Goal: Task Accomplishment & Management: Manage account settings

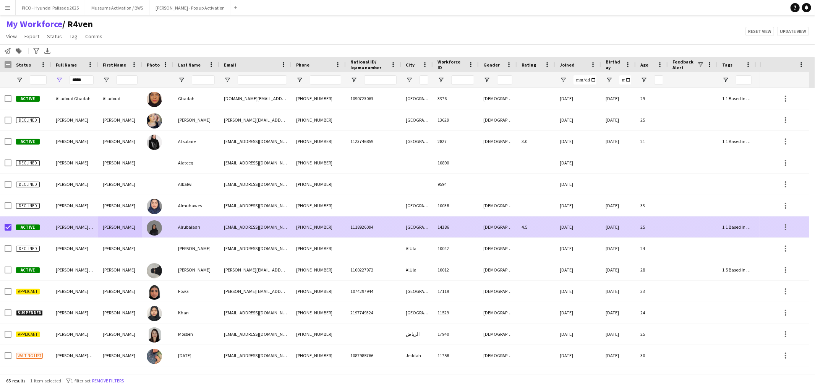
click at [123, 223] on div "[PERSON_NAME]" at bounding box center [120, 226] width 44 height 21
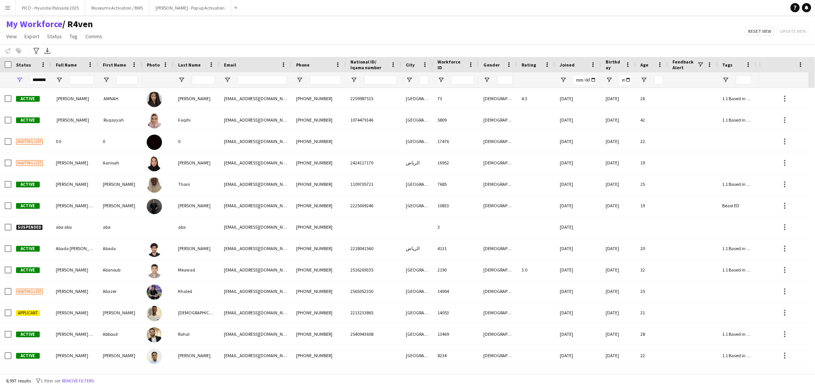
click at [337, 44] on div "Notify workforce Add to tag Select at least one crew to tag him or her. Advance…" at bounding box center [407, 50] width 815 height 13
click at [729, 79] on span "Open Filter Menu" at bounding box center [726, 79] width 7 height 7
click at [733, 129] on div "(Select All)" at bounding box center [762, 126] width 72 height 9
type input "***"
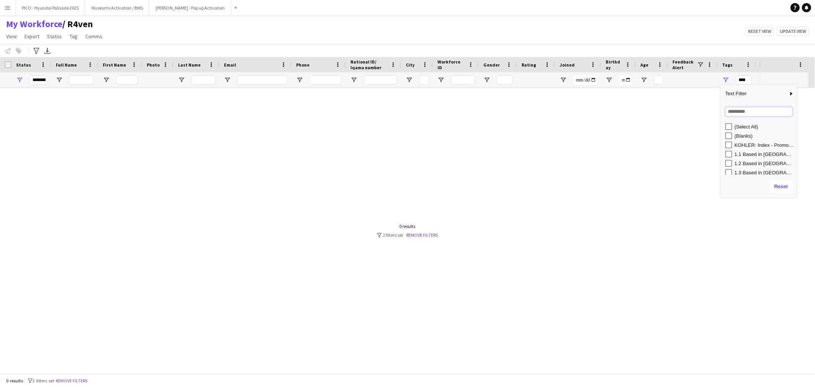
click at [733, 115] on input "Search filter values" at bounding box center [759, 111] width 67 height 9
type input "**"
type input "******"
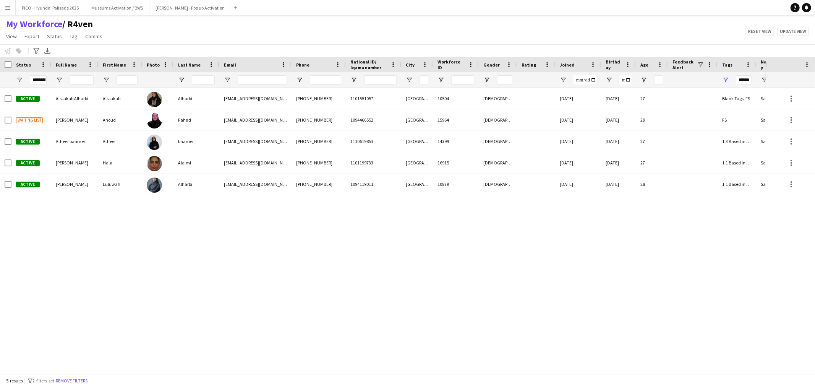
click at [228, 266] on div "Active Alssakab [PERSON_NAME][GEOGRAPHIC_DATA] Alharbi [EMAIL_ADDRESS][DOMAIN_N…" at bounding box center [383, 227] width 766 height 279
click at [73, 35] on span "Tag" at bounding box center [74, 36] width 8 height 7
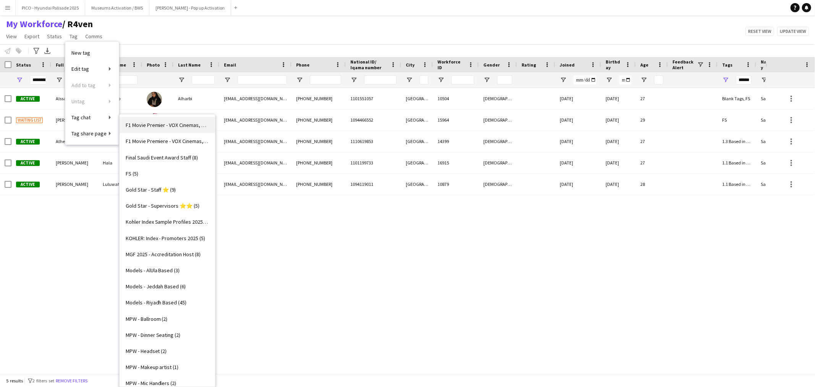
scroll to position [255, 0]
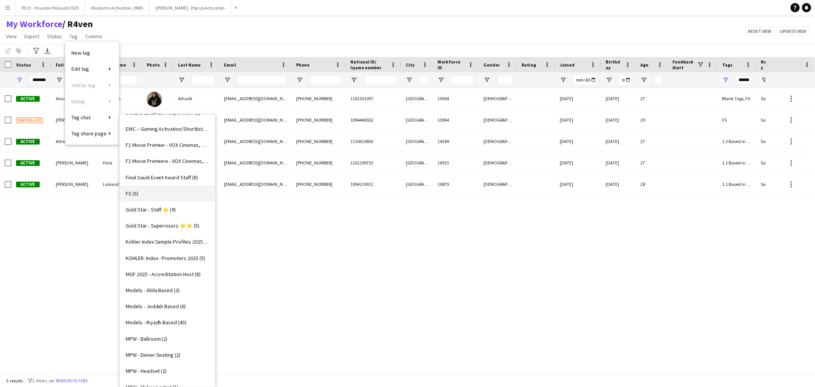
click at [138, 190] on link "FS (5)" at bounding box center [168, 193] width 96 height 16
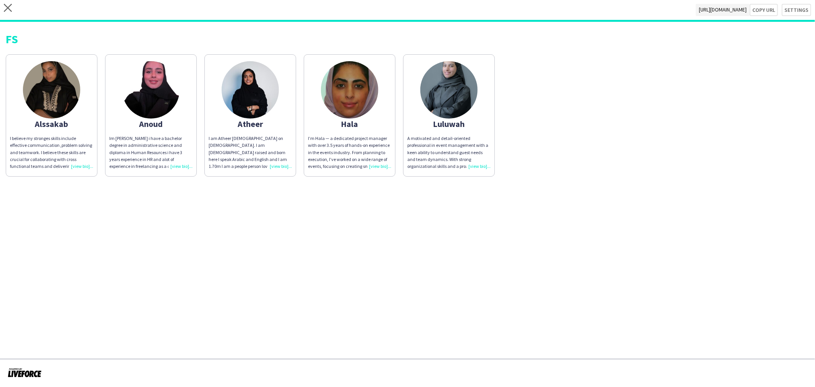
click at [12, 120] on div "Alssakab" at bounding box center [51, 123] width 83 height 7
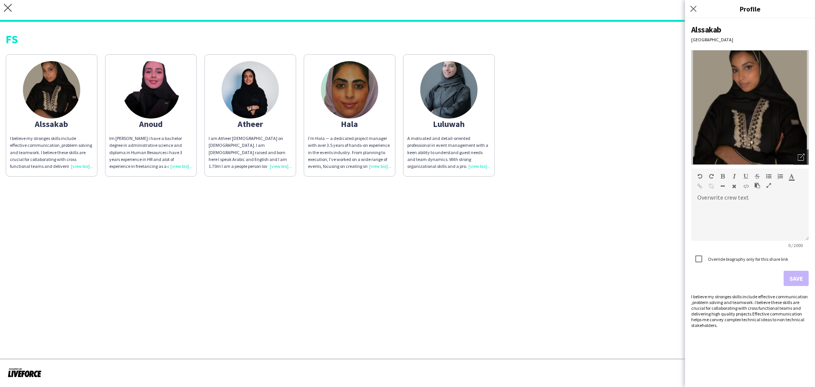
click at [226, 235] on app-share-pages "close [URL][DOMAIN_NAME] Copy url Settings FS Alssakab I believe my stronges sk…" at bounding box center [407, 193] width 815 height 387
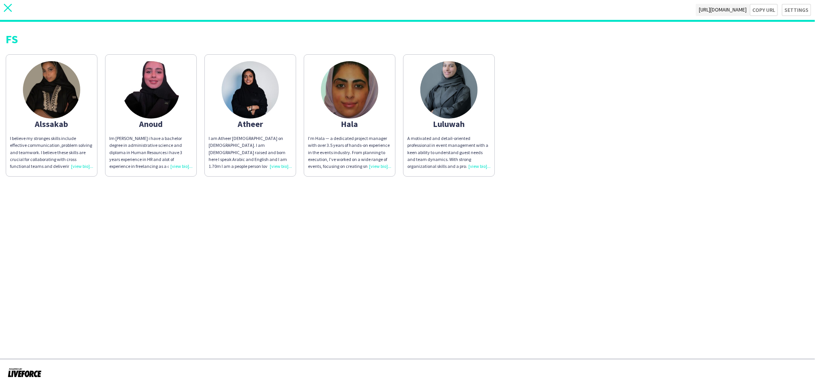
click at [8, 13] on app-icon "close" at bounding box center [8, 10] width 8 height 12
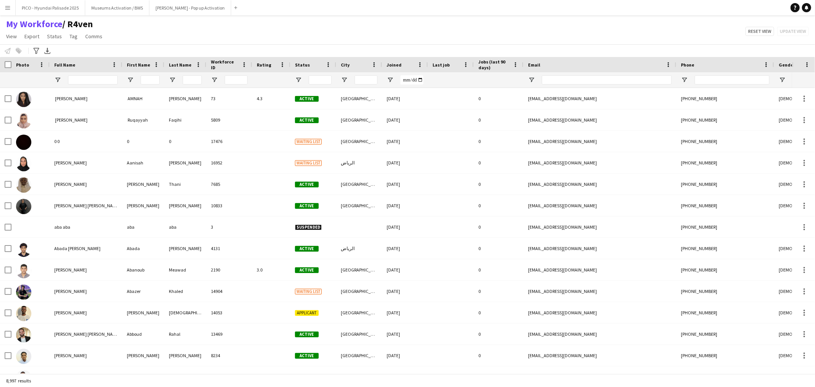
click at [187, 26] on div "My Workforce / R4ven View Views Default view R4ven New view Update view Delete …" at bounding box center [407, 31] width 815 height 26
type input "**********"
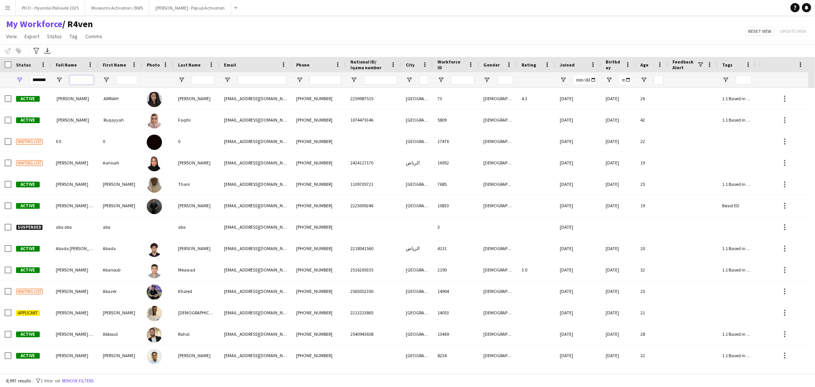
click at [93, 83] on input "Full Name Filter Input" at bounding box center [82, 79] width 24 height 9
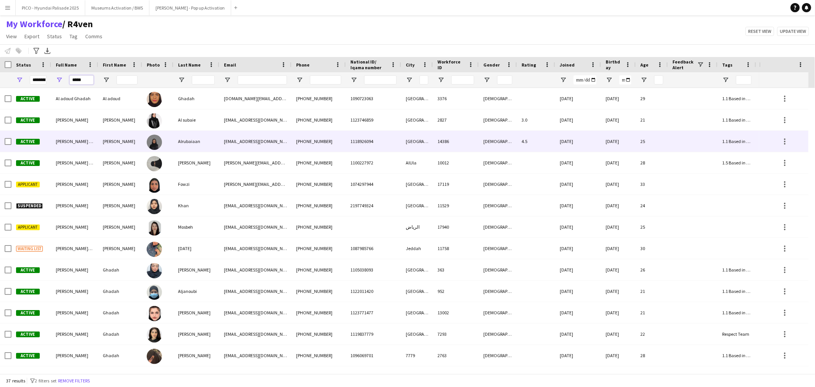
type input "*****"
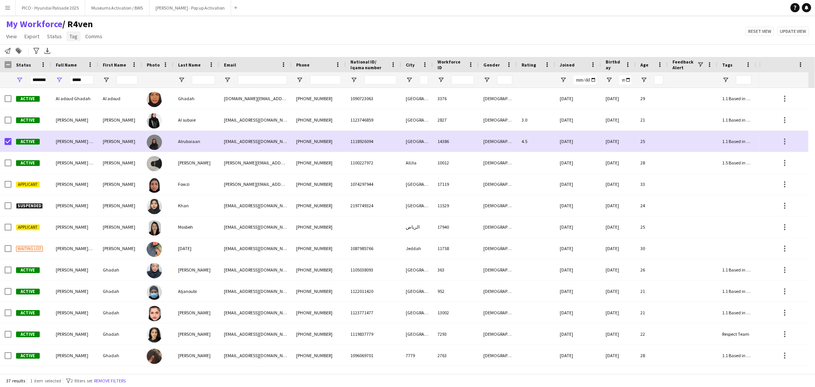
click at [75, 36] on span "Tag" at bounding box center [74, 36] width 8 height 7
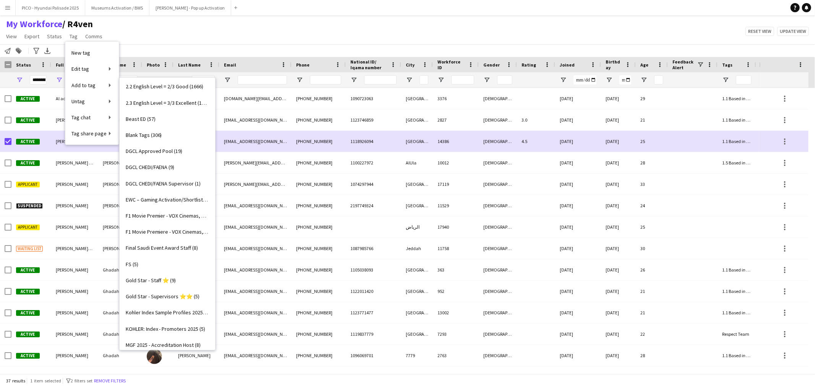
scroll to position [212, 0]
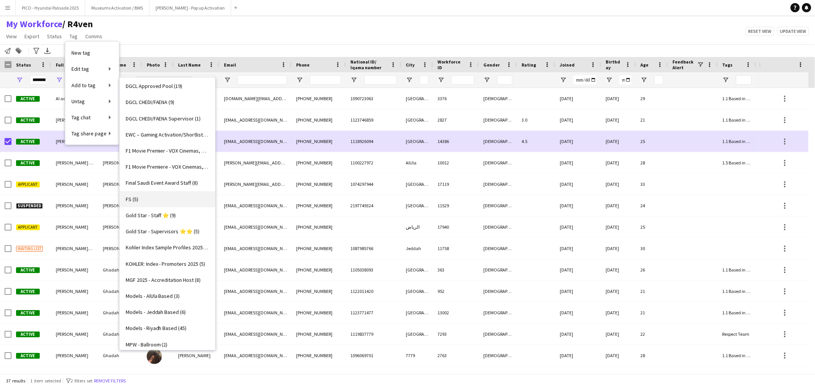
click at [162, 200] on link "FS (5)" at bounding box center [168, 199] width 96 height 16
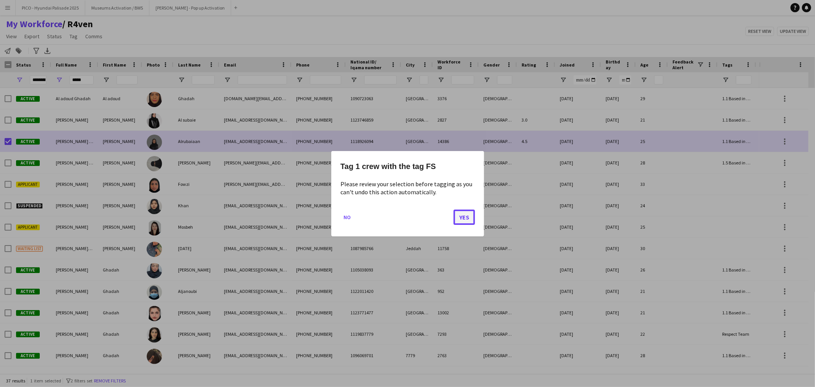
click at [457, 223] on button "Yes" at bounding box center [464, 216] width 21 height 15
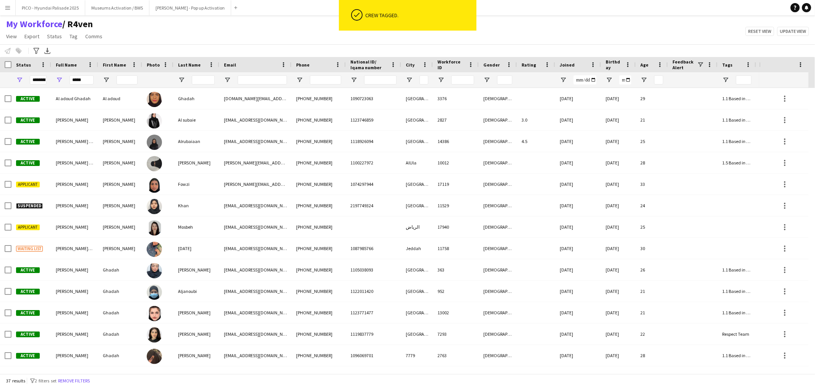
click at [269, 36] on div "My Workforce / R4ven View Views Default view R4ven New view Update view Delete …" at bounding box center [407, 31] width 815 height 26
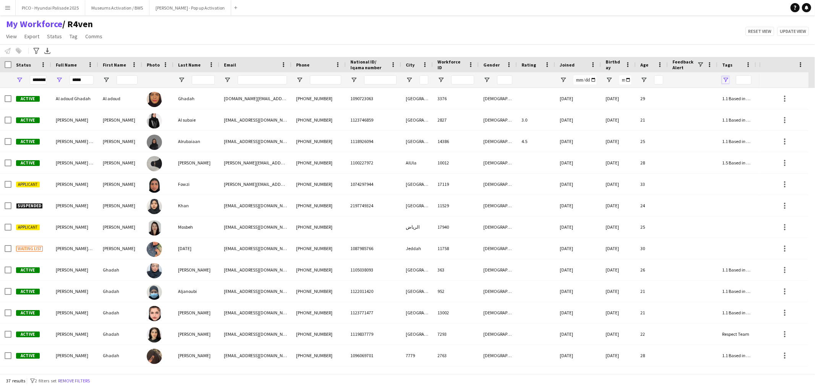
click at [728, 82] on span "Open Filter Menu" at bounding box center [726, 79] width 7 height 7
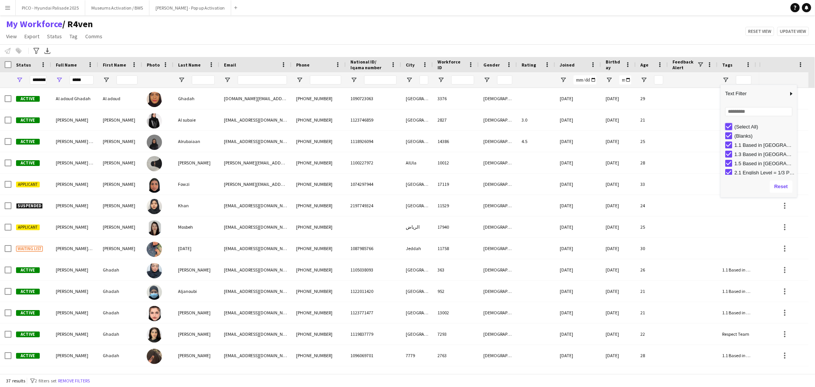
type input "***"
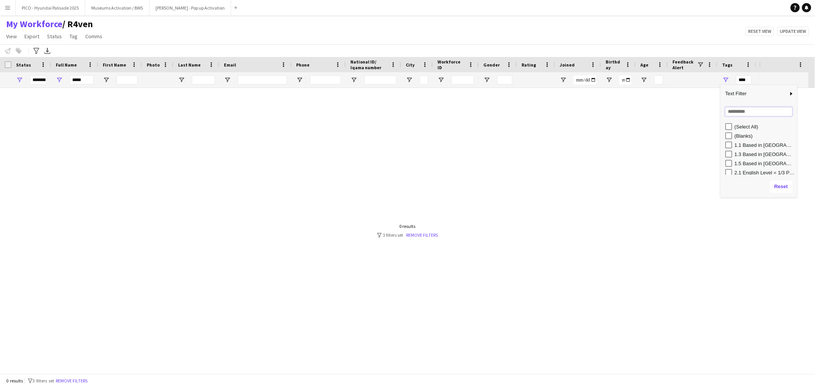
click at [732, 114] on input "Search filter values" at bounding box center [759, 111] width 67 height 9
type input "**"
type input "******"
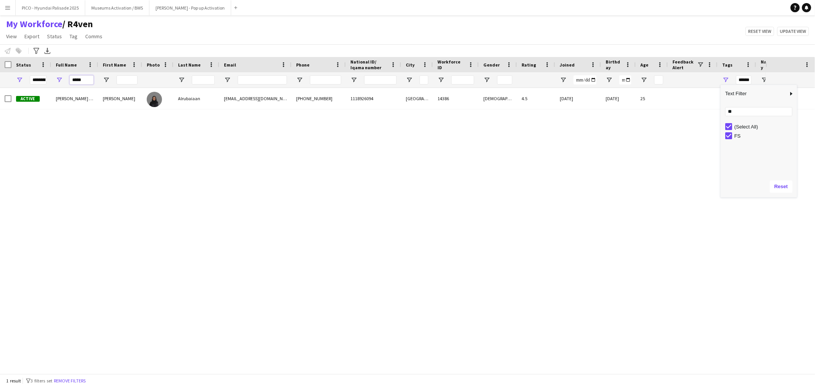
click at [86, 83] on input "*****" at bounding box center [82, 79] width 24 height 9
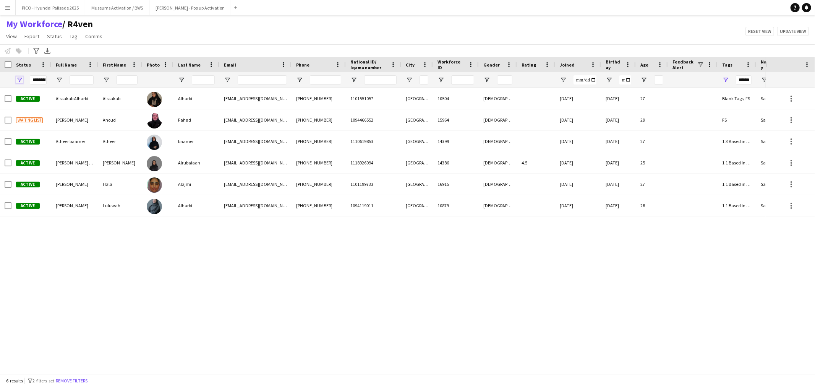
click at [22, 78] on span "Open Filter Menu" at bounding box center [19, 79] width 7 height 7
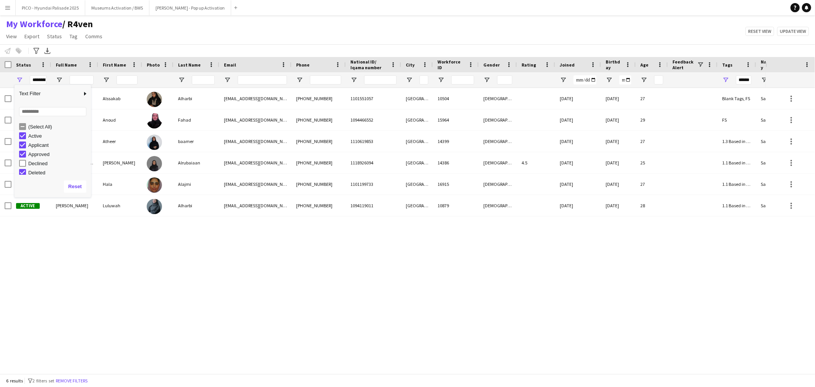
click at [146, 37] on div "My Workforce / R4ven View Views Default view R4ven New view Update view Delete …" at bounding box center [407, 31] width 815 height 26
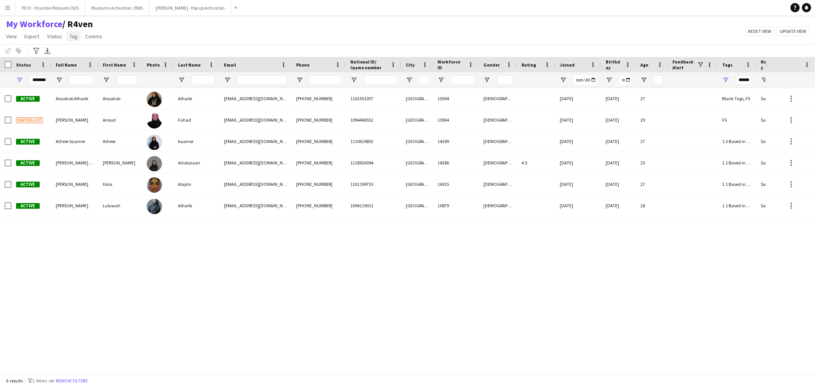
click at [75, 36] on span "Tag" at bounding box center [74, 36] width 8 height 7
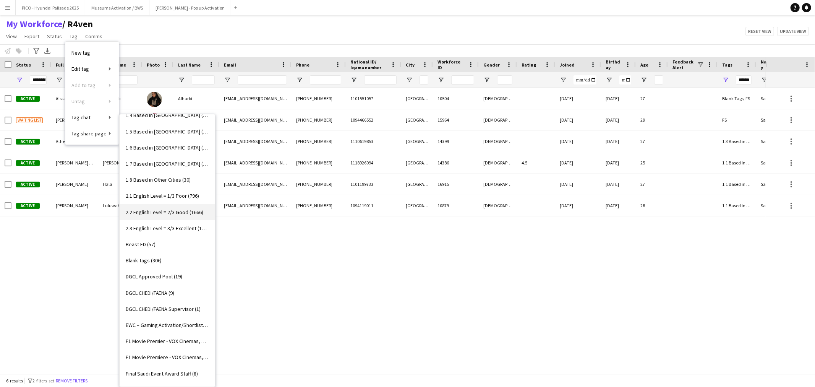
scroll to position [170, 0]
click at [159, 274] on link "FS (6)" at bounding box center [168, 278] width 96 height 16
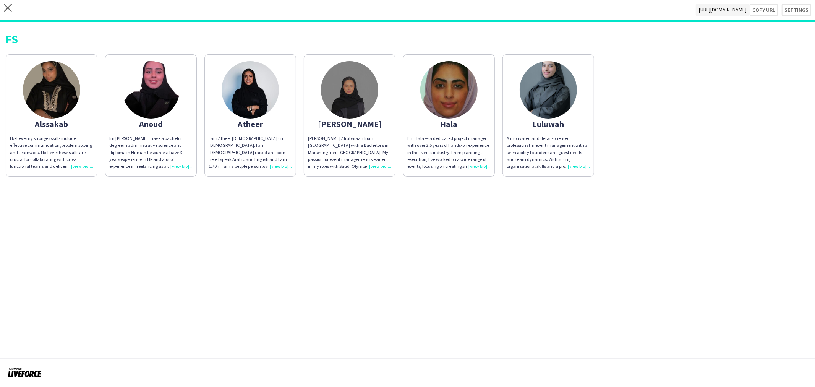
click at [365, 147] on div "[PERSON_NAME] Alrubaiaan from [GEOGRAPHIC_DATA] with a Bachelor’s in Marketing …" at bounding box center [349, 152] width 83 height 35
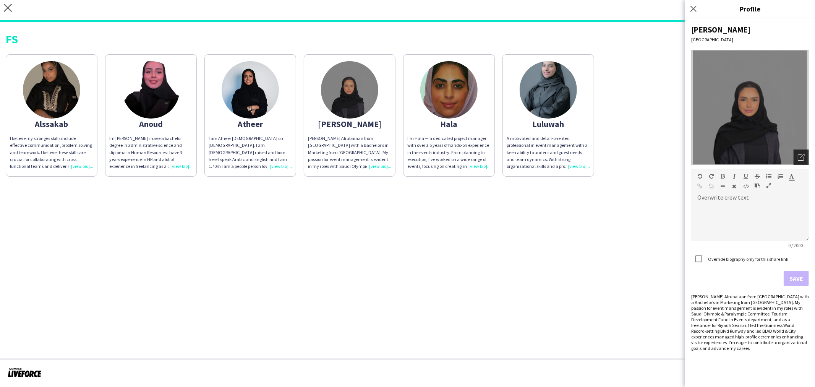
click at [803, 151] on div "Open photos pop-in" at bounding box center [801, 156] width 15 height 15
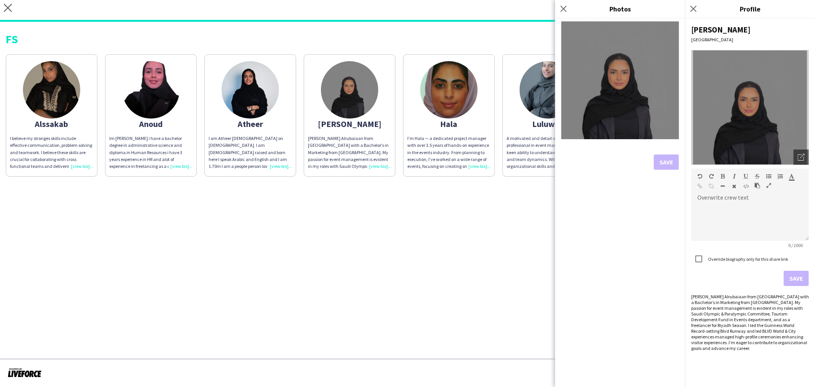
click at [507, 169] on div "A motivated and detail-oriented professional in event management with a keen ab…" at bounding box center [548, 152] width 83 height 35
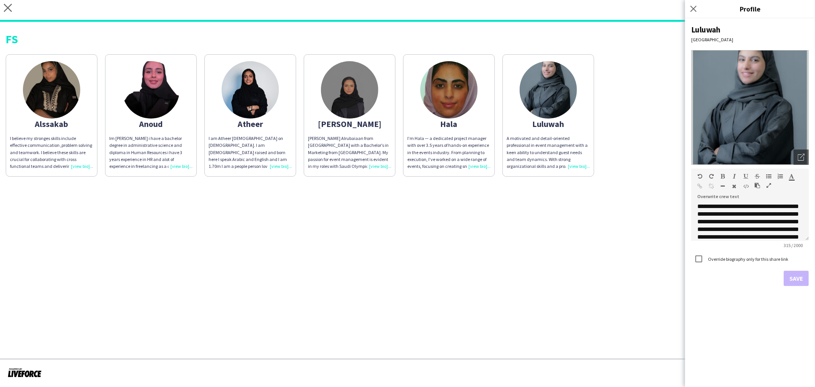
click at [793, 161] on img at bounding box center [751, 107] width 118 height 115
click at [797, 159] on div "Open photos pop-in" at bounding box center [801, 156] width 15 height 15
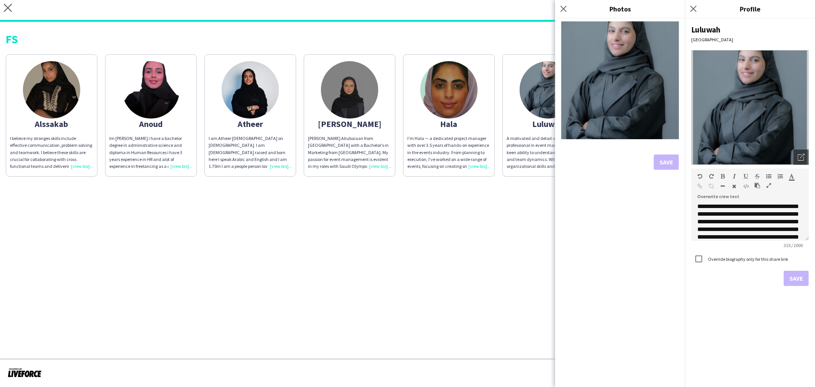
click at [467, 155] on div "I’m Hala — a dedicated project manager with over 3.5 years of hands-on experien…" at bounding box center [449, 152] width 83 height 35
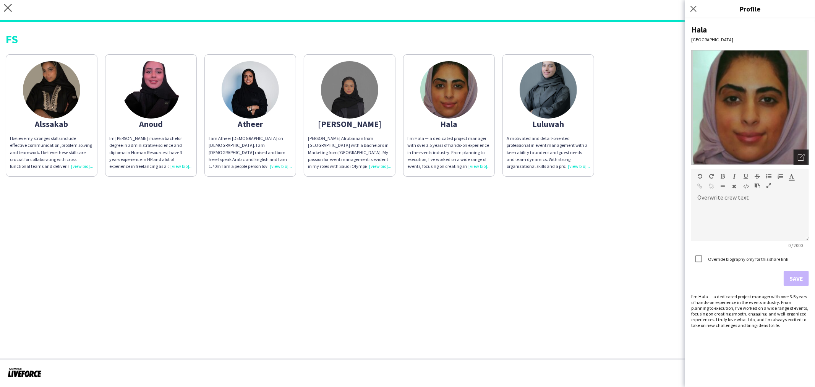
click at [798, 155] on icon "Open photos pop-in" at bounding box center [801, 157] width 7 height 7
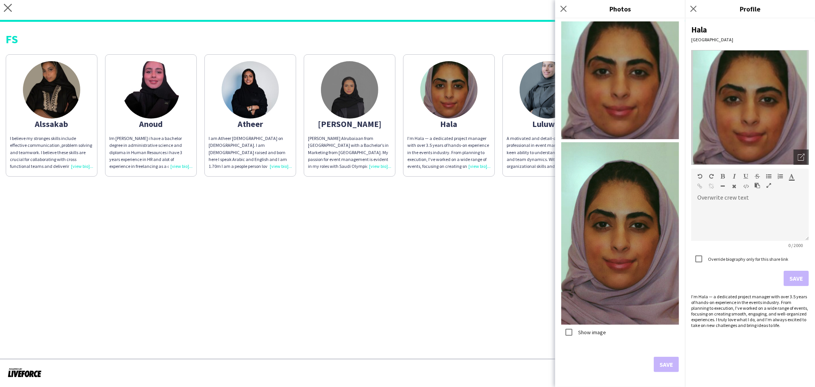
click at [591, 333] on label "Show image" at bounding box center [591, 332] width 29 height 7
click at [657, 362] on button "Save" at bounding box center [666, 364] width 25 height 15
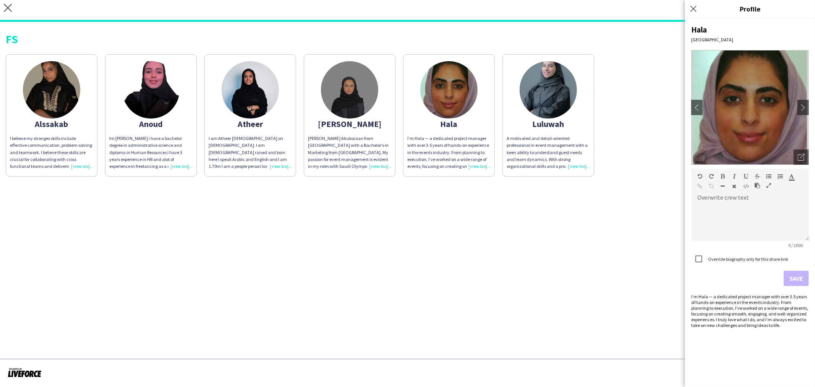
click at [288, 124] on div "Atheer" at bounding box center [250, 123] width 83 height 7
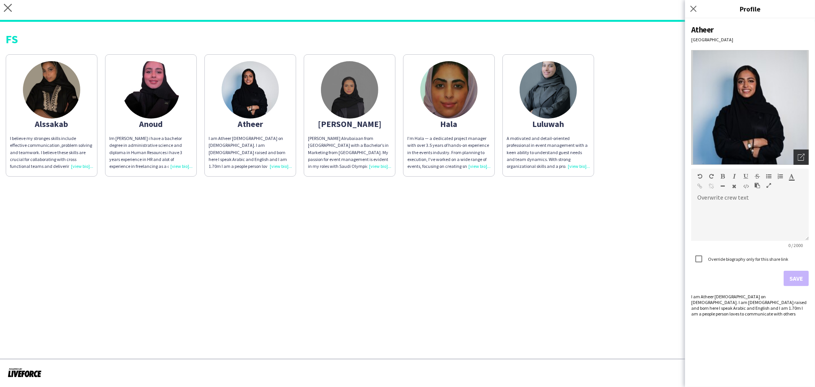
click at [804, 154] on icon "Open photos pop-in" at bounding box center [801, 157] width 7 height 7
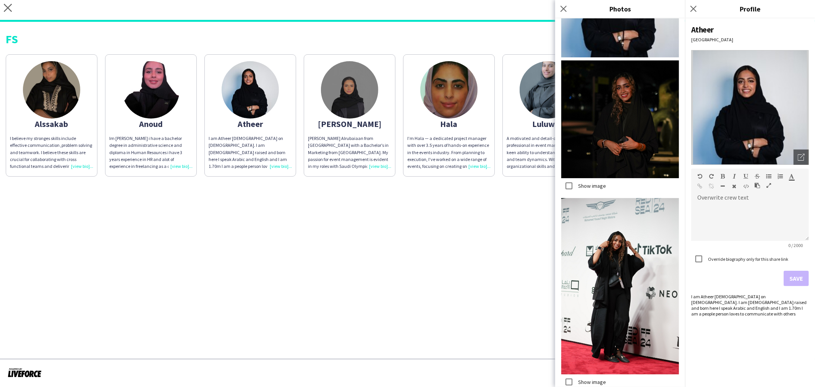
scroll to position [85, 0]
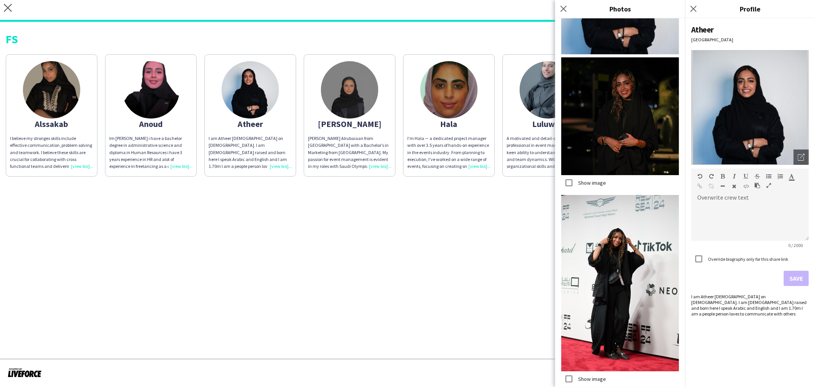
click at [591, 179] on label "Show image" at bounding box center [591, 182] width 29 height 7
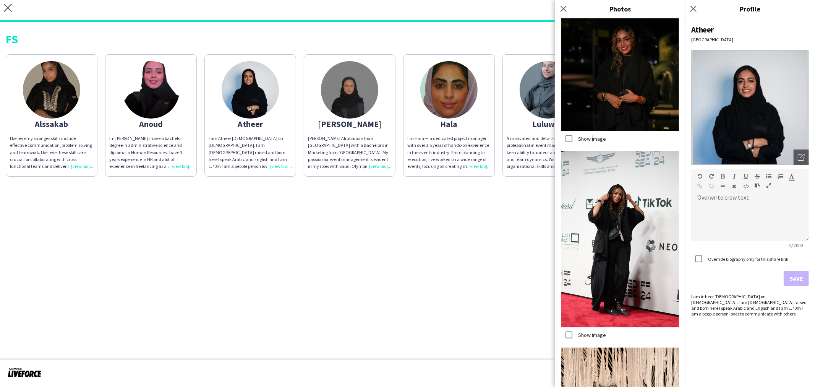
scroll to position [170, 0]
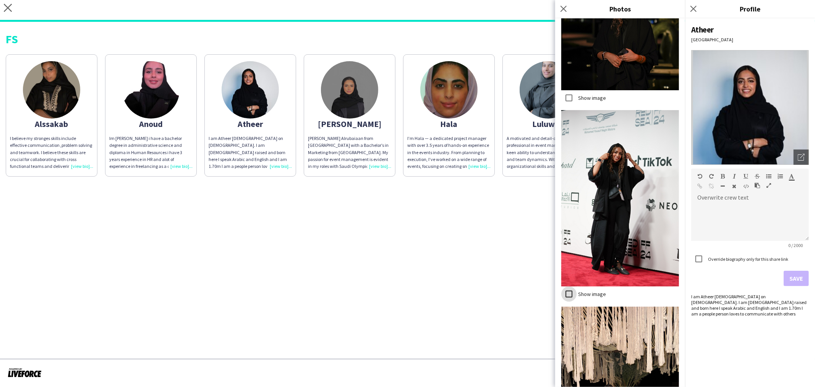
click at [578, 285] on div at bounding box center [569, 294] width 18 height 18
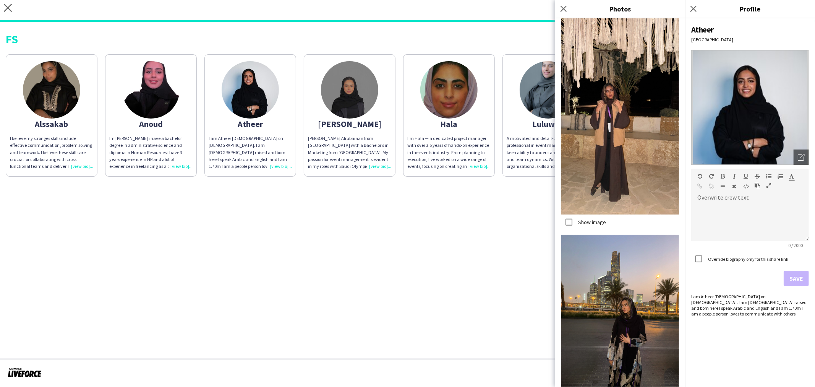
scroll to position [552, 0]
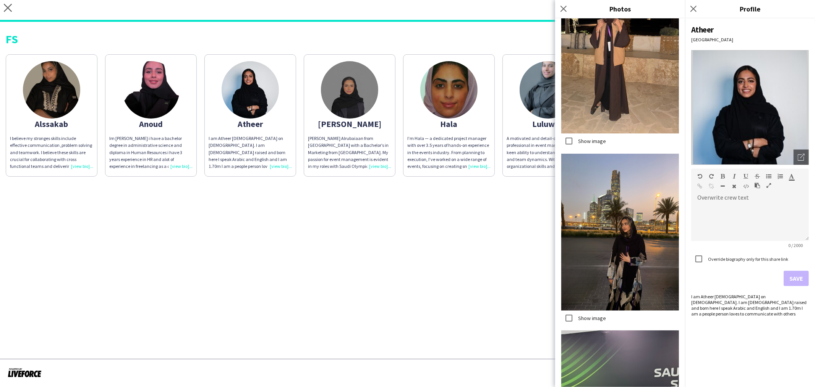
click at [580, 310] on div "Show image" at bounding box center [584, 317] width 45 height 15
click at [580, 315] on label "Show image" at bounding box center [591, 318] width 29 height 7
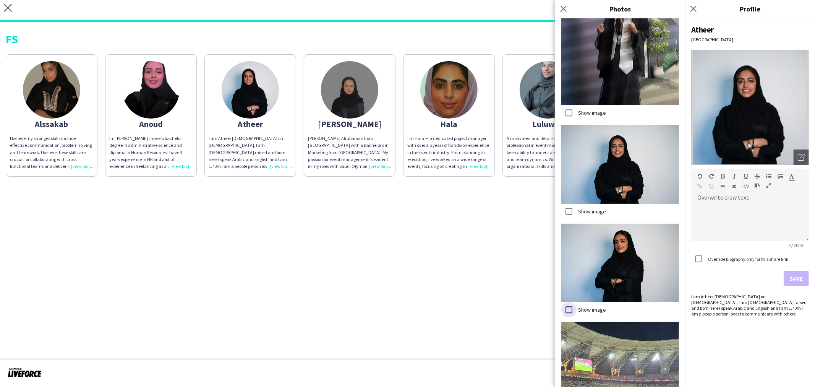
scroll to position [1825, 0]
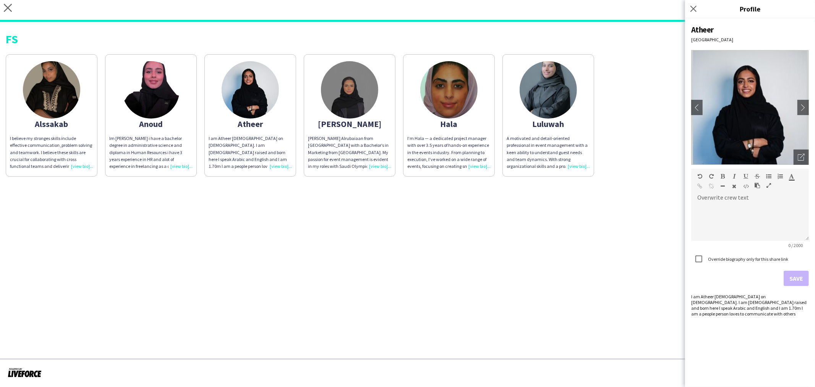
click at [154, 142] on div "Im [PERSON_NAME] i have a bachelor degree in administrative science and diploma…" at bounding box center [150, 152] width 83 height 35
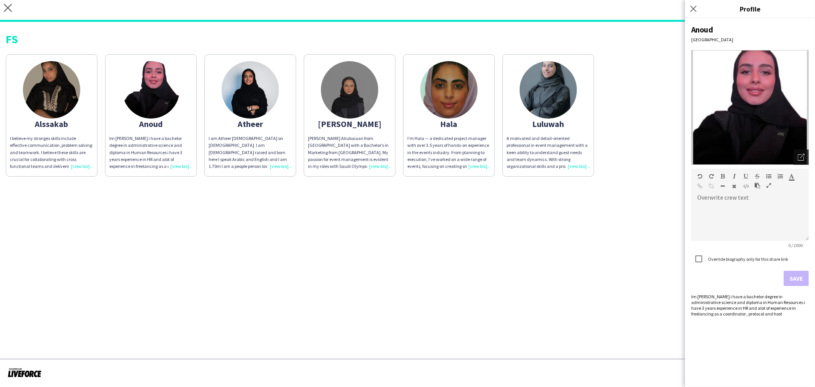
click at [807, 151] on div "Open photos pop-in" at bounding box center [801, 156] width 15 height 15
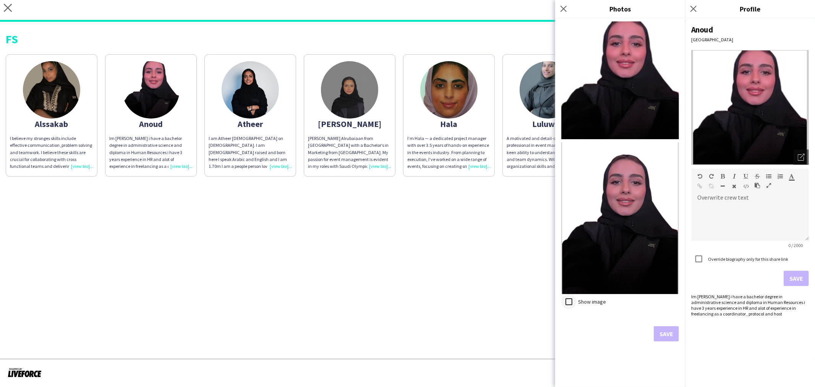
click at [576, 307] on div at bounding box center [569, 301] width 18 height 18
click at [671, 336] on button "Save" at bounding box center [666, 333] width 25 height 15
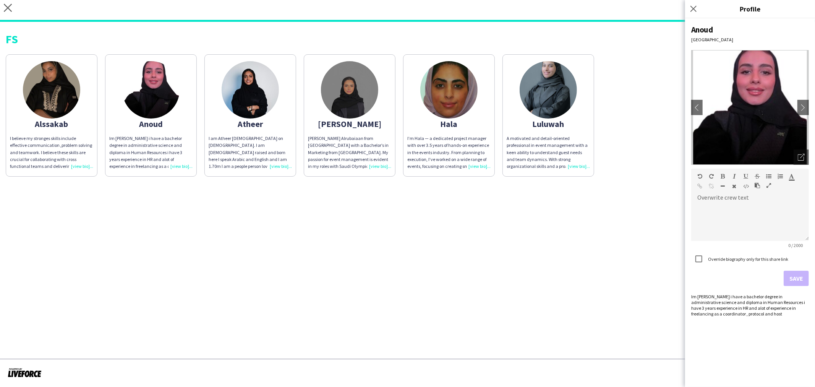
click at [51, 140] on div "I believe my stronges skills include effective communication ,problem solving a…" at bounding box center [51, 152] width 83 height 35
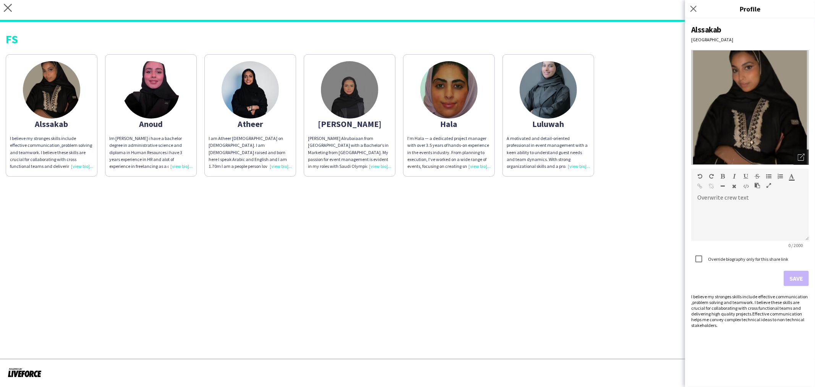
click at [801, 160] on icon "Open photos pop-in" at bounding box center [801, 157] width 7 height 7
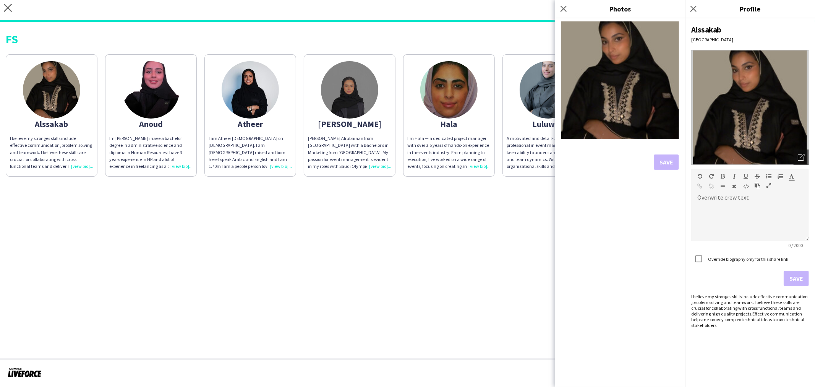
click at [498, 231] on app-share-pages "close [URL][DOMAIN_NAME] Copy url Settings FS Alssakab I believe my stronges sk…" at bounding box center [407, 193] width 815 height 387
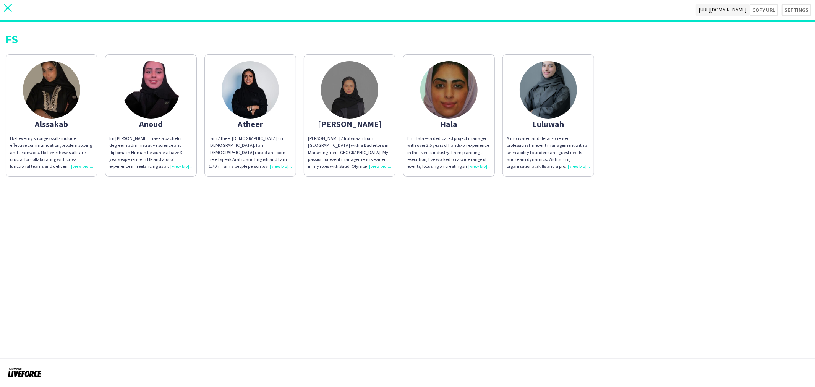
click at [8, 10] on icon "close" at bounding box center [8, 8] width 8 height 8
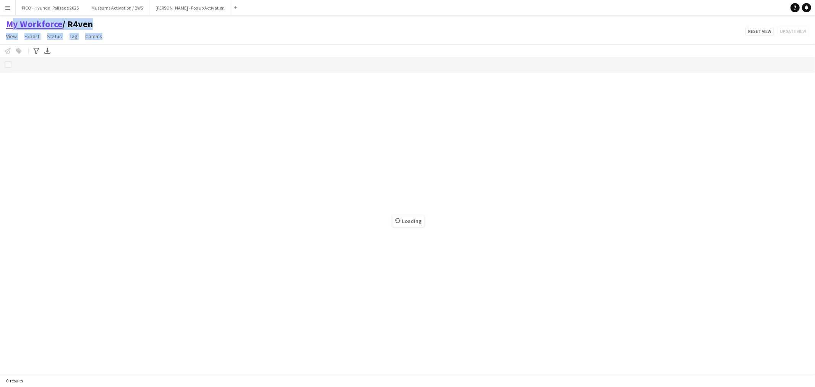
drag, startPoint x: 106, startPoint y: 37, endPoint x: 6, endPoint y: 25, distance: 100.4
click at [6, 25] on div "My Workforce / R4ven View Views Default view R4ven New view Update view Delete …" at bounding box center [55, 31] width 110 height 26
click at [114, 41] on div "My Workforce / R4ven View Views Default view R4ven New view Update view Delete …" at bounding box center [407, 31] width 815 height 26
drag, startPoint x: 114, startPoint y: 40, endPoint x: 124, endPoint y: 28, distance: 16.3
click at [7, 21] on div "My Workforce / R4ven View Views Default view R4ven New view Update view Delete …" at bounding box center [407, 31] width 815 height 26
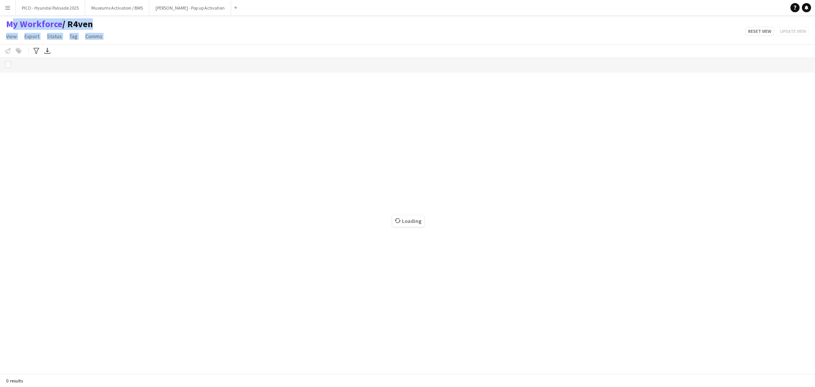
click at [124, 28] on div "My Workforce / R4ven View Views Default view R4ven New view Update view Delete …" at bounding box center [407, 31] width 815 height 26
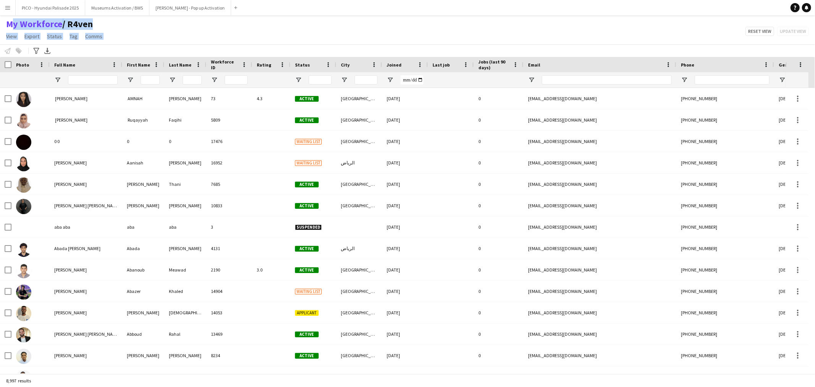
type input "**********"
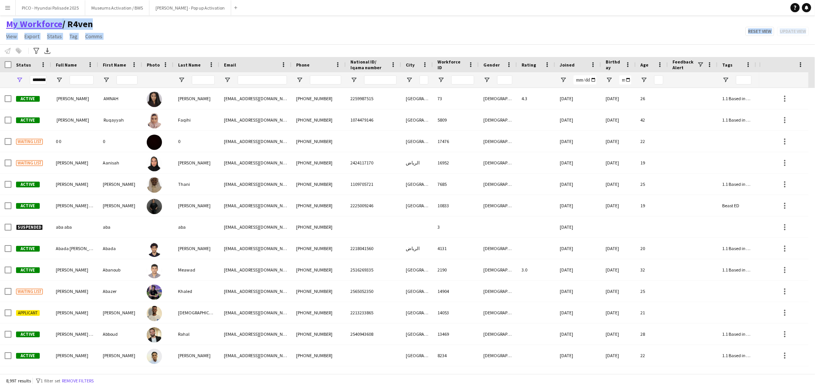
drag, startPoint x: 107, startPoint y: 46, endPoint x: 8, endPoint y: 24, distance: 102.2
click at [8, 24] on app-workforce-header "My Workforce / R4ven View Views Default view R4ven New view Update view Delete …" at bounding box center [407, 37] width 815 height 39
click at [141, 36] on div "My Workforce / R4ven View Views Default view R4ven New view Update view Delete …" at bounding box center [407, 31] width 815 height 26
drag, startPoint x: 111, startPoint y: 37, endPoint x: 104, endPoint y: 31, distance: 9.2
click at [2, 24] on div "My Workforce / R4ven View Views Default view R4ven New view Update view Delete …" at bounding box center [407, 31] width 815 height 26
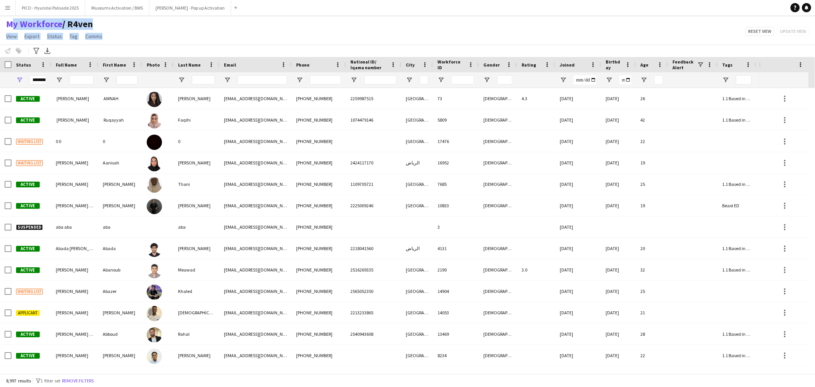
click at [178, 30] on div "My Workforce / R4ven View Views Default view R4ven New view Update view Delete …" at bounding box center [407, 31] width 815 height 26
drag, startPoint x: 109, startPoint y: 22, endPoint x: 93, endPoint y: 31, distance: 18.3
click at [80, 27] on div "My Workforce / R4ven View Views Default view R4ven New view Update view Delete …" at bounding box center [407, 31] width 815 height 26
drag, startPoint x: 109, startPoint y: 37, endPoint x: 2, endPoint y: 26, distance: 107.2
click at [2, 26] on div "My Workforce / R4ven View Views Default view R4ven New view Update view Delete …" at bounding box center [407, 31] width 815 height 26
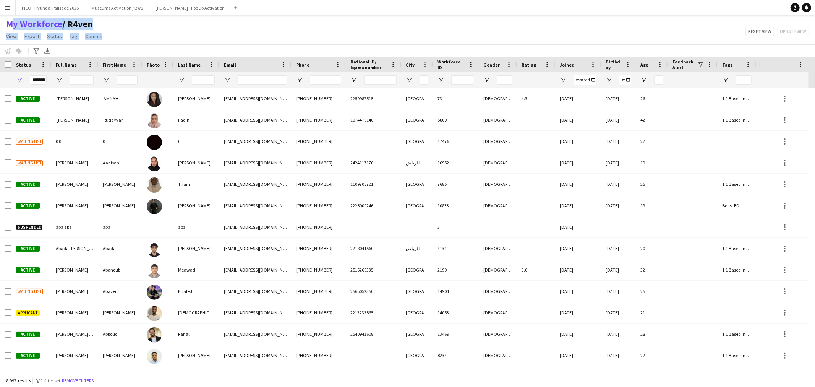
click at [146, 33] on div "My Workforce / R4ven View Views Default view R4ven New view Update view Delete …" at bounding box center [407, 31] width 815 height 26
drag, startPoint x: 125, startPoint y: 39, endPoint x: 48, endPoint y: 40, distance: 77.6
click at [3, 19] on div "My Workforce / R4ven View Views Default view R4ven New view Update view Delete …" at bounding box center [407, 31] width 815 height 26
click at [134, 28] on div "My Workforce / R4ven View Views Default view R4ven New view Update view Delete …" at bounding box center [407, 31] width 815 height 26
drag, startPoint x: 119, startPoint y: 40, endPoint x: 88, endPoint y: 32, distance: 32.0
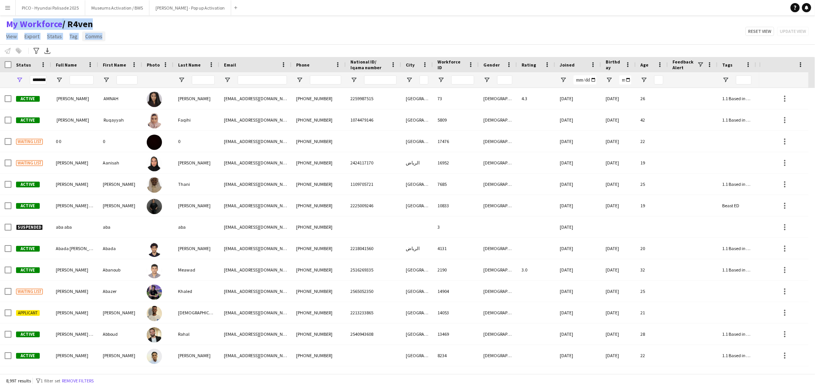
click at [4, 23] on div "My Workforce / R4ven View Views Default view R4ven New view Update view Delete …" at bounding box center [407, 31] width 815 height 26
click at [124, 46] on div "Notify workforce Add to tag Select at least one crew to tag him or her. Advance…" at bounding box center [407, 50] width 815 height 13
drag, startPoint x: 122, startPoint y: 41, endPoint x: 8, endPoint y: 22, distance: 115.5
click at [8, 22] on div "My Workforce / R4ven View Views Default view R4ven New view Update view Delete …" at bounding box center [407, 31] width 815 height 26
click at [120, 31] on div "My Workforce / R4ven View Views Default view R4ven New view Update view Delete …" at bounding box center [407, 31] width 815 height 26
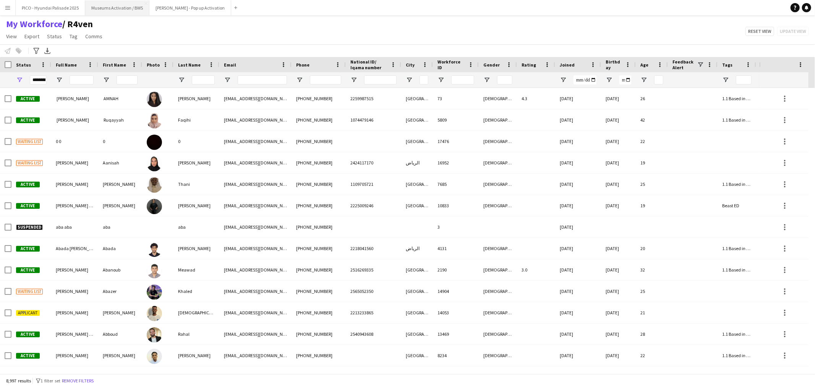
drag, startPoint x: 98, startPoint y: 10, endPoint x: 93, endPoint y: 10, distance: 5.4
click at [93, 10] on button "Museums Activation / BWS Close" at bounding box center [117, 7] width 64 height 15
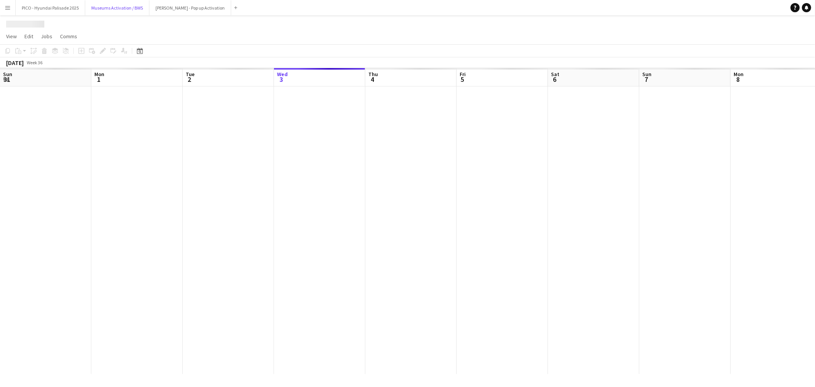
scroll to position [0, 182]
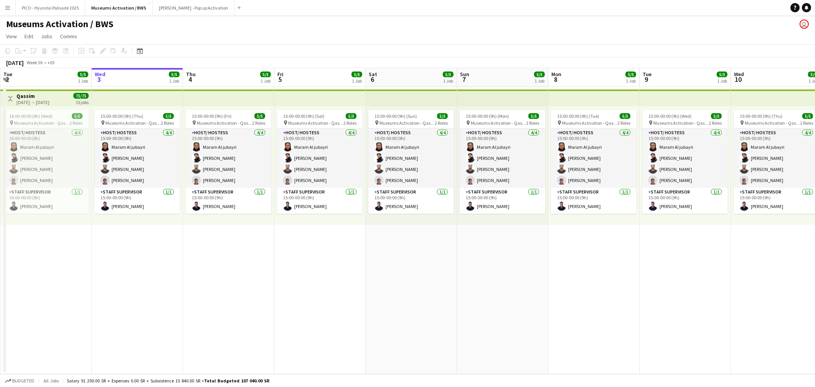
click at [156, 241] on app-date-cell "15:00-00:00 (9h) (Thu) 5/5 pin Museums Activation - Qassim 2 Roles Host/ Hostes…" at bounding box center [137, 229] width 91 height 287
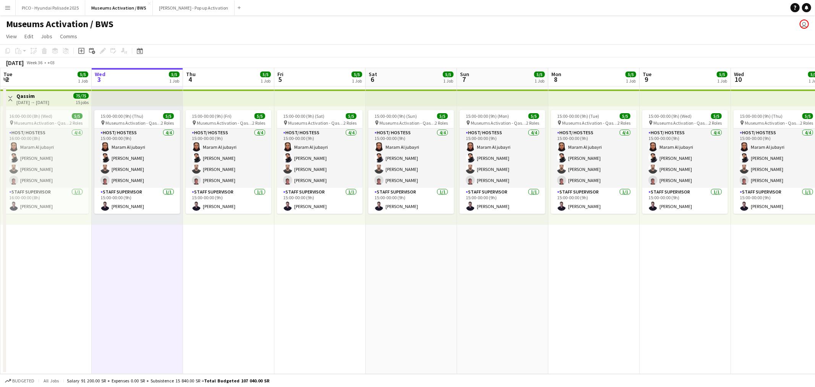
scroll to position [0, 183]
click at [242, 244] on app-date-cell "15:00-00:00 (9h) (Fri) 5/5 pin Museums Activation - Qassim 2 Roles Host/ Hostes…" at bounding box center [227, 229] width 91 height 287
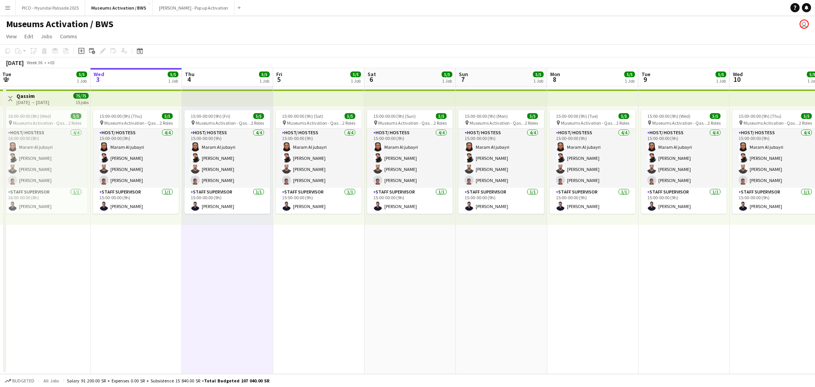
click at [96, 239] on app-calendar-viewport "Sun 31 5/5 1 Job Mon 1 5/5 1 Job Tue 2 5/5 1 Job Wed 3 5/5 1 Job Thu 4 5/5 1 Jo…" at bounding box center [407, 221] width 815 height 306
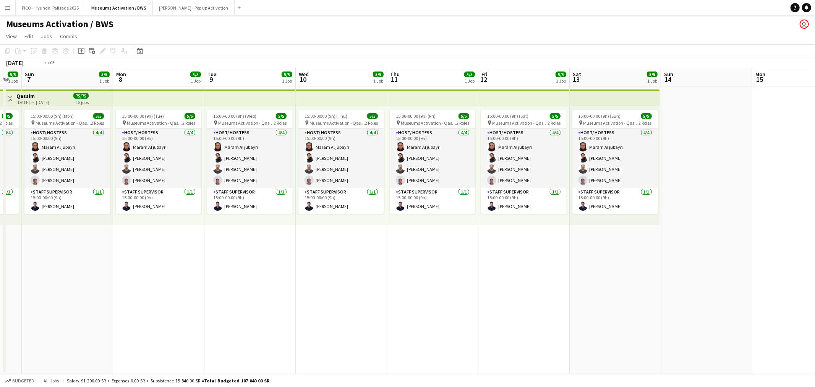
drag, startPoint x: 115, startPoint y: 223, endPoint x: 31, endPoint y: 224, distance: 84.5
click at [24, 225] on app-calendar-viewport "Thu 4 5/5 1 Job Fri 5 5/5 1 Job Sat 6 5/5 1 Job Sun 7 5/5 1 Job Mon 8 5/5 1 Job…" at bounding box center [407, 221] width 815 height 306
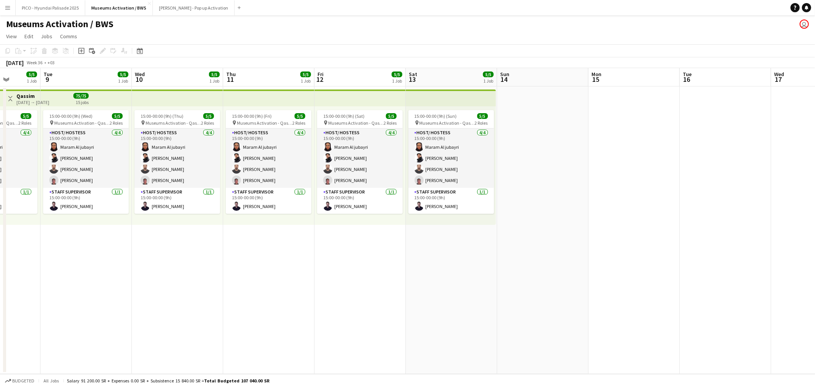
drag, startPoint x: 0, startPoint y: 219, endPoint x: 228, endPoint y: 218, distance: 227.8
click at [1, 218] on app-calendar-viewport "Sat 6 5/5 1 Job Sun 7 5/5 1 Job Mon 8 5/5 1 Job Tue 9 5/5 1 Job Wed 10 5/5 1 Jo…" at bounding box center [407, 221] width 815 height 306
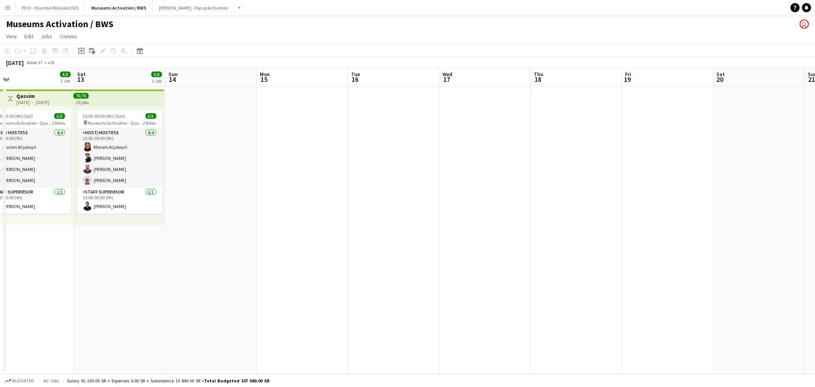
click at [231, 201] on app-calendar-viewport "Tue 9 5/5 1 Job Wed 10 5/5 1 Job Thu 11 5/5 1 Job Fri 12 5/5 1 Job Sat 13 5/5 1…" at bounding box center [407, 221] width 815 height 306
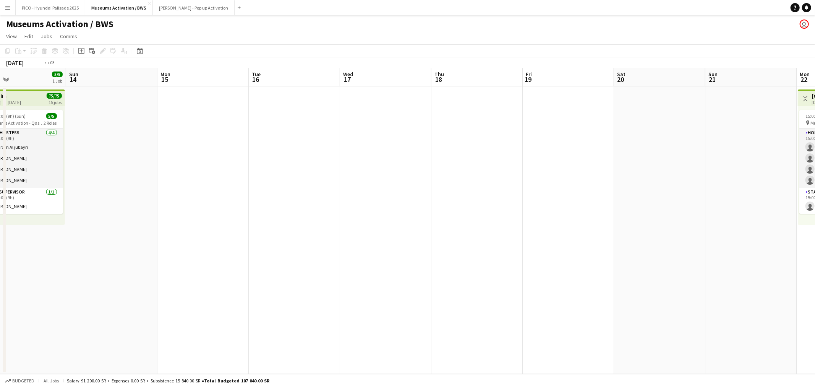
click at [47, 217] on app-calendar-viewport "Wed 10 5/5 1 Job Thu 11 5/5 1 Job Fri 12 5/5 1 Job Sat 13 5/5 1 Job Sun 14 Mon …" at bounding box center [407, 221] width 815 height 306
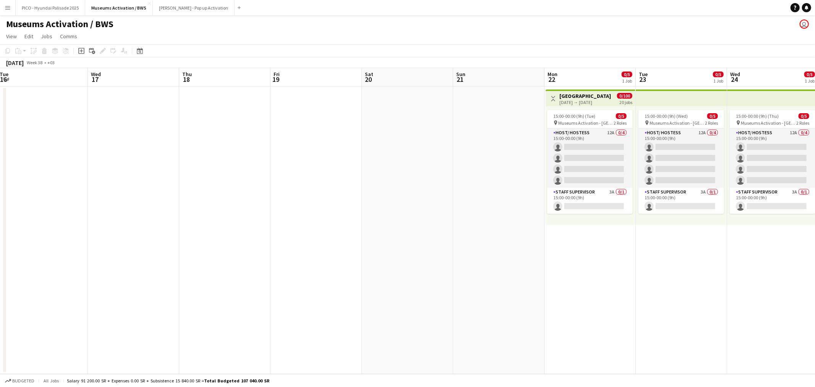
drag, startPoint x: 242, startPoint y: 203, endPoint x: 235, endPoint y: 207, distance: 8.1
click at [235, 205] on app-calendar-viewport "Sat 13 5/5 1 Job Sun 14 Mon 15 Tue 16 Wed 17 Thu 18 Fri 19 Sat 20 Sun 21 Mon 22…" at bounding box center [407, 221] width 815 height 306
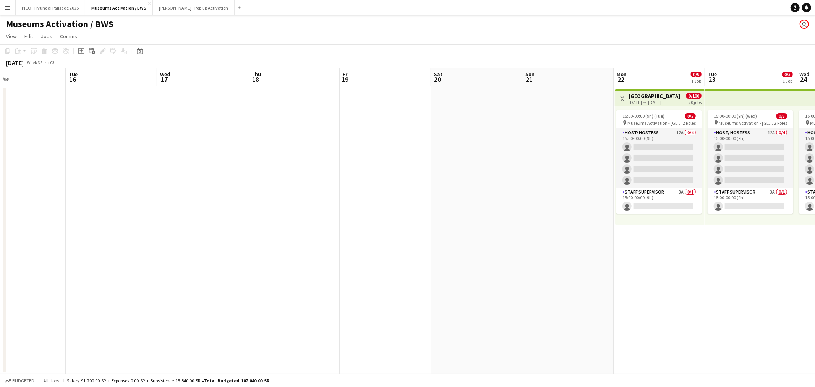
click at [422, 214] on app-calendar-viewport "Sat 13 5/5 1 Job Sun 14 Mon 15 Tue 16 Wed 17 Thu 18 Fri 19 Sat 20 Sun 21 Mon 22…" at bounding box center [407, 221] width 815 height 306
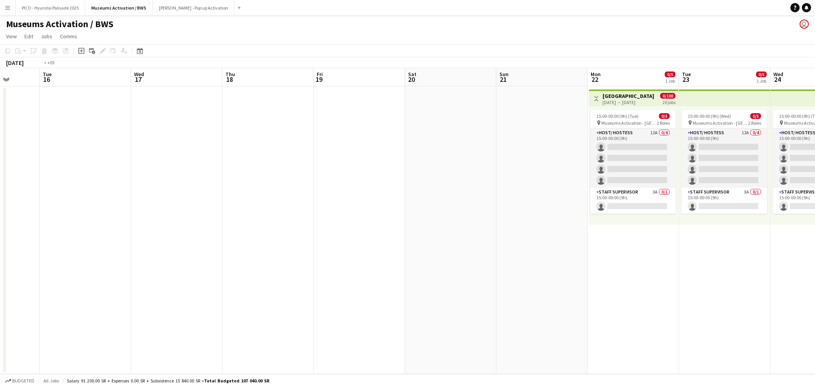
drag, startPoint x: 422, startPoint y: 213, endPoint x: 175, endPoint y: 255, distance: 250.0
click at [180, 254] on app-calendar-viewport "Sat 13 5/5 1 Job Sun 14 Mon 15 Tue 16 Wed 17 Thu 18 Fri 19 Sat 20 Sun 21 Mon 22…" at bounding box center [407, 221] width 815 height 306
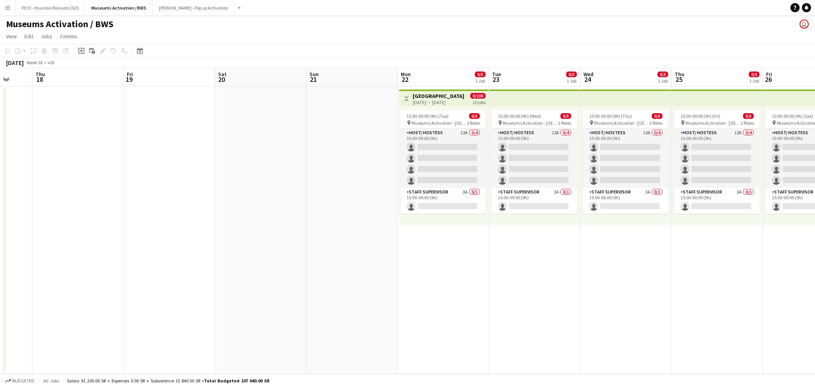
click at [324, 245] on app-calendar-viewport "Mon 15 Tue 16 Wed 17 Thu 18 Fri 19 Sat 20 Sun 21 Mon 22 0/5 1 Job Tue 23 0/5 1 …" at bounding box center [407, 221] width 815 height 306
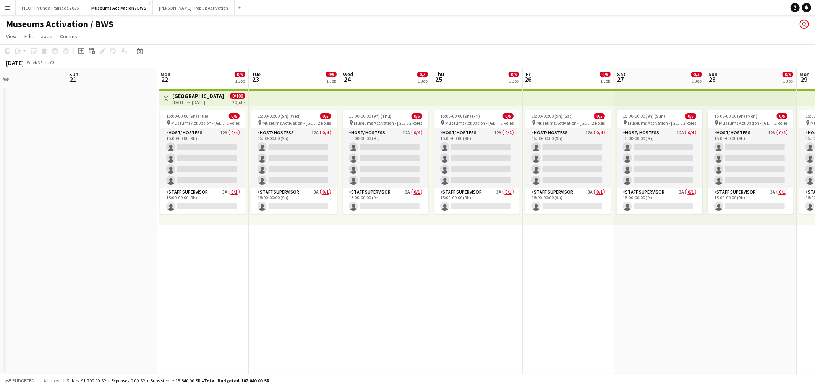
drag, startPoint x: 445, startPoint y: 238, endPoint x: 185, endPoint y: 243, distance: 259.6
click at [217, 240] on app-calendar-viewport "Wed 17 Thu 18 Fri 19 Sat 20 Sun 21 Mon 22 0/5 1 Job Tue 23 0/5 1 Job Wed 24 0/5…" at bounding box center [407, 221] width 815 height 306
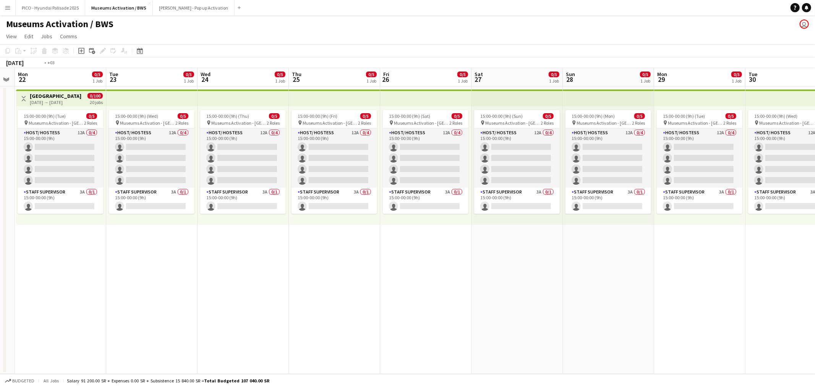
drag, startPoint x: 425, startPoint y: 252, endPoint x: 166, endPoint y: 268, distance: 259.7
click at [197, 265] on app-calendar-viewport "Fri 19 Sat 20 Sun 21 Mon 22 0/5 1 Job Tue 23 0/5 1 Job Wed 24 0/5 1 Job Thu 25 …" at bounding box center [407, 221] width 815 height 306
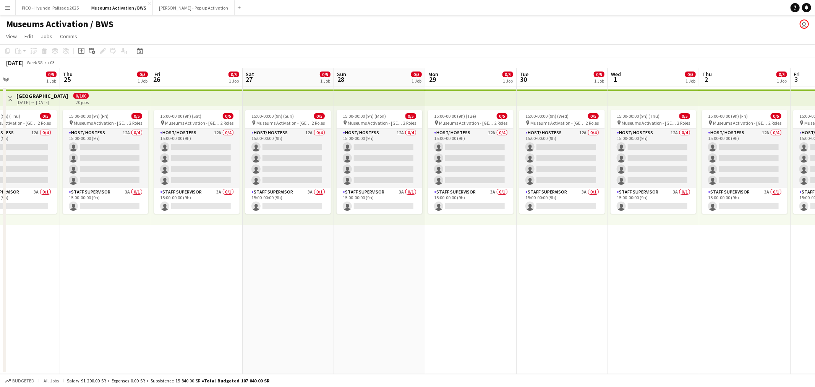
drag, startPoint x: 444, startPoint y: 257, endPoint x: 118, endPoint y: 271, distance: 326.8
click at [181, 256] on app-calendar-viewport "Mon 22 0/5 1 Job Tue 23 0/5 1 Job Wed 24 0/5 1 Job Thu 25 0/5 1 Job Fri 26 0/5 …" at bounding box center [407, 221] width 815 height 306
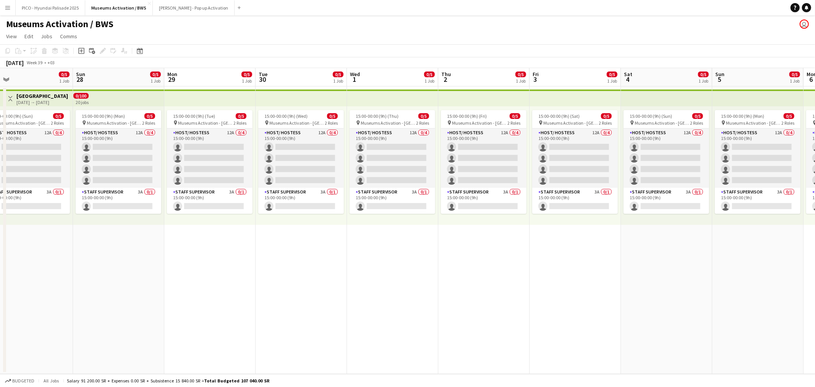
drag, startPoint x: 411, startPoint y: 272, endPoint x: 227, endPoint y: 279, distance: 183.2
click at [318, 271] on app-calendar-viewport "Wed 24 0/5 1 Job Thu 25 0/5 1 Job Fri 26 0/5 1 Job Sat 27 0/5 1 Job Sun 28 0/5 …" at bounding box center [407, 221] width 815 height 306
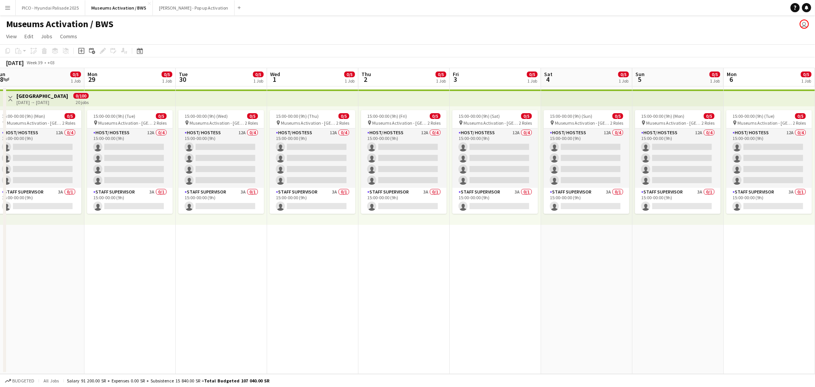
drag, startPoint x: 315, startPoint y: 274, endPoint x: 69, endPoint y: 297, distance: 247.3
click at [184, 280] on app-calendar-viewport "Thu 25 0/5 1 Job Fri 26 0/5 1 Job Sat 27 0/5 1 Job Sun 28 0/5 1 Job Mon 29 0/5 …" at bounding box center [407, 221] width 815 height 306
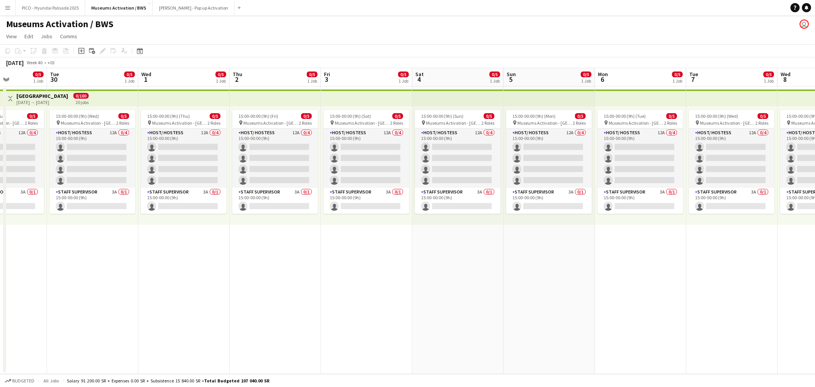
drag, startPoint x: 379, startPoint y: 273, endPoint x: 70, endPoint y: 287, distance: 309.2
click at [266, 274] on app-calendar-viewport "Sat 27 0/5 1 Job Sun 28 0/5 1 Job Mon 29 0/5 1 Job Tue 30 0/5 1 Job Wed 1 0/5 1…" at bounding box center [407, 221] width 815 height 306
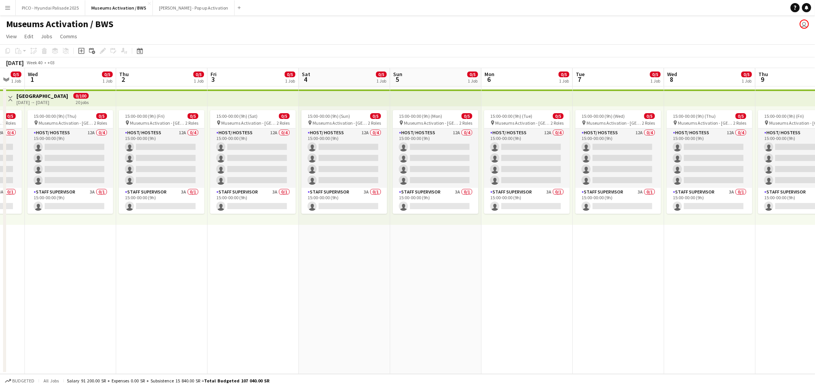
drag, startPoint x: 315, startPoint y: 262, endPoint x: 15, endPoint y: 293, distance: 301.3
click at [118, 287] on app-calendar-viewport "Sun 28 0/5 1 Job Mon 29 0/5 1 Job Tue 30 0/5 1 Job Wed 1 0/5 1 Job Thu 2 0/5 1 …" at bounding box center [407, 221] width 815 height 306
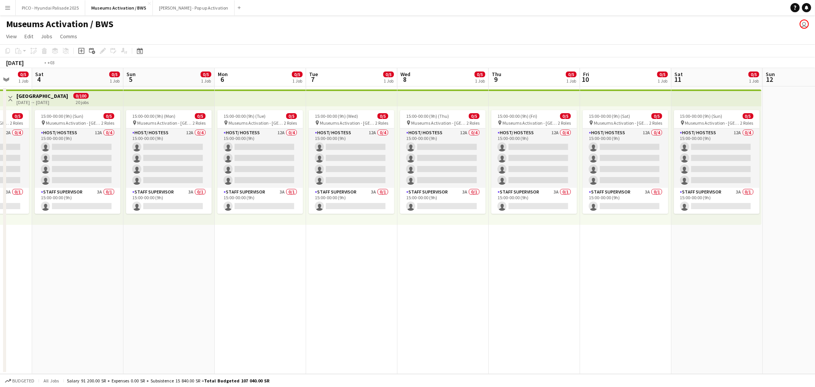
drag, startPoint x: 162, startPoint y: 292, endPoint x: 81, endPoint y: 295, distance: 80.7
click at [105, 293] on app-calendar-viewport "Wed 1 0/5 1 Job Thu 2 0/5 1 Job Fri 3 0/5 1 Job Sat 4 0/5 1 Job Sun 5 0/5 1 Job…" at bounding box center [407, 221] width 815 height 306
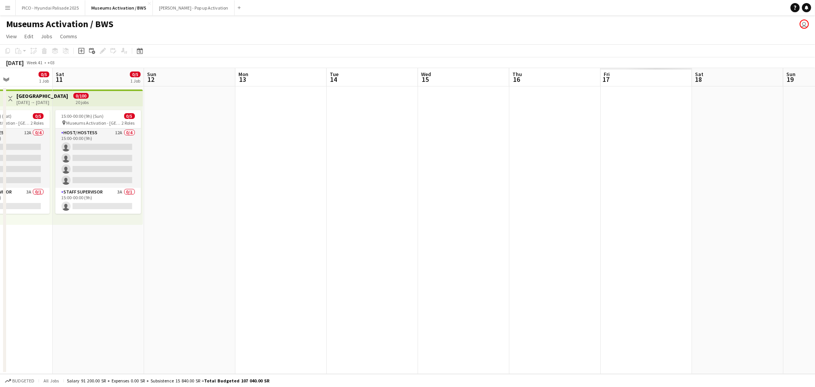
drag, startPoint x: 291, startPoint y: 287, endPoint x: 71, endPoint y: 320, distance: 221.9
click at [32, 318] on app-calendar-viewport "Tue 7 0/5 1 Job Wed 8 0/5 1 Job Thu 9 0/5 1 Job Fri 10 0/5 1 Job Sat 11 0/5 1 J…" at bounding box center [407, 221] width 815 height 306
drag, startPoint x: 390, startPoint y: 291, endPoint x: 86, endPoint y: 337, distance: 307.8
click at [143, 328] on app-calendar-viewport "Tue 7 0/5 1 Job Wed 8 0/5 1 Job Thu 9 0/5 1 Job Fri 10 0/5 1 Job Sat 11 0/5 1 J…" at bounding box center [407, 221] width 815 height 306
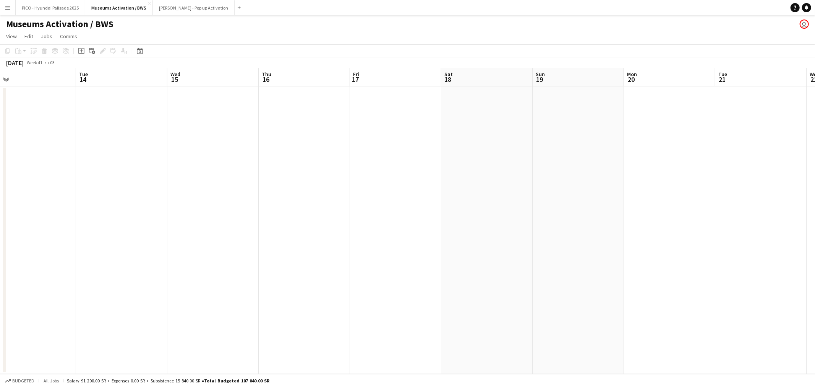
click at [80, 326] on app-calendar-viewport "Sat 11 0/5 1 Job Sun 12 Mon 13 Tue 14 Wed 15 Thu 16 Fri 17 Sat 18 Sun 19 Mon 20…" at bounding box center [407, 221] width 815 height 306
drag, startPoint x: 304, startPoint y: 298, endPoint x: 109, endPoint y: 334, distance: 197.9
click at [136, 330] on app-calendar-viewport "Mon 13 Tue 14 Wed 15 Thu 16 Fri 17 Sat 18 Sun 19 Mon 20 Tue 21 Wed 22 Thu 23 Fr…" at bounding box center [407, 221] width 815 height 306
drag, startPoint x: 90, startPoint y: 354, endPoint x: 184, endPoint y: 341, distance: 95.0
click at [66, 357] on app-calendar-viewport "Thu 16 Fri 17 Sat 18 Sun 19 Mon 20 Tue 21 Wed 22 Thu 23 Fri 24 Sat 25 Sun 26 Mo…" at bounding box center [407, 221] width 815 height 306
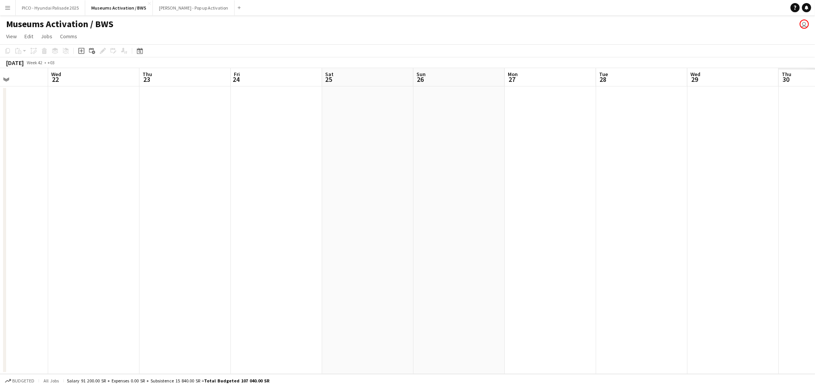
click at [20, 357] on app-calendar-viewport "Sun 19 Mon 20 Tue 21 Wed 22 Thu 23 Fri 24 Sat 25 Sun 26 Mon 27 Tue 28 Wed 29 Th…" at bounding box center [407, 221] width 815 height 306
drag, startPoint x: 325, startPoint y: 318, endPoint x: 0, endPoint y: 369, distance: 329.0
click at [41, 361] on app-calendar-viewport "Thu 23 Fri 24 Sat 25 Sun 26 Mon 27 Tue 28 Wed 29 Thu 30 Fri 31 Sat 1 Sun 2 Mon …" at bounding box center [407, 221] width 815 height 306
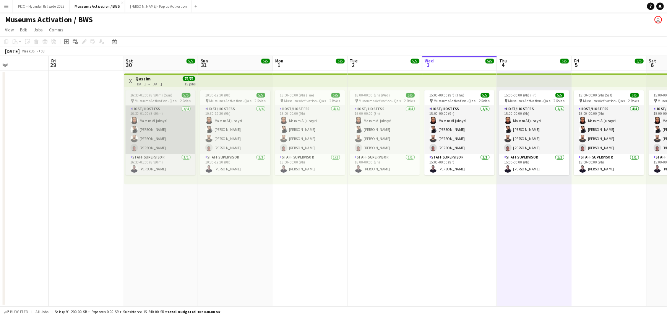
scroll to position [0, 257]
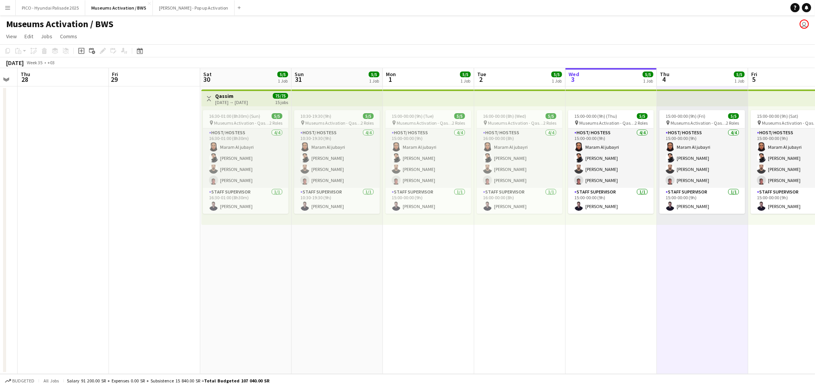
click at [325, 259] on app-date-cell "10:30-19:30 (9h) 5/5 pin Museums Activation - Qassim 2 Roles Host/ Hostess [DAT…" at bounding box center [337, 229] width 91 height 287
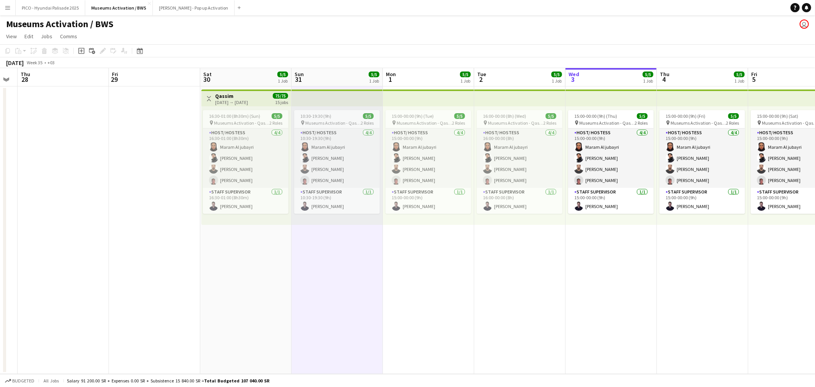
click at [255, 262] on app-date-cell "Toggle View Qassim [DATE] → [DATE] 75/75 15 jobs 16:30-01:00 (8h30m) (Sun) 5/5 …" at bounding box center [245, 229] width 91 height 287
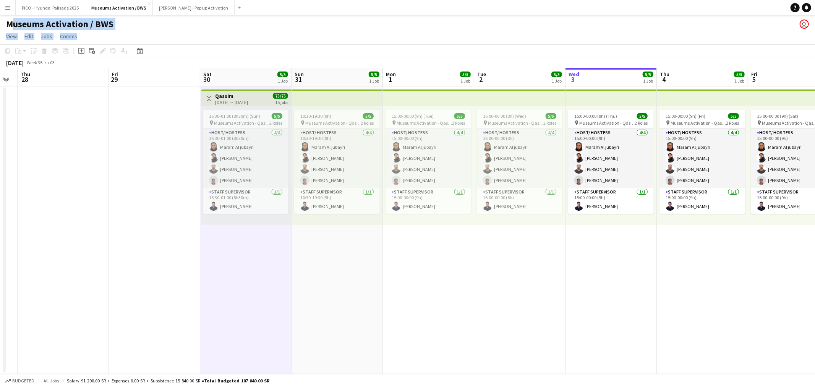
drag, startPoint x: 97, startPoint y: 36, endPoint x: 5, endPoint y: 25, distance: 92.7
click at [5, 25] on app-board "Museums Activation / BWS user View Day view expanded Day view collapsed Month v…" at bounding box center [407, 201] width 815 height 372
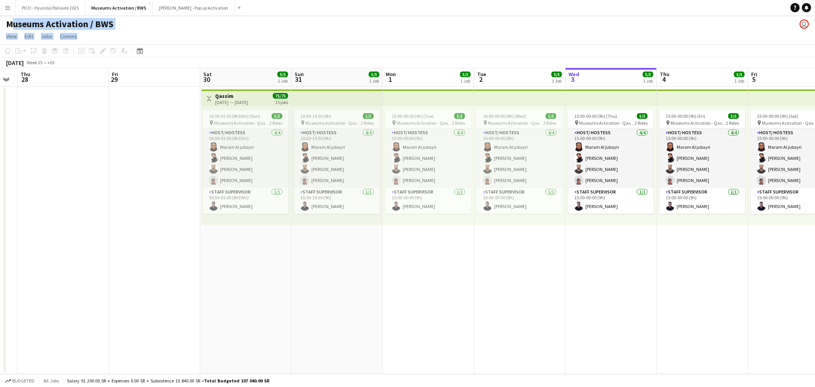
click at [153, 38] on app-page-menu "View Day view expanded Day view collapsed Month view Date picker Jump to [DATE]…" at bounding box center [407, 37] width 815 height 15
click at [140, 53] on icon "Date picker" at bounding box center [140, 51] width 6 height 6
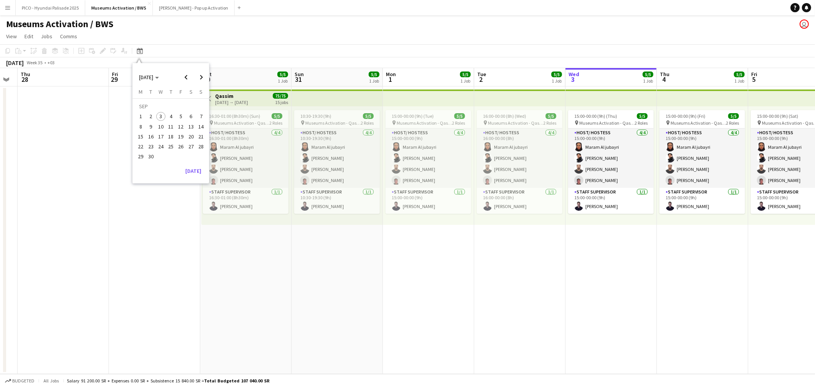
click at [202, 24] on div "Museums Activation / BWS user" at bounding box center [407, 22] width 815 height 15
click at [0, 5] on button "Menu" at bounding box center [7, 7] width 15 height 15
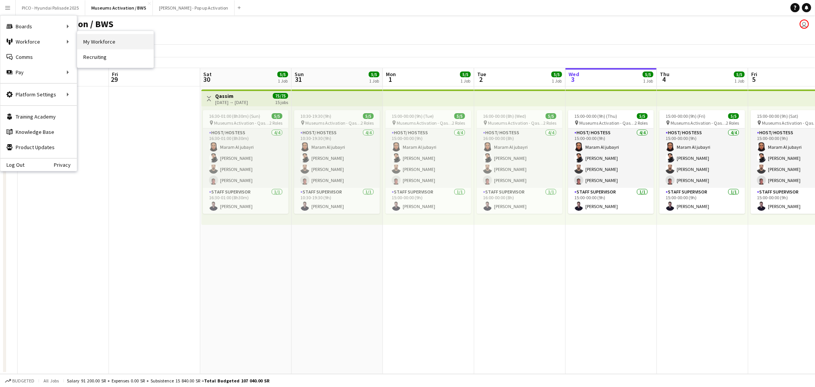
click at [86, 39] on link "My Workforce" at bounding box center [115, 41] width 76 height 15
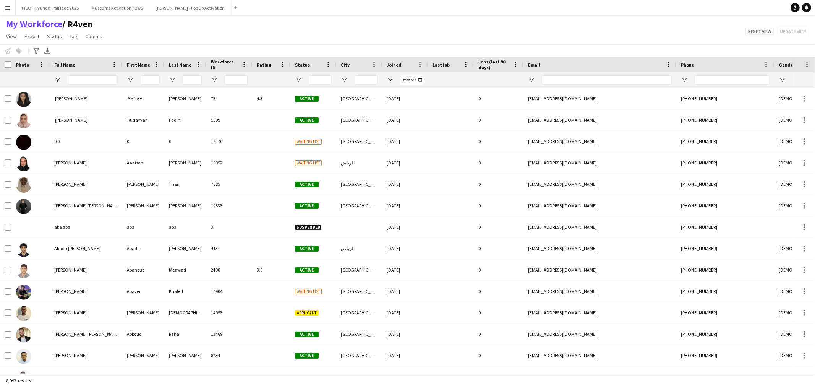
type input "**********"
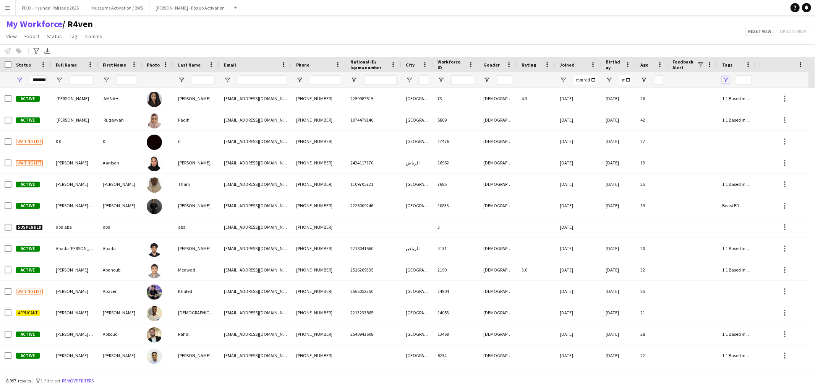
click at [727, 80] on span "Open Filter Menu" at bounding box center [726, 79] width 7 height 7
type input "***"
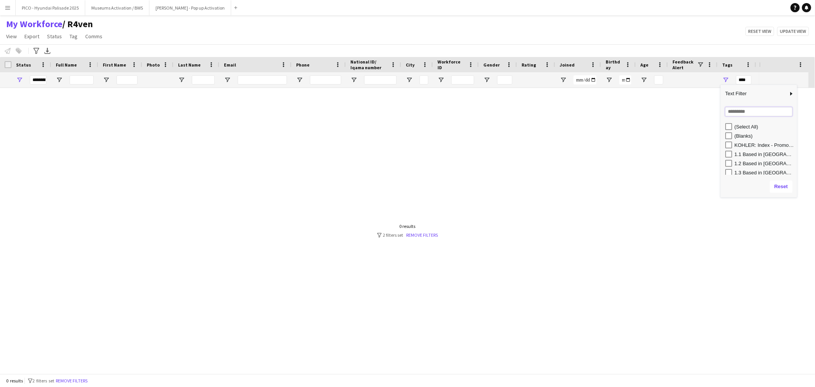
click at [731, 113] on input "Search filter values" at bounding box center [759, 111] width 67 height 9
type input "**"
click at [733, 139] on div "FS" at bounding box center [762, 135] width 72 height 9
click at [723, 139] on div "FS" at bounding box center [759, 135] width 76 height 9
click at [736, 136] on div "FS" at bounding box center [765, 136] width 60 height 6
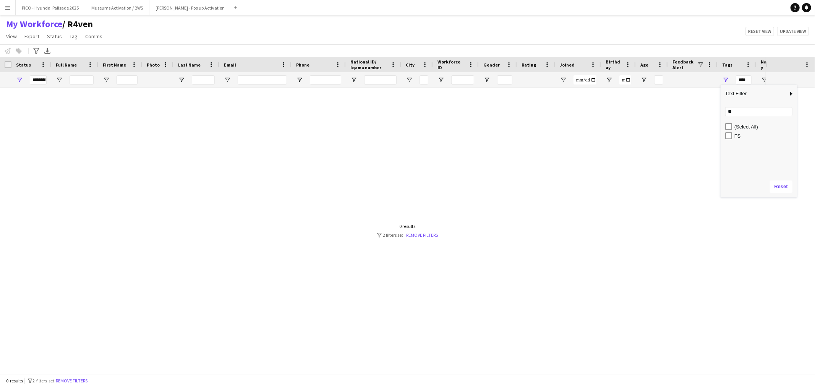
type input "******"
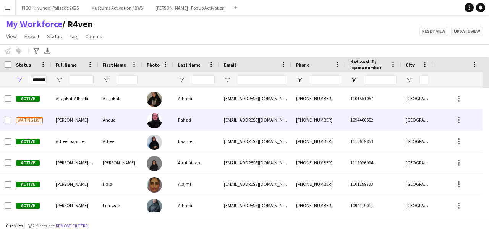
click at [226, 119] on div "[EMAIL_ADDRESS][DOMAIN_NAME]" at bounding box center [255, 119] width 72 height 21
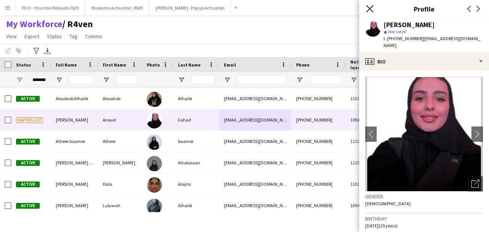
click at [366, 10] on icon "Close pop-in" at bounding box center [369, 8] width 7 height 7
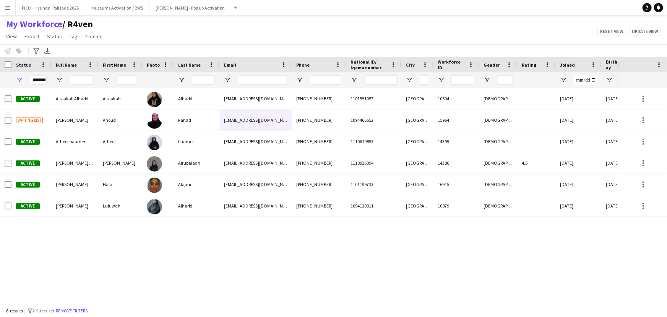
click at [257, 258] on div "Active Alssakab [PERSON_NAME][GEOGRAPHIC_DATA] Alharbi [EMAIL_ADDRESS][DOMAIN_N…" at bounding box center [309, 192] width 618 height 209
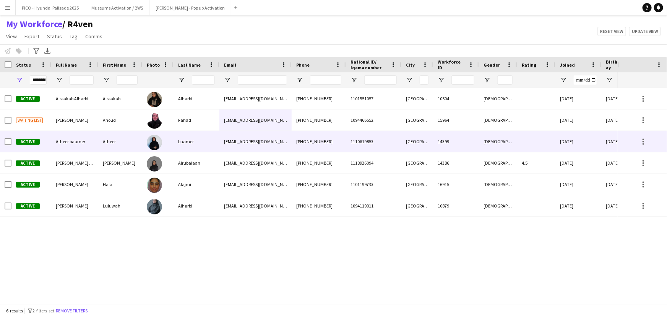
drag, startPoint x: 221, startPoint y: 248, endPoint x: 222, endPoint y: 145, distance: 103.6
click at [222, 145] on div "Active Alssakab [PERSON_NAME][GEOGRAPHIC_DATA] Alharbi [EMAIL_ADDRESS][DOMAIN_N…" at bounding box center [309, 192] width 618 height 209
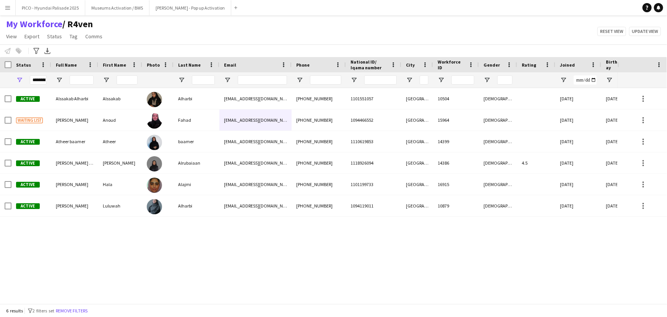
click at [214, 41] on div "My Workforce / R4ven View Views Default view R4ven New view Update view Delete …" at bounding box center [333, 31] width 667 height 26
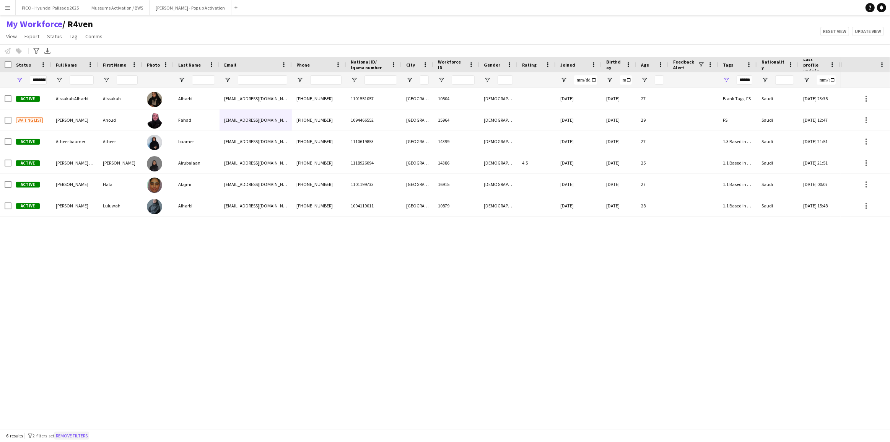
click at [78, 386] on button "Remove filters" at bounding box center [71, 435] width 35 height 8
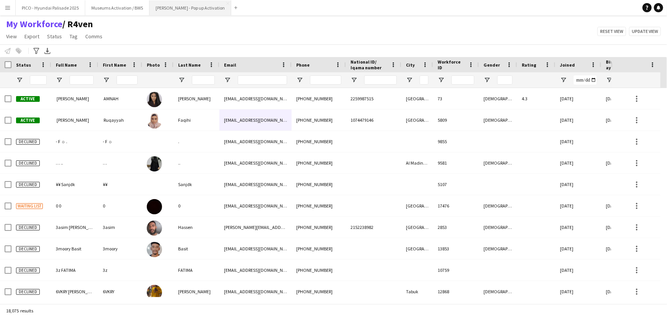
click at [194, 10] on button "[PERSON_NAME] - Pop up Activation Close" at bounding box center [190, 7] width 82 height 15
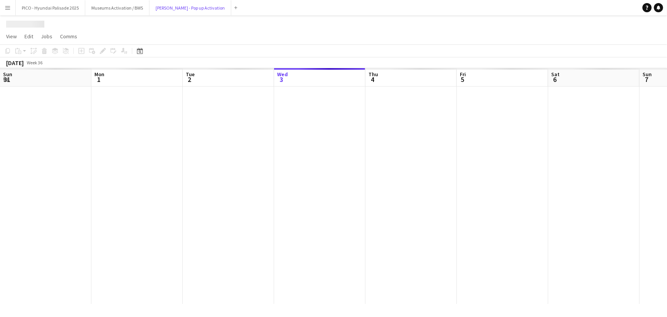
scroll to position [0, 183]
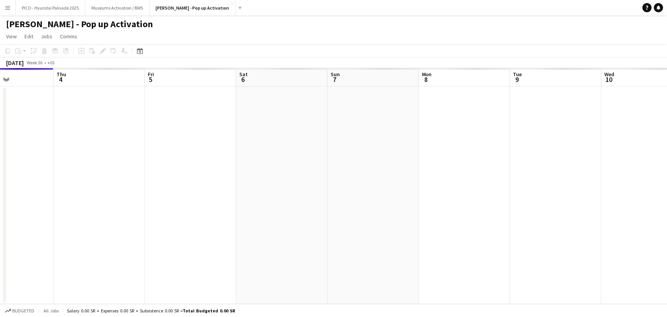
drag, startPoint x: 350, startPoint y: 180, endPoint x: 208, endPoint y: 196, distance: 142.8
click at [208, 196] on app-calendar-viewport "Sun 31 Mon 1 Tue 2 Wed 3 Thu 4 Fri 5 Sat 6 Sun 7 Mon 8 Tue 9 Wed 10 Thu 11 Fri …" at bounding box center [333, 185] width 667 height 235
drag, startPoint x: 212, startPoint y: 195, endPoint x: 203, endPoint y: 194, distance: 8.8
click at [204, 194] on app-calendar-viewport "Sun 31 Mon 1 Tue 2 Wed 3 Thu 4 Fri 5 Sat 6 Sun 7 Mon 8 Tue 9 Wed 10 Thu 11 4/4 …" at bounding box center [333, 185] width 667 height 235
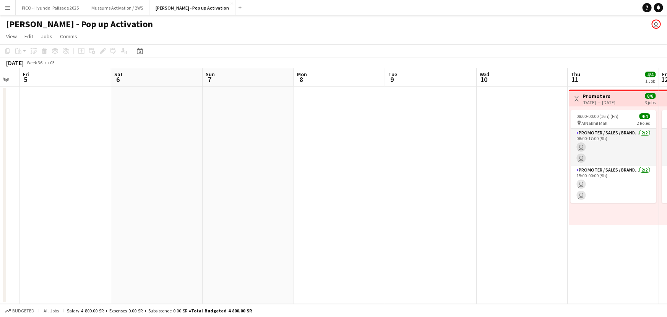
drag, startPoint x: 363, startPoint y: 174, endPoint x: 187, endPoint y: 179, distance: 176.3
click at [161, 179] on app-calendar-viewport "Tue 2 Wed 3 Thu 4 Fri 5 Sat 6 Sun 7 Mon 8 Tue 9 Wed 10 Thu 11 4/4 1 Job Fri 12 …" at bounding box center [333, 185] width 667 height 235
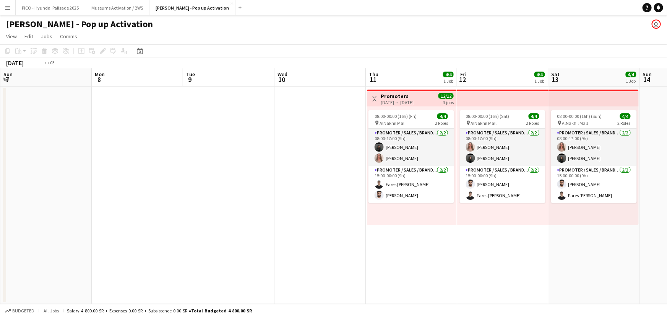
drag, startPoint x: 248, startPoint y: 164, endPoint x: 138, endPoint y: 166, distance: 110.9
click at [141, 166] on app-calendar-viewport "Thu 4 Fri 5 Sat 6 Sun 7 Mon 8 Tue 9 Wed 10 Thu 11 4/4 1 Job Fri 12 4/4 1 Job Sa…" at bounding box center [333, 185] width 667 height 235
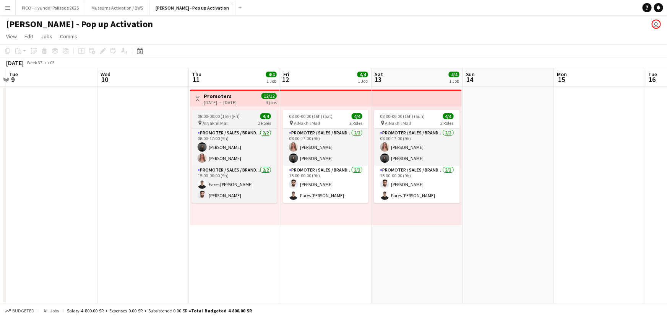
click at [229, 111] on app-job-card "08:00-00:00 (16h) (Fri) 4/4 pin AlNakhil Mall 2 Roles Promoter / Sales / Brand …" at bounding box center [235, 156] width 86 height 93
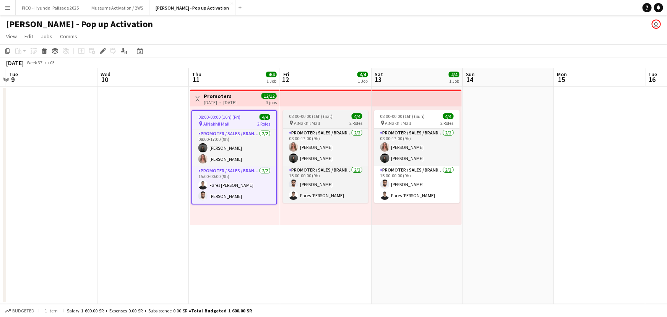
click at [298, 115] on span "08:00-00:00 (16h) (Sat)" at bounding box center [311, 116] width 44 height 6
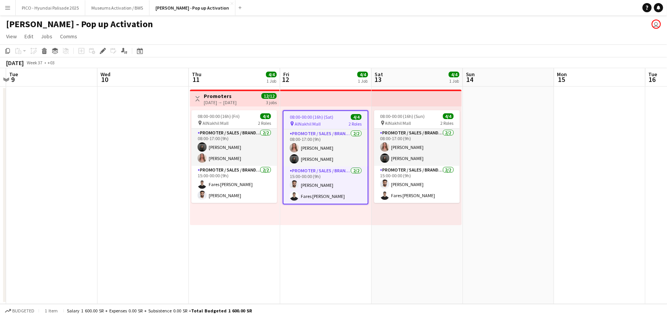
click at [416, 106] on div "08:00-00:00 (16h) (Sun) 4/4 pin AlNakhil Mall 2 Roles Promoter / Sales / Brand …" at bounding box center [417, 165] width 90 height 119
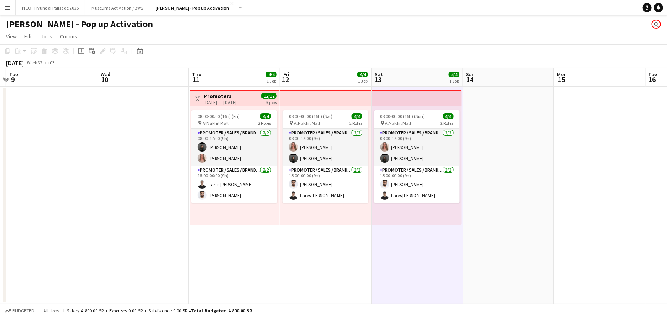
click at [334, 101] on app-top-bar at bounding box center [325, 97] width 91 height 17
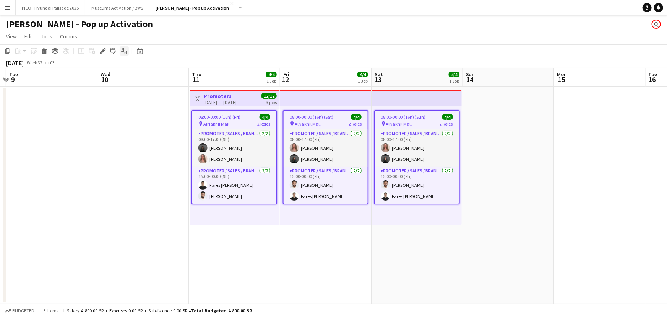
click at [124, 53] on icon at bounding box center [125, 52] width 2 height 3
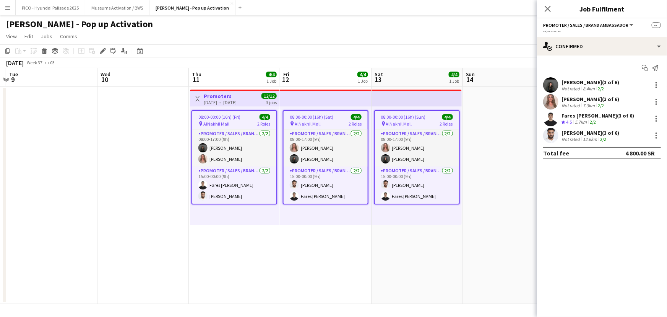
click at [522, 156] on app-date-cell at bounding box center [508, 194] width 91 height 217
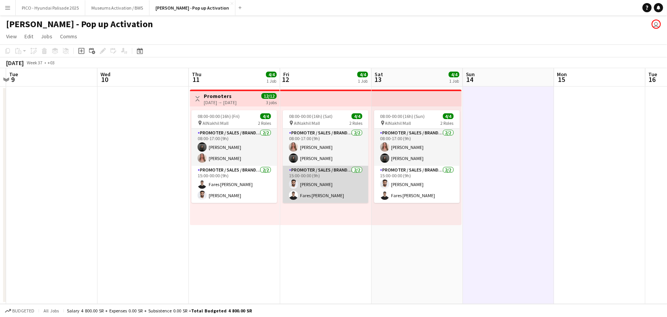
click at [335, 177] on app-card-role "Promoter / Sales / Brand Ambassador [DATE] 15:00-00:00 (9h) [PERSON_NAME] [PERS…" at bounding box center [326, 184] width 86 height 37
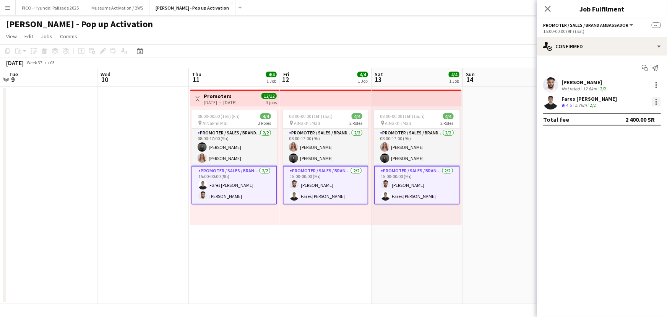
click at [656, 99] on div at bounding box center [657, 100] width 2 height 2
click at [630, 167] on span "Remove" at bounding box center [619, 170] width 23 height 6
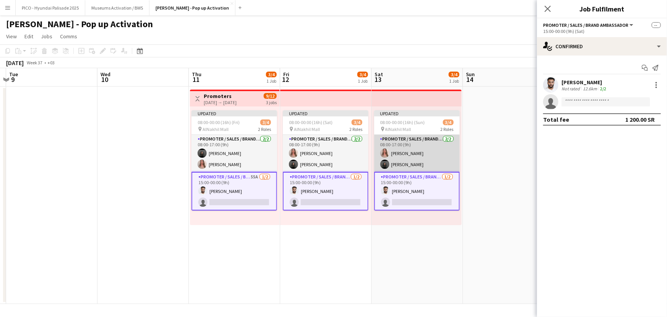
click at [432, 154] on app-card-role "Promoter / Sales / Brand Ambassador [DATE] 08:00-17:00 (9h) [PERSON_NAME] [PERS…" at bounding box center [417, 153] width 86 height 37
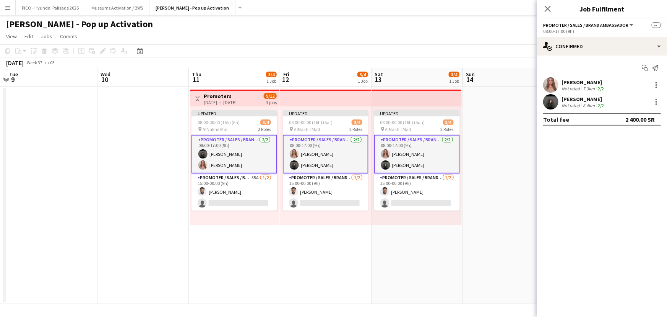
click at [607, 88] on div "[PERSON_NAME] Not rated 7.3km 2/2" at bounding box center [602, 84] width 130 height 15
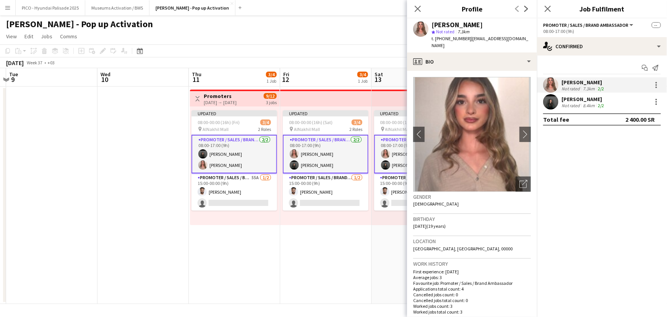
click at [606, 98] on div "[PERSON_NAME] Not rated 8.4km 2/2" at bounding box center [602, 101] width 130 height 15
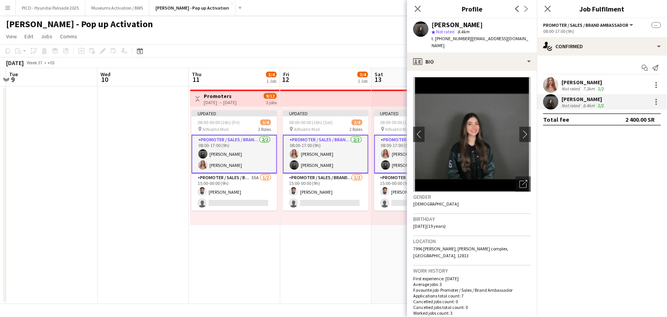
click at [552, 80] on app-user-avatar at bounding box center [550, 84] width 15 height 15
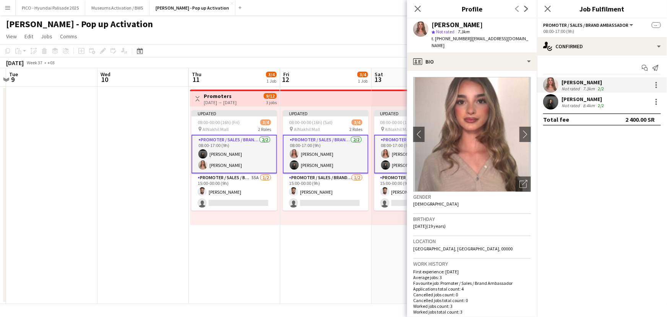
click at [612, 102] on div "[PERSON_NAME] Not rated 8.4km 2/2" at bounding box center [602, 101] width 130 height 15
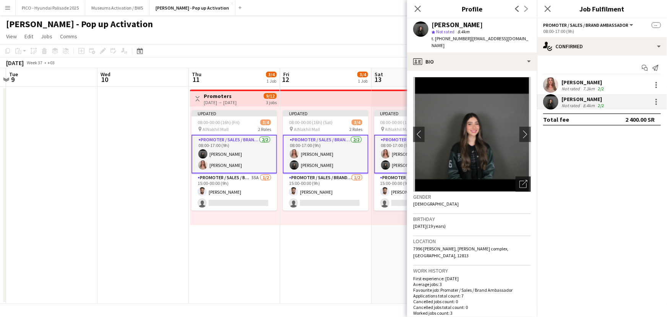
click at [516, 180] on div "Open photos pop-in" at bounding box center [523, 183] width 15 height 15
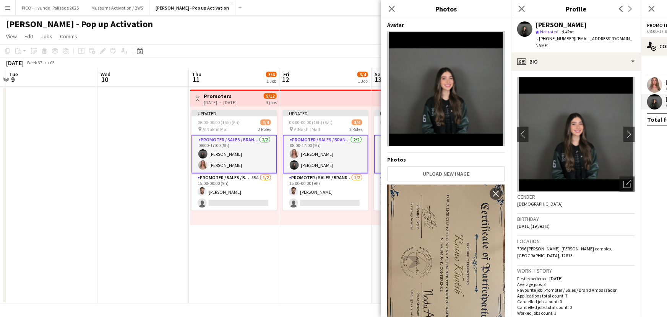
scroll to position [208, 0]
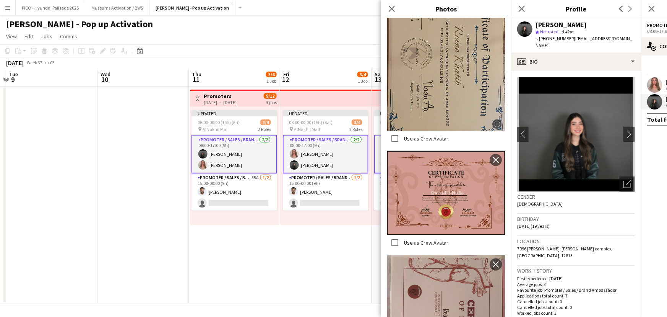
click at [546, 206] on div "Gender [DEMOGRAPHIC_DATA]" at bounding box center [576, 203] width 118 height 22
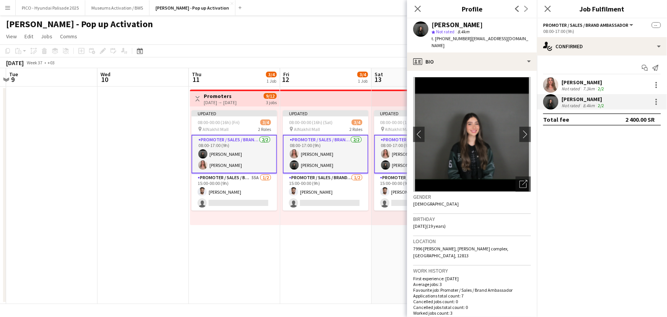
click at [618, 84] on div "[PERSON_NAME] Not rated 7.3km 2/2" at bounding box center [602, 84] width 130 height 15
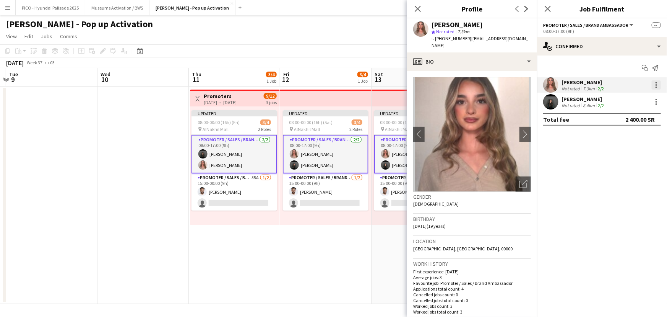
click at [656, 84] on div at bounding box center [657, 85] width 2 height 2
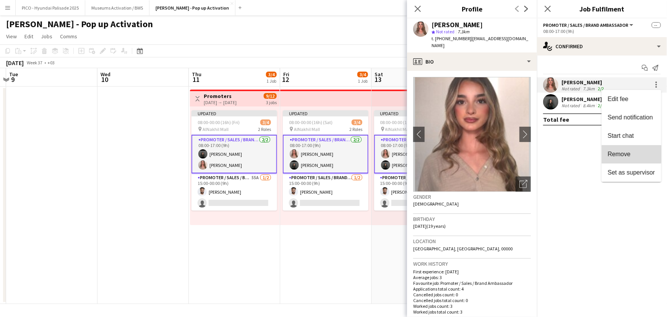
click at [614, 154] on span "Remove" at bounding box center [619, 154] width 23 height 6
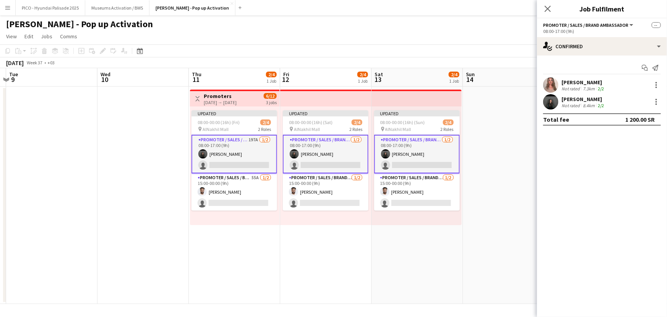
click at [443, 242] on app-date-cell "Updated 08:00-00:00 (16h) (Sun) 2/4 pin AlNakhil Mall 2 Roles Promoter / Sales …" at bounding box center [417, 194] width 91 height 217
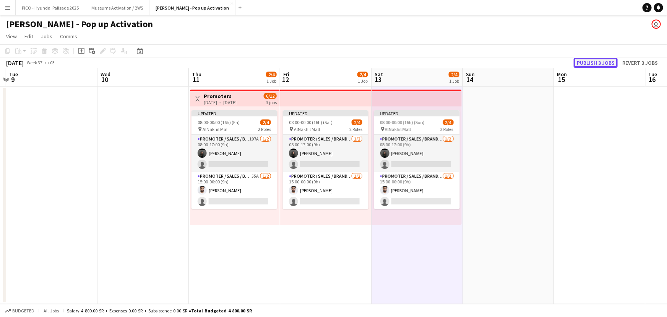
click at [583, 58] on button "Publish 3 jobs" at bounding box center [596, 63] width 44 height 10
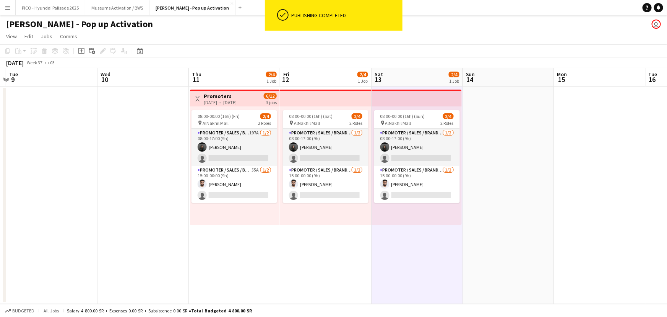
click at [305, 198] on app-card-role "Promoter / Sales / Brand Ambassador [DATE] 15:00-00:00 (9h) [PERSON_NAME] singl…" at bounding box center [326, 184] width 86 height 37
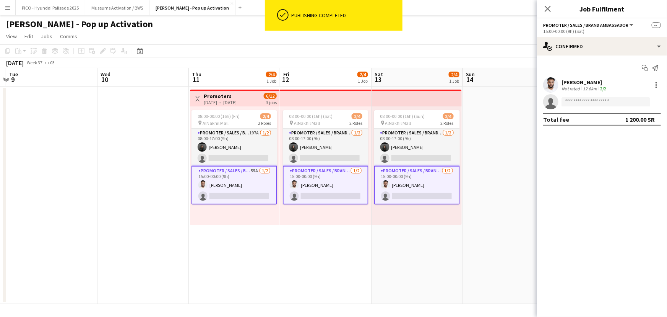
click at [595, 107] on app-invite-slot "single-neutral-actions" at bounding box center [602, 101] width 130 height 15
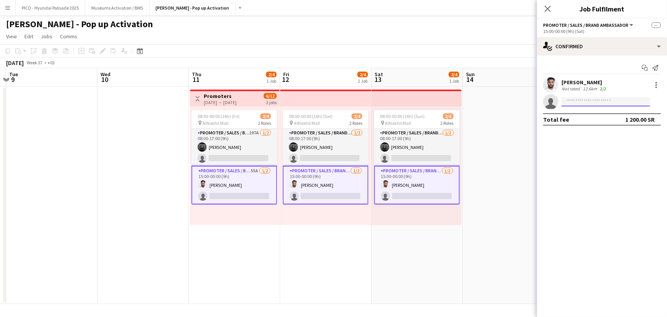
click at [596, 104] on input at bounding box center [606, 101] width 89 height 9
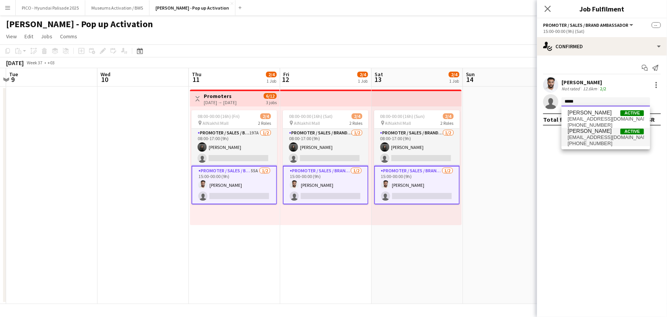
type input "*****"
click at [604, 141] on span "[PHONE_NUMBER]" at bounding box center [606, 143] width 76 height 6
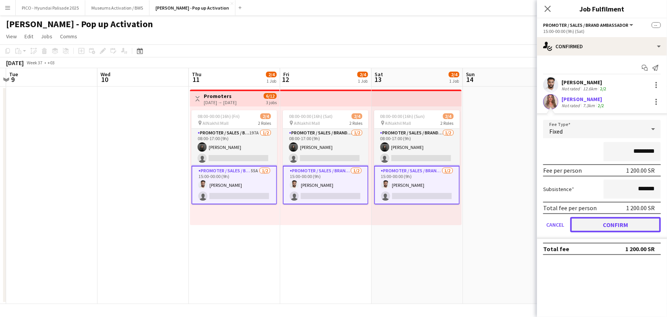
click at [600, 222] on button "Confirm" at bounding box center [615, 224] width 91 height 15
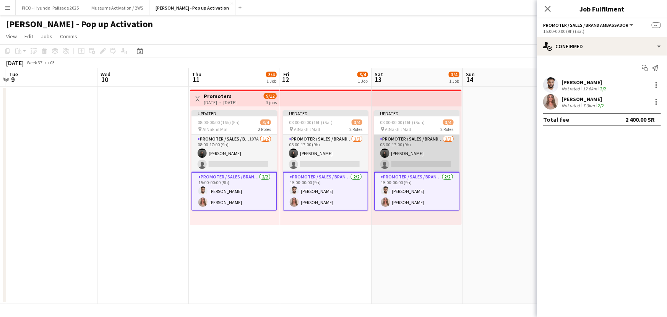
click at [409, 154] on app-card-role "Promoter / Sales / Brand Ambassador [DATE] 08:00-17:00 (9h) [PERSON_NAME] singl…" at bounding box center [417, 153] width 86 height 37
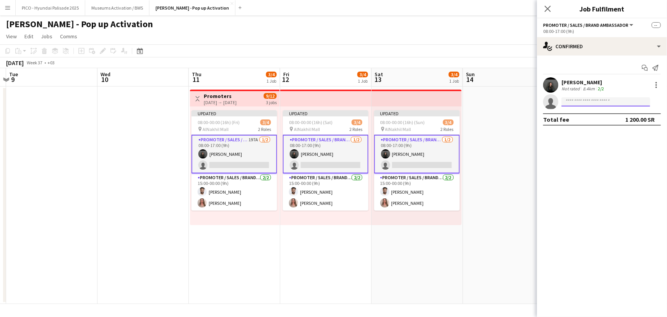
click at [601, 99] on input at bounding box center [606, 101] width 89 height 9
click at [585, 99] on input "**********" at bounding box center [606, 101] width 89 height 9
click at [585, 102] on input "**********" at bounding box center [606, 101] width 89 height 9
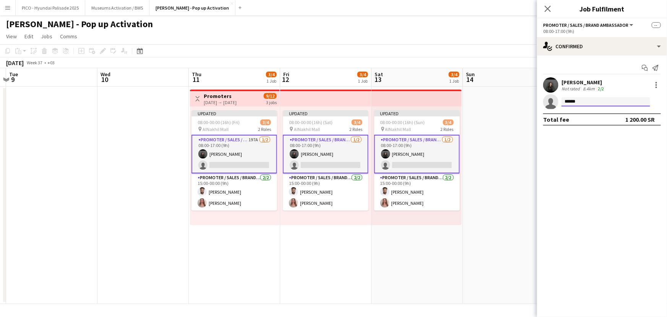
click at [575, 102] on input "*****" at bounding box center [606, 101] width 89 height 9
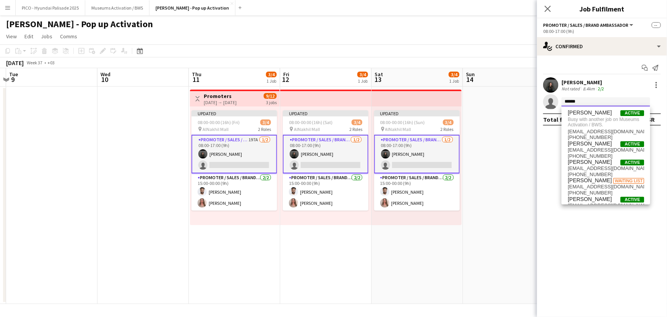
click at [575, 102] on input "*****" at bounding box center [606, 101] width 89 height 9
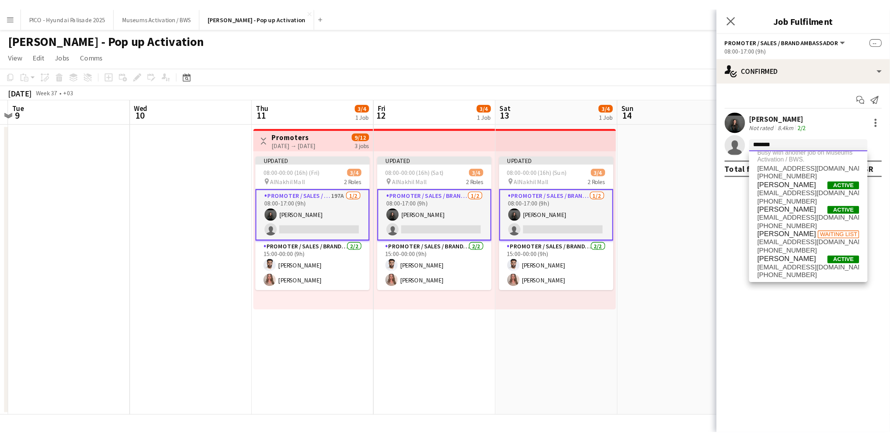
scroll to position [0, 0]
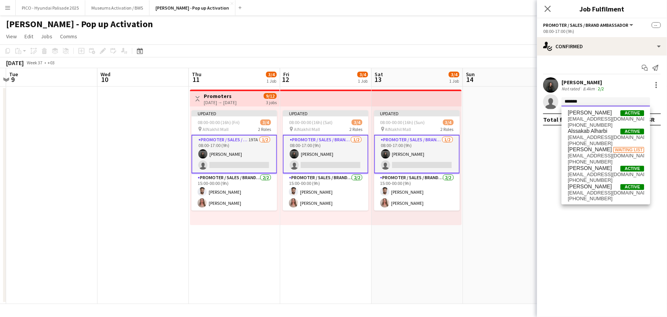
type input "********"
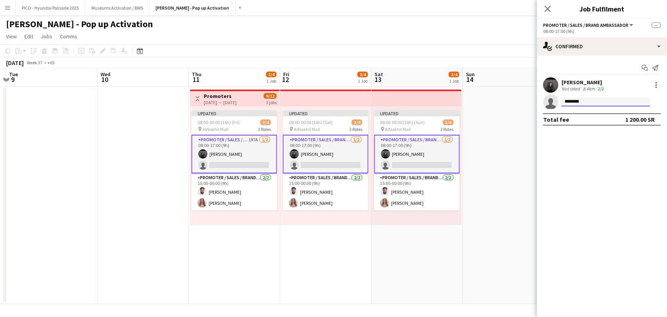
click at [588, 103] on input "********" at bounding box center [606, 101] width 89 height 9
click at [529, 161] on app-date-cell at bounding box center [508, 194] width 91 height 217
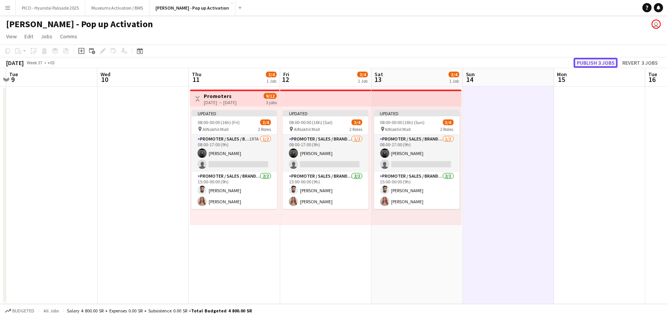
click at [600, 60] on button "Publish 3 jobs" at bounding box center [596, 63] width 44 height 10
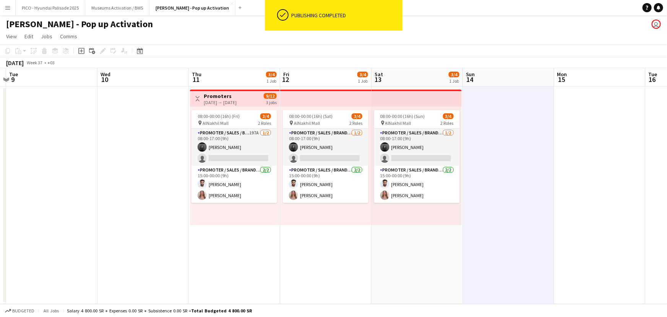
click at [335, 163] on app-card-role "Promoter / Sales / Brand Ambassador [DATE] 08:00-17:00 (9h) [PERSON_NAME] singl…" at bounding box center [326, 146] width 86 height 37
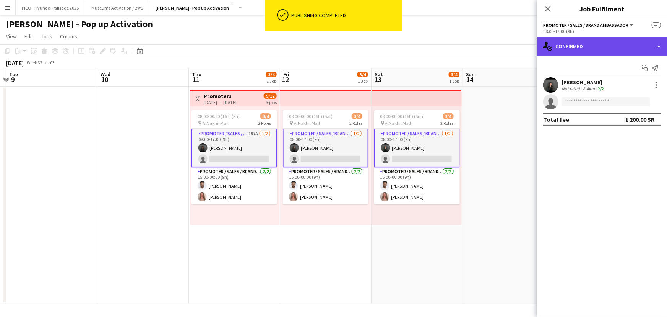
click at [565, 38] on div "single-neutral-actions-check-2 Confirmed" at bounding box center [602, 46] width 130 height 18
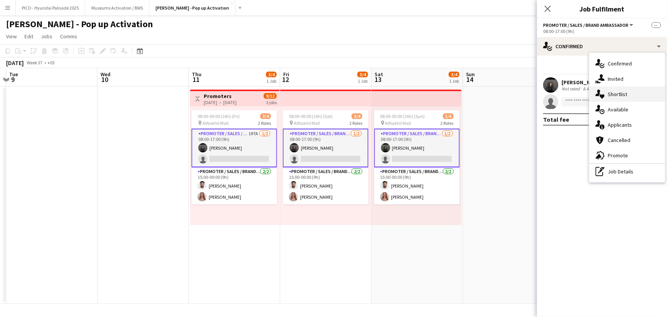
click at [612, 99] on div "single-neutral-actions-heart Shortlist" at bounding box center [627, 93] width 76 height 15
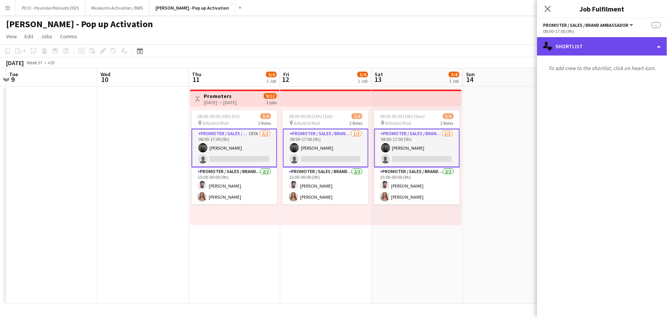
click at [605, 46] on div "single-neutral-actions-heart Shortlist" at bounding box center [602, 46] width 130 height 18
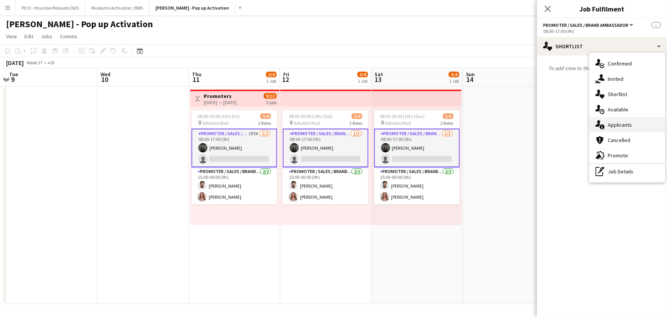
click at [623, 118] on div "single-neutral-actions-information Applicants" at bounding box center [627, 124] width 76 height 15
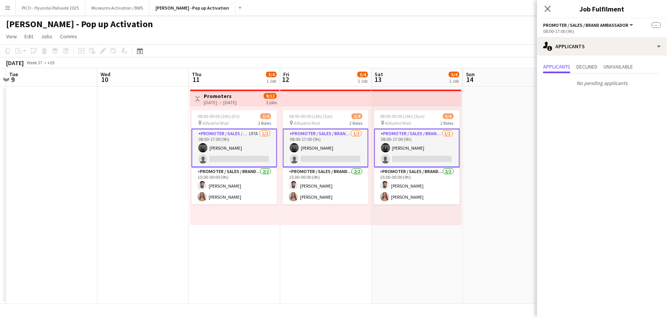
click at [485, 128] on app-date-cell at bounding box center [508, 194] width 91 height 217
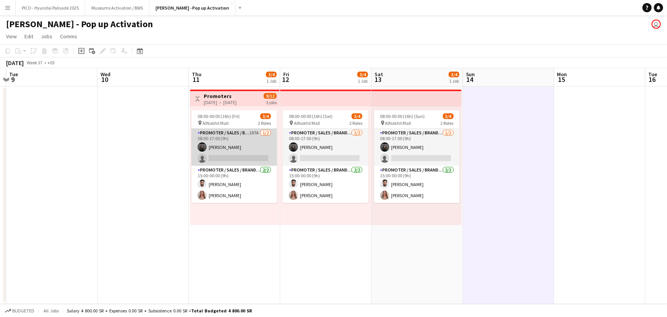
click at [245, 149] on app-card-role "Promoter / Sales / Brand Ambassador 197A [DATE] 08:00-17:00 (9h) [PERSON_NAME] …" at bounding box center [235, 146] width 86 height 37
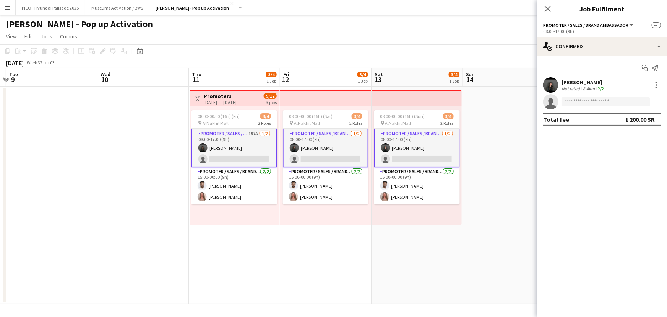
click at [9, 8] on app-icon "Menu" at bounding box center [8, 8] width 6 height 6
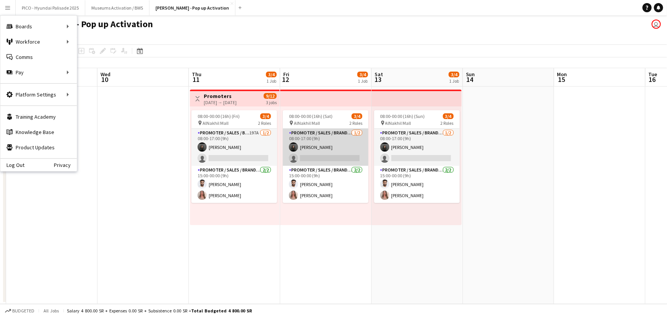
click at [312, 150] on app-card-role "Promoter / Sales / Brand Ambassador [DATE] 08:00-17:00 (9h) [PERSON_NAME] singl…" at bounding box center [326, 146] width 86 height 37
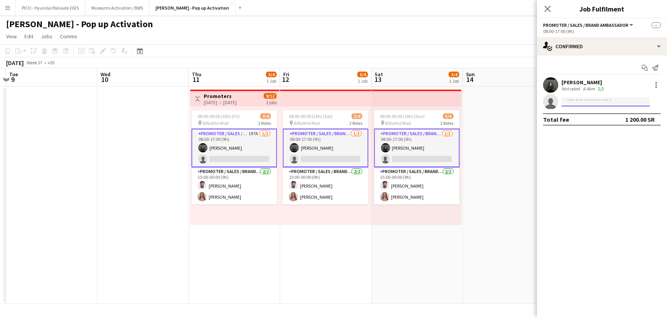
click at [608, 104] on input at bounding box center [606, 101] width 89 height 9
paste input "**********"
type input "**********"
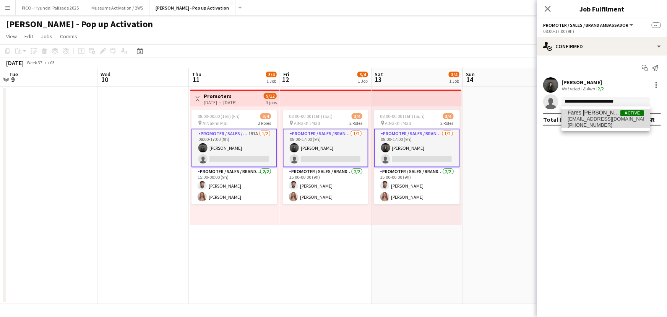
click at [586, 123] on span "[PHONE_NUMBER]" at bounding box center [606, 125] width 76 height 6
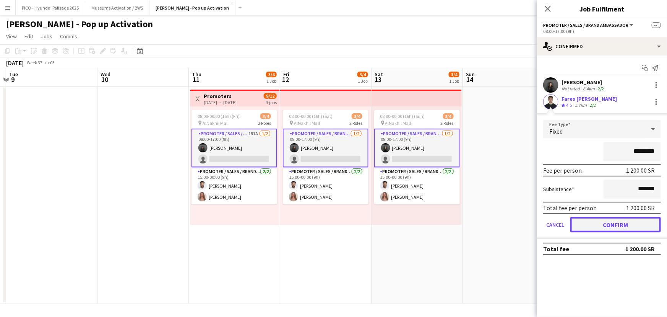
click at [595, 226] on button "Confirm" at bounding box center [615, 224] width 91 height 15
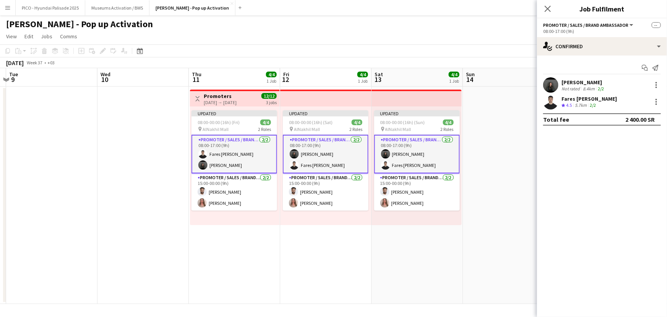
click at [476, 192] on app-date-cell at bounding box center [508, 194] width 91 height 217
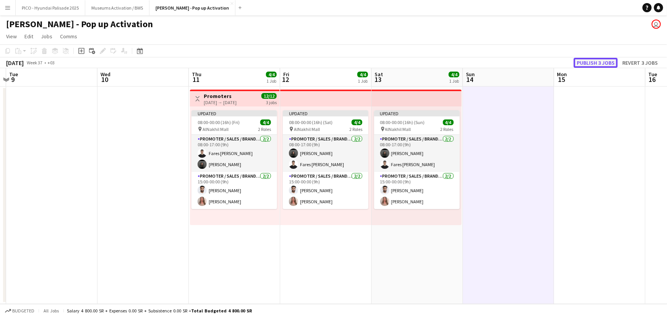
click at [593, 60] on button "Publish 3 jobs" at bounding box center [596, 63] width 44 height 10
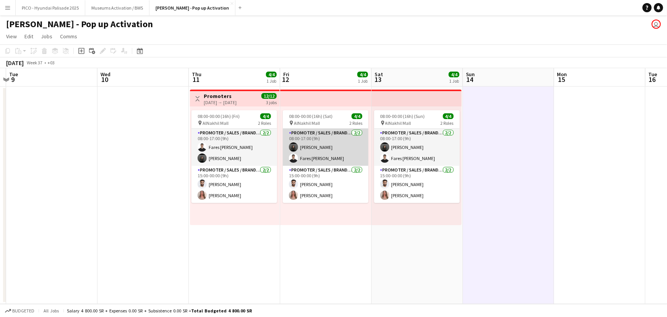
click at [300, 146] on app-card-role "Promoter / Sales / Brand Ambassador [DATE] 08:00-17:00 (9h) [PERSON_NAME] Fares…" at bounding box center [326, 146] width 86 height 37
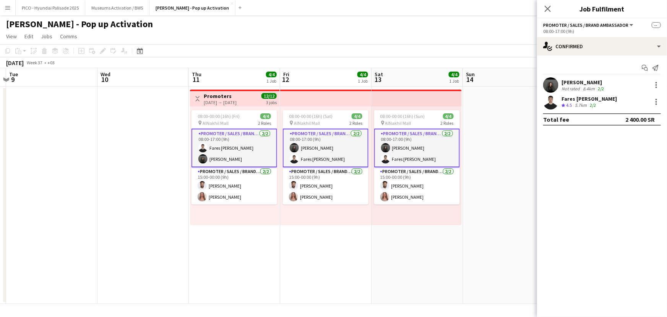
click at [589, 86] on div "8.4km" at bounding box center [588, 89] width 15 height 6
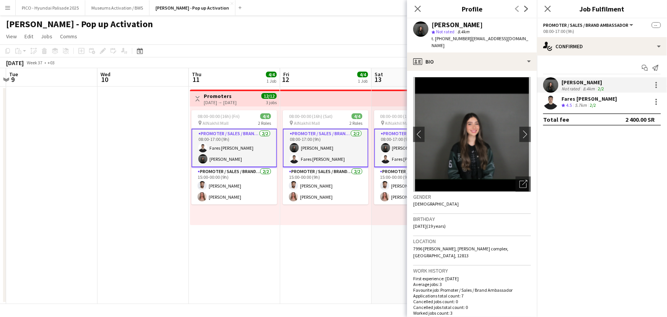
click at [448, 26] on div "[PERSON_NAME]" at bounding box center [457, 24] width 51 height 7
copy div "[PERSON_NAME]"
click at [564, 98] on div "Fares [PERSON_NAME]" at bounding box center [589, 98] width 55 height 7
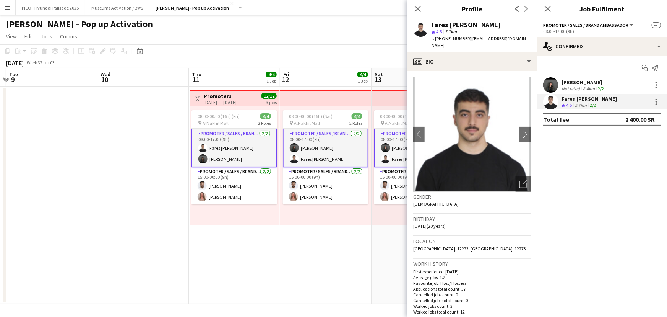
click at [452, 21] on div "Fares [PERSON_NAME]" at bounding box center [466, 24] width 69 height 7
copy div "Fares [PERSON_NAME]"
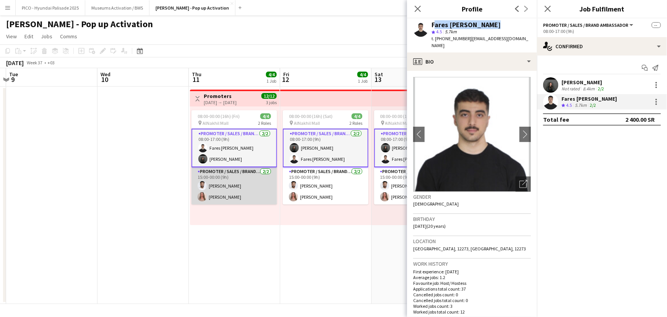
click at [257, 178] on app-card-role "Promoter / Sales / Brand Ambassador [DATE] 15:00-00:00 (9h) [PERSON_NAME] [PERS…" at bounding box center [235, 185] width 86 height 37
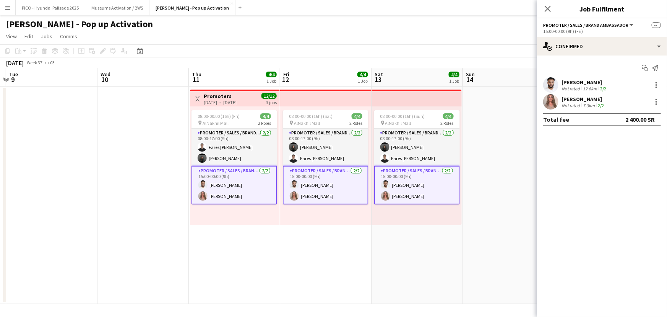
click at [592, 81] on div "[PERSON_NAME]" at bounding box center [585, 82] width 46 height 7
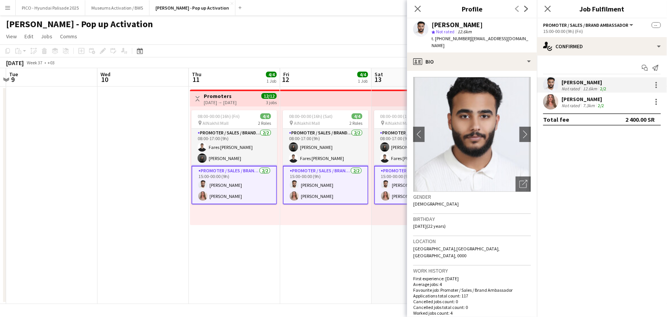
click at [481, 25] on div "[PERSON_NAME]" at bounding box center [481, 24] width 99 height 7
copy div "[PERSON_NAME]"
click at [560, 104] on div "[PERSON_NAME] Not rated 7.3km 2/2" at bounding box center [602, 101] width 130 height 15
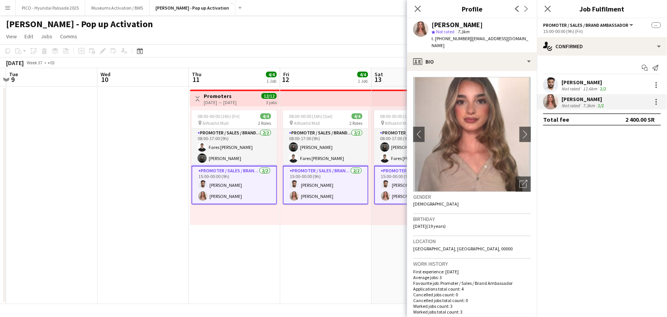
click at [457, 21] on div "[PERSON_NAME]" at bounding box center [457, 24] width 51 height 7
copy div "[PERSON_NAME]"
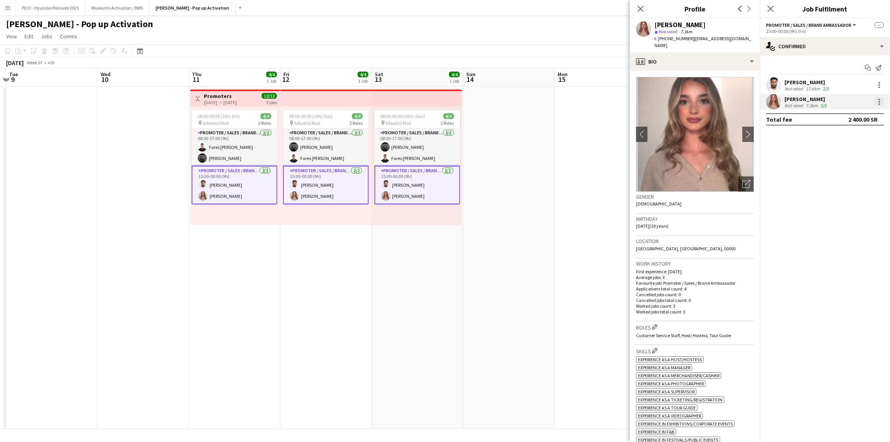
click at [815, 100] on div at bounding box center [878, 101] width 9 height 9
click at [815, 169] on span "Remove" at bounding box center [841, 170] width 23 height 6
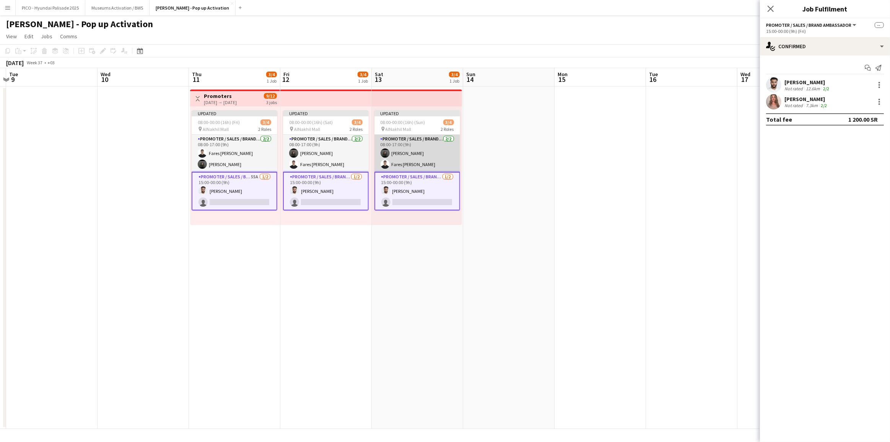
click at [436, 154] on app-card-role "Promoter / Sales / Brand Ambassador [DATE] 08:00-17:00 (9h) [PERSON_NAME] Fares…" at bounding box center [417, 153] width 86 height 37
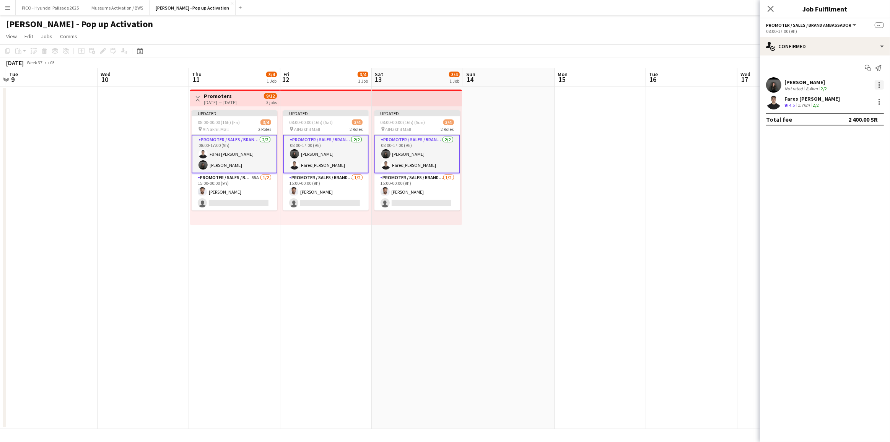
click at [815, 83] on div at bounding box center [878, 84] width 9 height 9
click at [815, 153] on span "Remove" at bounding box center [841, 154] width 23 height 6
click at [703, 153] on app-date-cell at bounding box center [691, 257] width 91 height 342
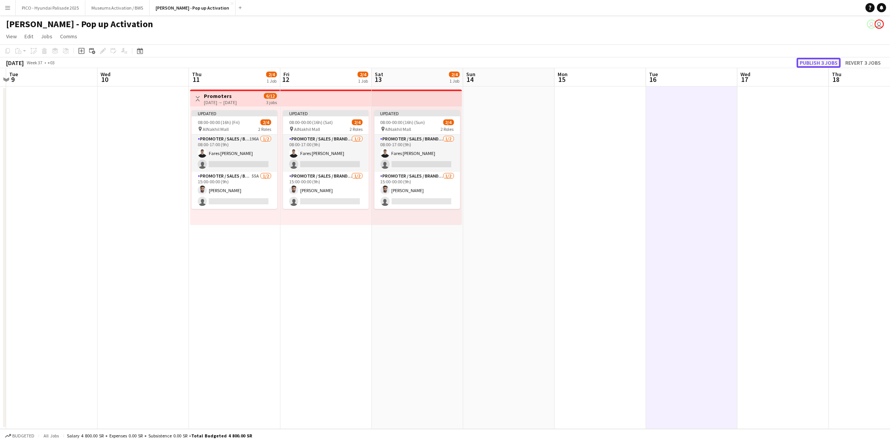
click at [804, 61] on button "Publish 3 jobs" at bounding box center [818, 63] width 44 height 10
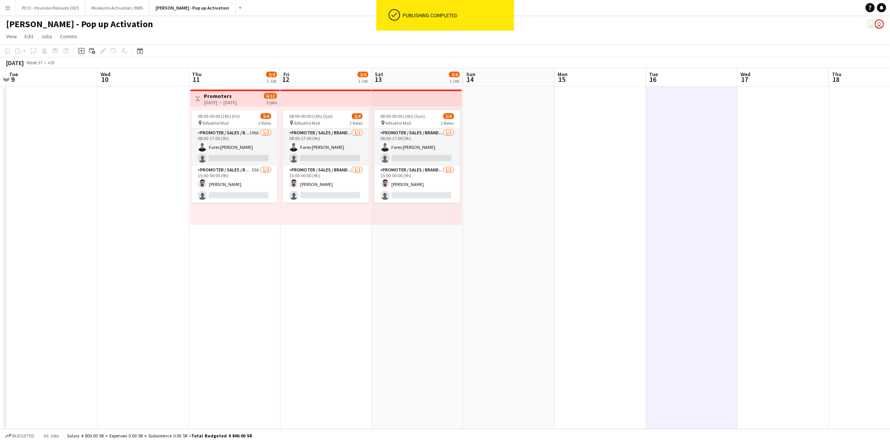
click at [408, 154] on app-card-role "Promoter / Sales / Brand Ambassador [DATE] 08:00-17:00 (9h) Fares [PERSON_NAME]…" at bounding box center [417, 146] width 86 height 37
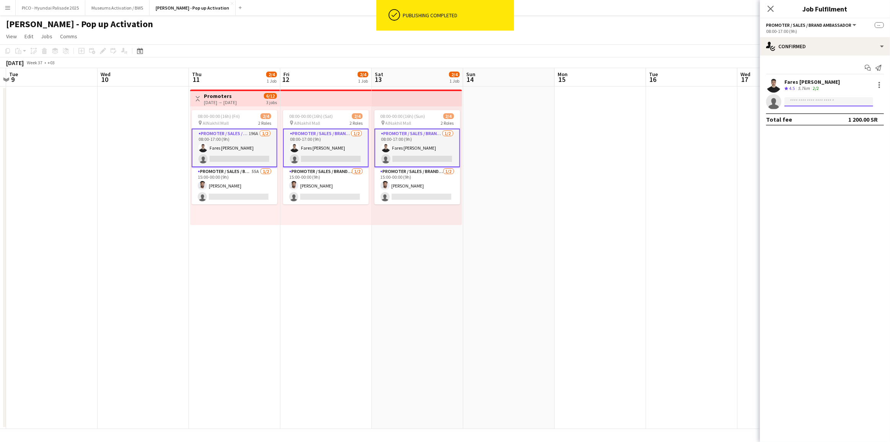
click at [812, 103] on input at bounding box center [828, 101] width 89 height 9
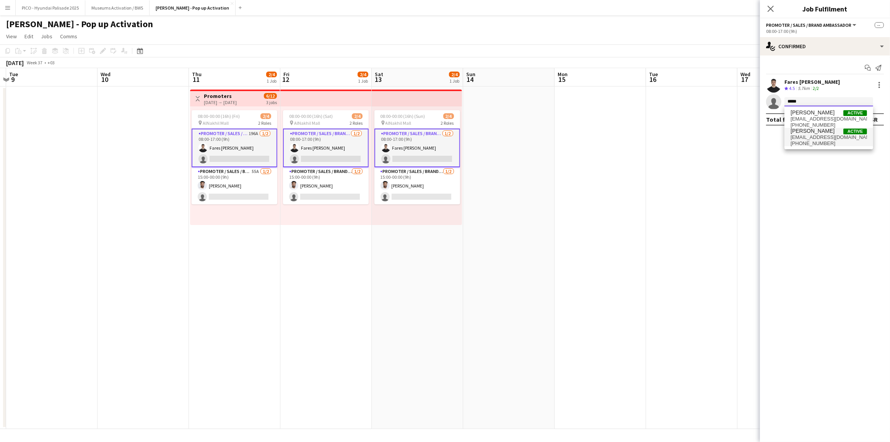
type input "*****"
click at [807, 134] on span "[EMAIL_ADDRESS][DOMAIN_NAME]" at bounding box center [828, 137] width 76 height 6
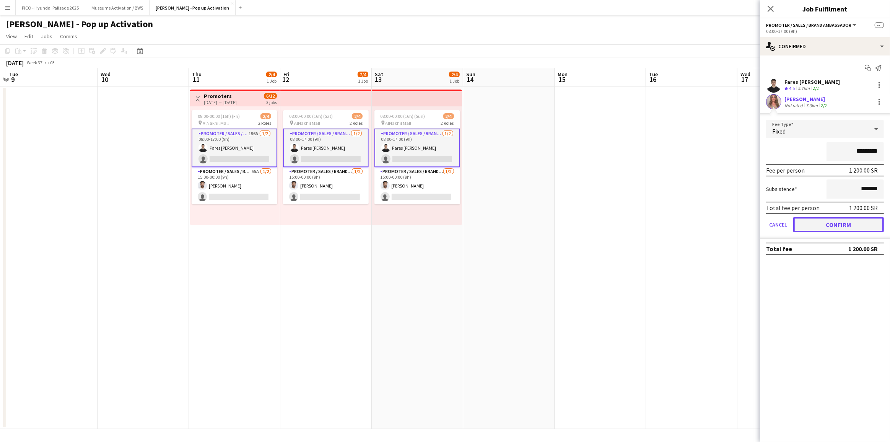
click at [815, 221] on button "Confirm" at bounding box center [838, 224] width 91 height 15
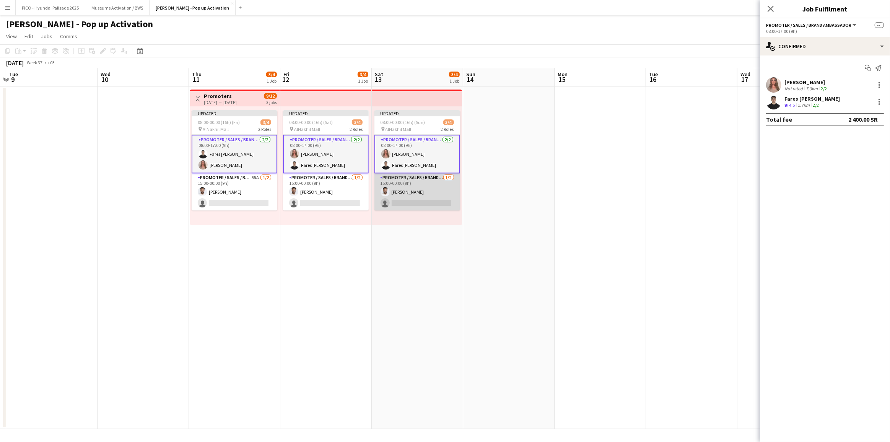
click at [424, 194] on app-card-role "Promoter / Sales / Brand Ambassador [DATE] 15:00-00:00 (9h) [PERSON_NAME] singl…" at bounding box center [417, 191] width 86 height 37
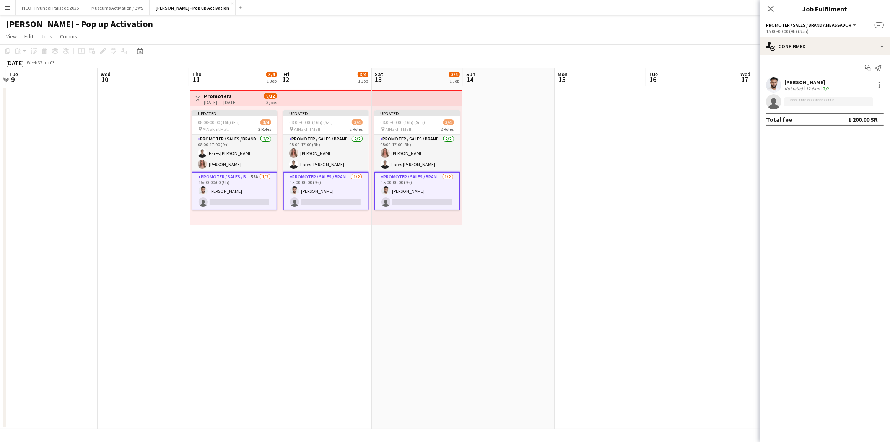
click at [815, 100] on input at bounding box center [828, 101] width 89 height 9
type input "*****"
click at [811, 119] on span "[EMAIL_ADDRESS][DOMAIN_NAME]" at bounding box center [828, 119] width 76 height 6
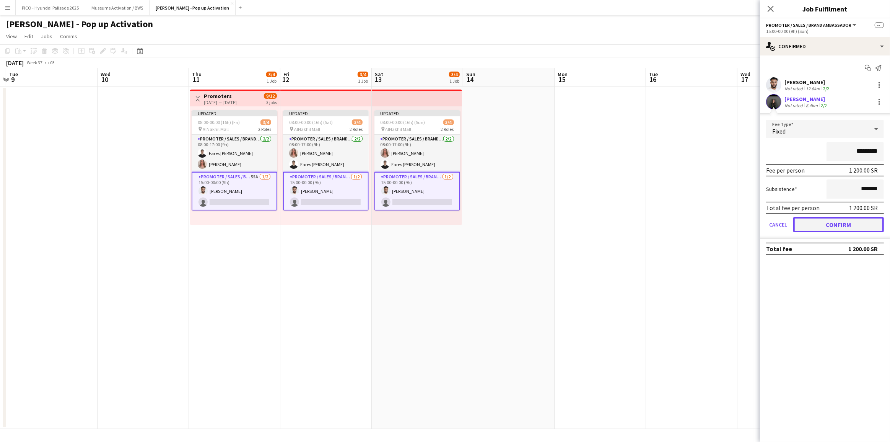
click at [795, 218] on button "Confirm" at bounding box center [838, 224] width 91 height 15
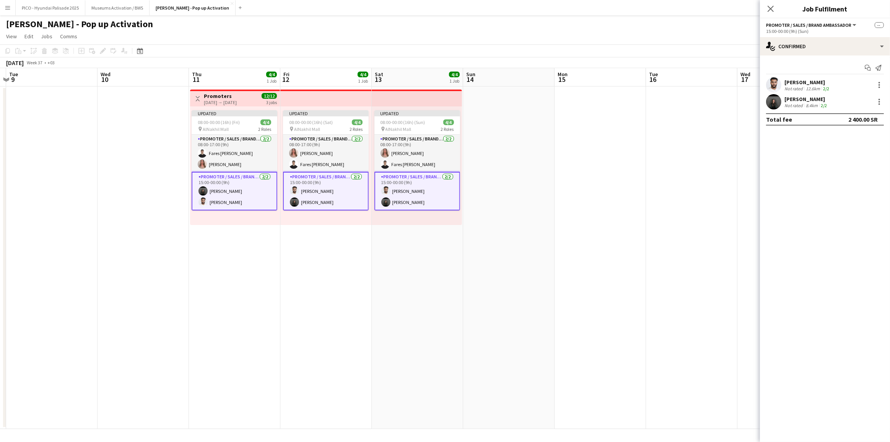
click at [692, 157] on app-date-cell at bounding box center [691, 257] width 91 height 342
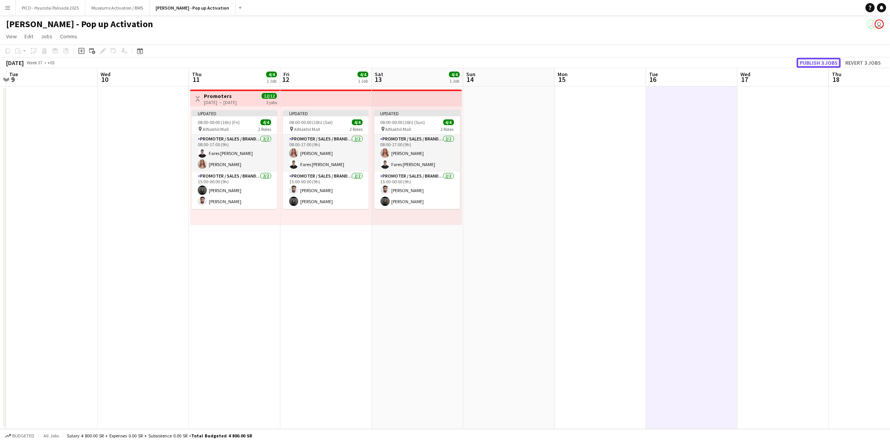
click at [800, 63] on button "Publish 3 jobs" at bounding box center [818, 63] width 44 height 10
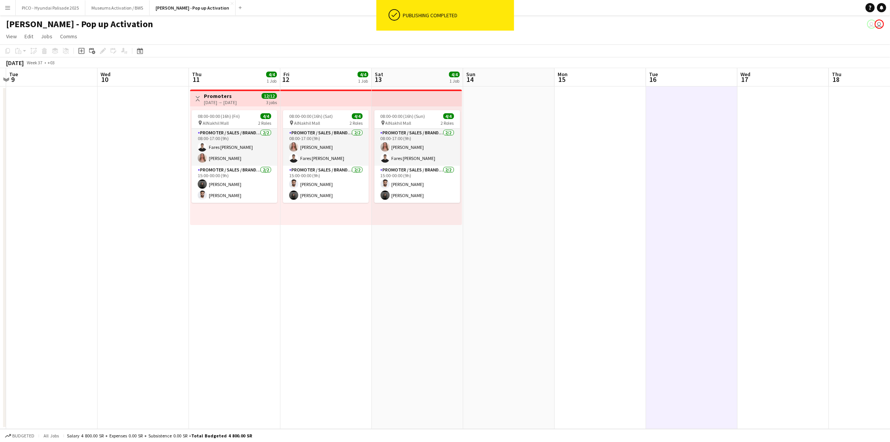
click at [152, 142] on app-date-cell at bounding box center [142, 257] width 91 height 342
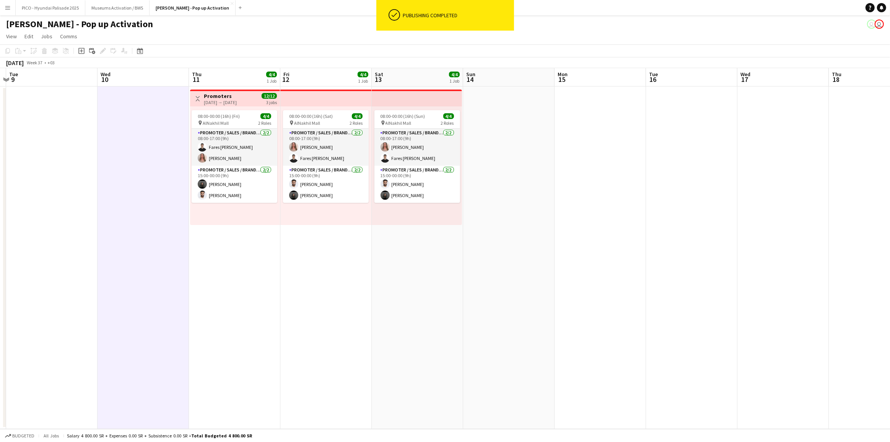
click at [215, 235] on app-date-cell "Toggle View Promoters [DATE] → [DATE] 12/12 3 jobs 08:00-00:00 (16h) (Fri) 4/4 …" at bounding box center [234, 257] width 91 height 342
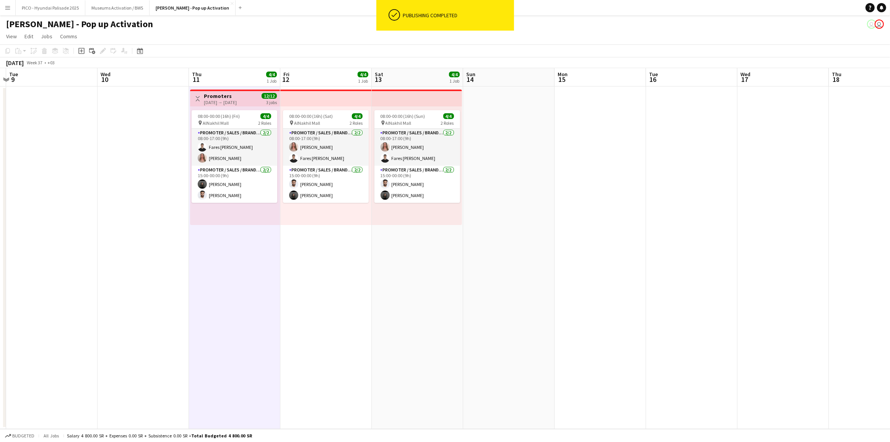
click at [309, 259] on app-date-cell "08:00-00:00 (16h) (Sat) 4/4 pin AlNakhil Mall 2 Roles Promoter / Sales / Brand …" at bounding box center [325, 257] width 91 height 342
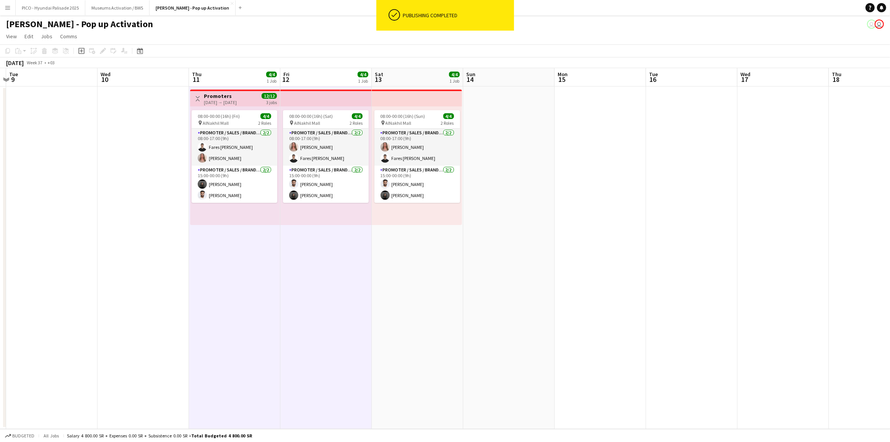
click at [424, 275] on app-date-cell "08:00-00:00 (16h) (Sun) 4/4 pin AlNakhil Mall 2 Roles Promoter / Sales / Brand …" at bounding box center [417, 257] width 91 height 342
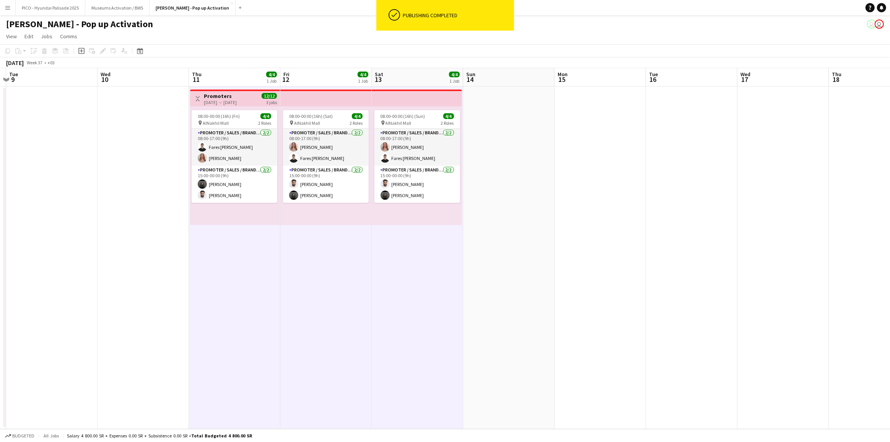
click at [307, 97] on app-top-bar at bounding box center [325, 97] width 91 height 17
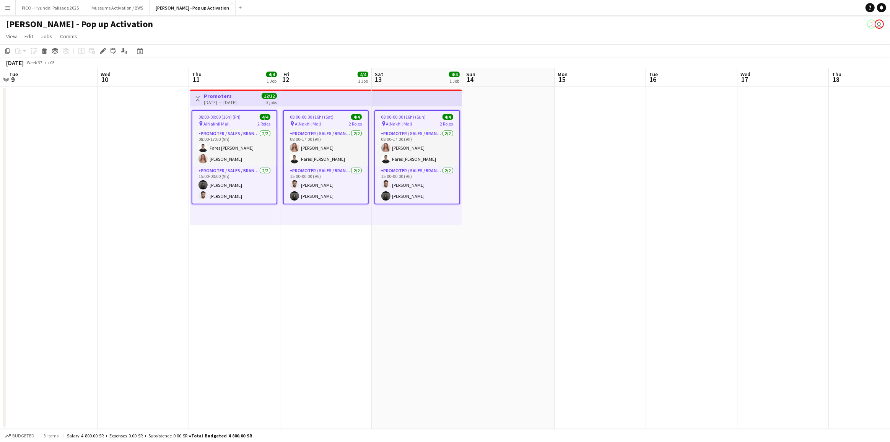
click at [252, 244] on app-date-cell "Toggle View Promoters [DATE] → [DATE] 12/12 3 jobs 08:00-00:00 (16h) (Fri) 4/4 …" at bounding box center [234, 257] width 91 height 342
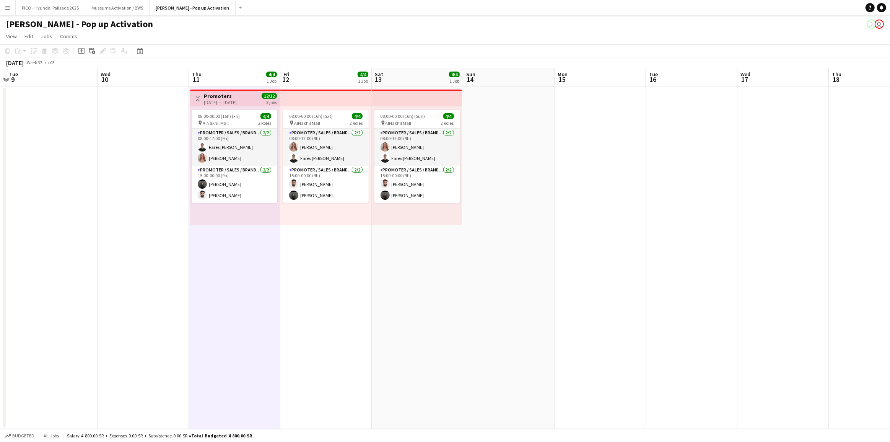
click at [357, 261] on app-date-cell "08:00-00:00 (16h) (Sat) 4/4 pin AlNakhil Mall 2 Roles Promoter / Sales / Brand …" at bounding box center [325, 257] width 91 height 342
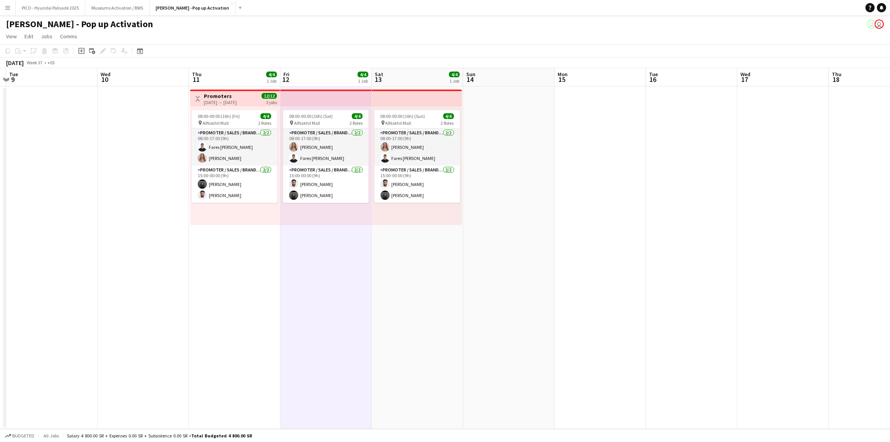
click at [396, 262] on app-date-cell "08:00-00:00 (16h) (Sun) 4/4 pin AlNakhil Mall 2 Roles Promoter / Sales / Brand …" at bounding box center [417, 257] width 91 height 342
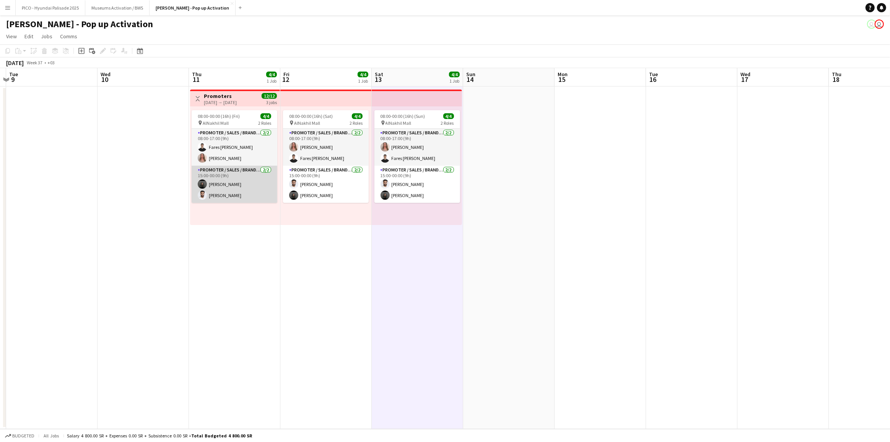
click at [257, 193] on app-card-role "Promoter / Sales / Brand Ambassador [DATE] 15:00-00:00 (9h) [PERSON_NAME] [PERS…" at bounding box center [235, 184] width 86 height 37
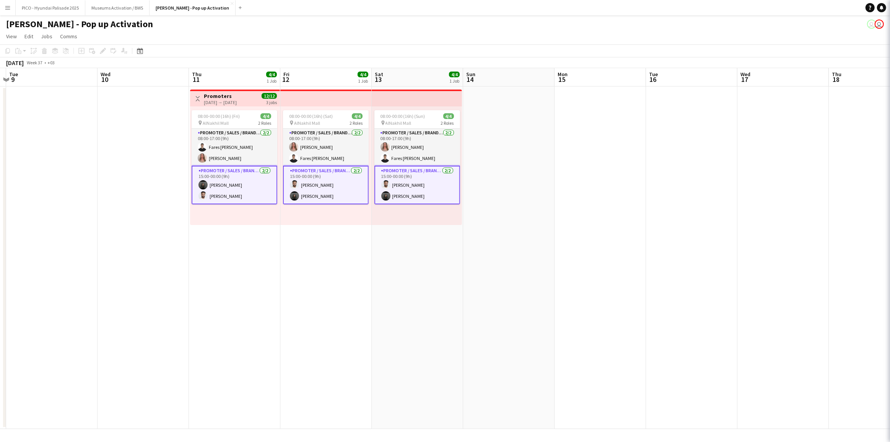
click at [274, 240] on app-date-cell "Toggle View Promoters [DATE] → [DATE] 12/12 3 jobs 08:00-00:00 (16h) (Fri) 4/4 …" at bounding box center [234, 257] width 91 height 342
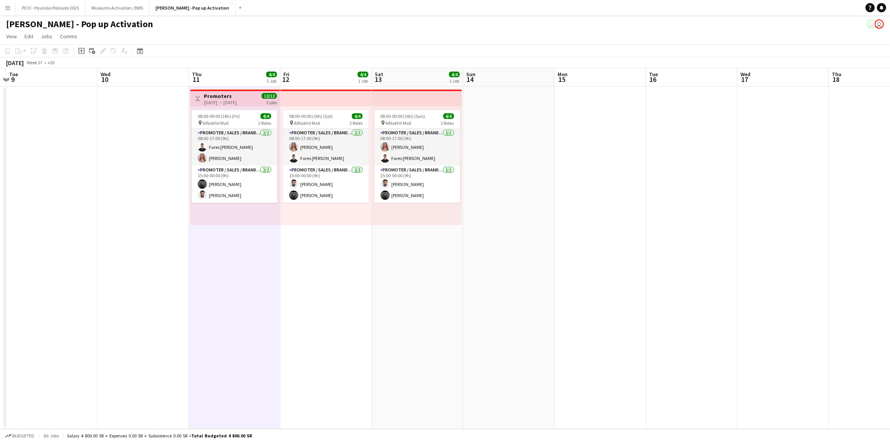
click at [318, 240] on app-date-cell "08:00-00:00 (16h) (Sat) 4/4 pin AlNakhil Mall 2 Roles Promoter / Sales / Brand …" at bounding box center [325, 257] width 91 height 342
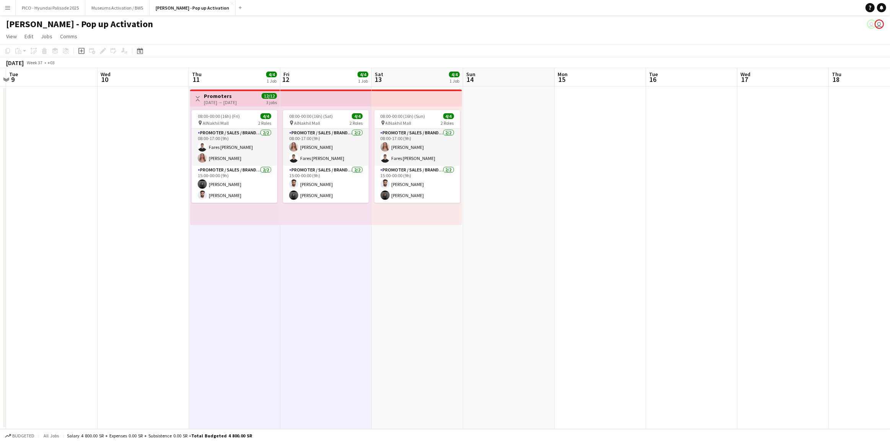
click at [383, 264] on app-date-cell "08:00-00:00 (16h) (Sun) 4/4 pin AlNakhil Mall 2 Roles Promoter / Sales / Brand …" at bounding box center [417, 257] width 91 height 342
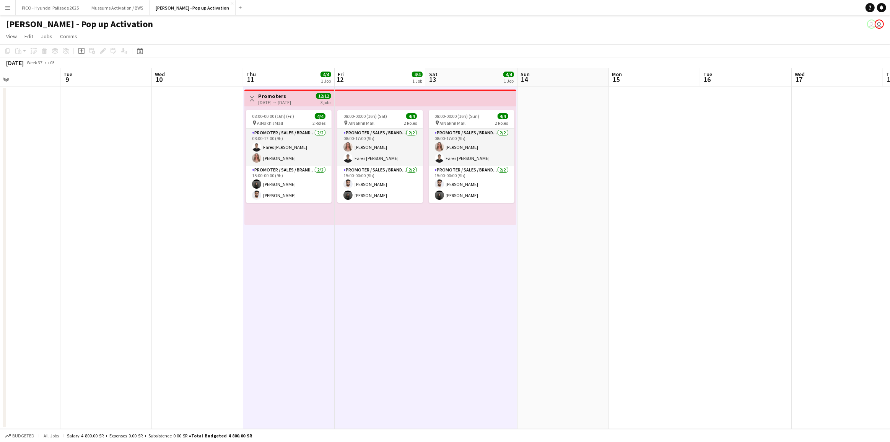
drag, startPoint x: 346, startPoint y: 275, endPoint x: 384, endPoint y: 276, distance: 37.5
click at [382, 276] on app-calendar-viewport "Sat 6 Sun 7 Mon 8 Tue 9 Wed 10 Thu 11 4/4 1 Job Fri 12 4/4 1 Job Sat 13 4/4 1 J…" at bounding box center [445, 248] width 890 height 360
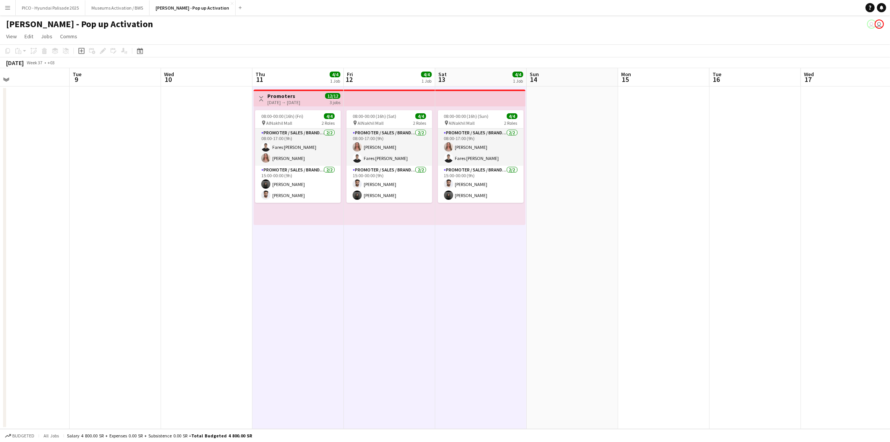
click at [394, 274] on app-date-cell "08:00-00:00 (16h) (Sat) 4/4 pin AlNakhil Mall 2 Roles Promoter / Sales / Brand …" at bounding box center [389, 257] width 91 height 342
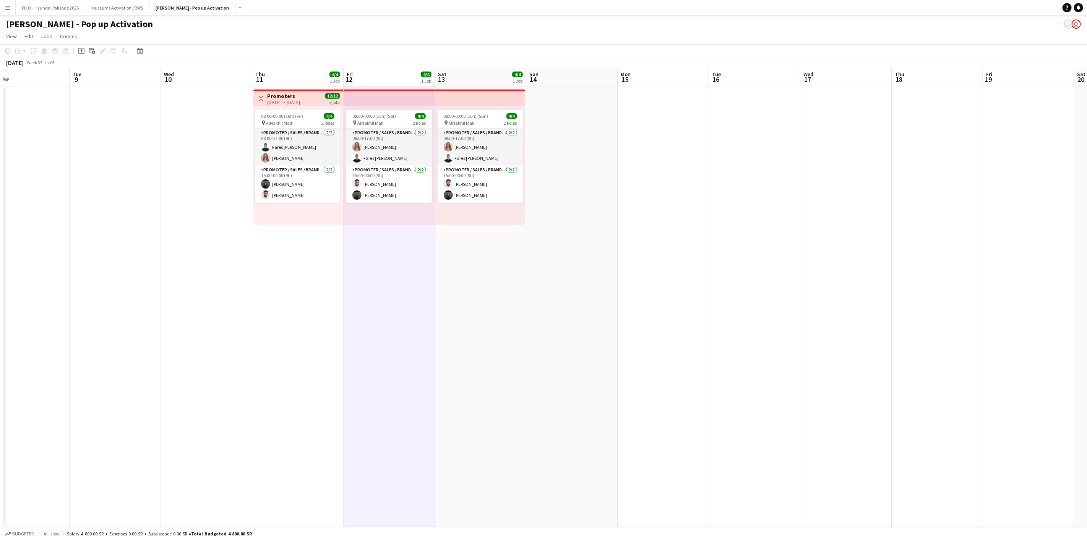
click at [368, 266] on app-date-cell "08:00-00:00 (16h) (Sat) 4/4 pin AlNakhil Mall 2 Roles Promoter / Sales / Brand …" at bounding box center [389, 306] width 91 height 440
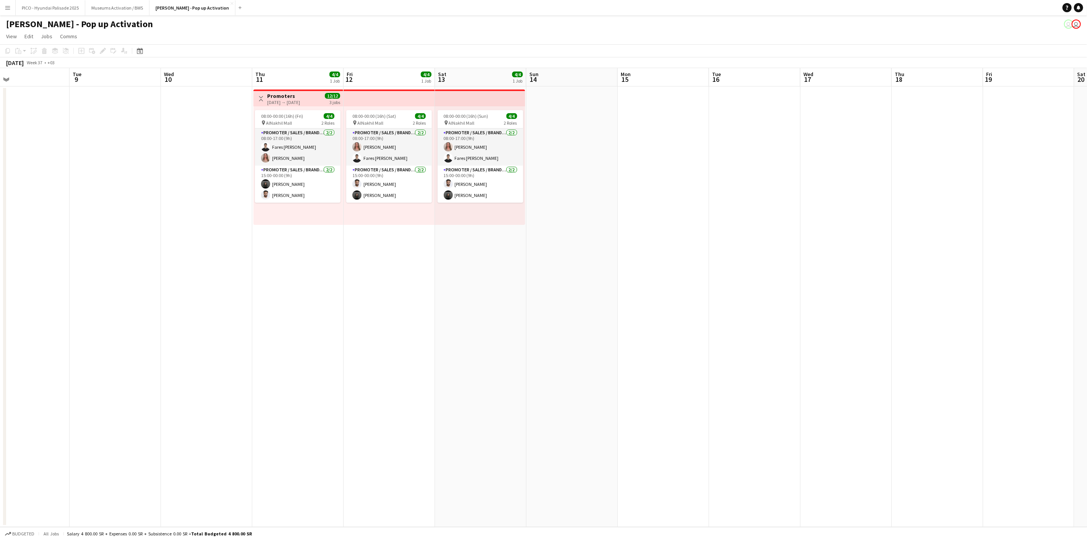
click at [315, 262] on app-date-cell "Toggle View Promoters [DATE] → [DATE] 12/12 3 jobs 08:00-00:00 (16h) (Fri) 4/4 …" at bounding box center [297, 306] width 91 height 440
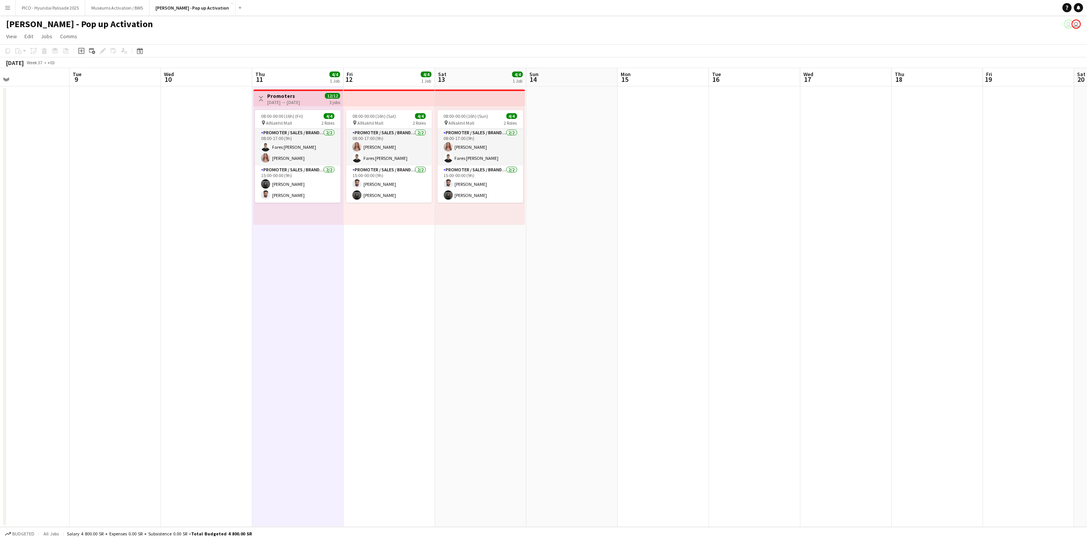
click at [453, 270] on app-date-cell "08:00-00:00 (16h) (Sun) 4/4 pin AlNakhil Mall 2 Roles Promoter / Sales / Brand …" at bounding box center [480, 306] width 91 height 440
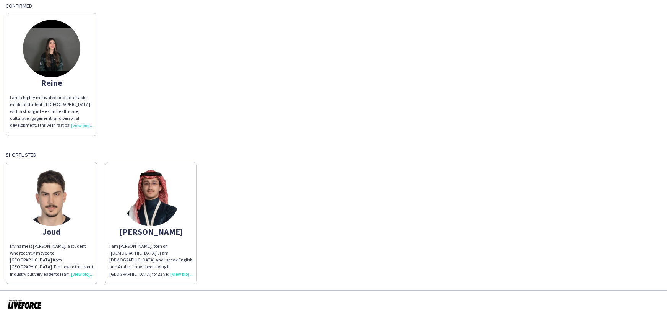
drag, startPoint x: 404, startPoint y: 83, endPoint x: 351, endPoint y: 80, distance: 52.8
click at [351, 80] on div "Reine I am a highly motivated and adaptable medical student at Alfaisal Univers…" at bounding box center [334, 72] width 656 height 126
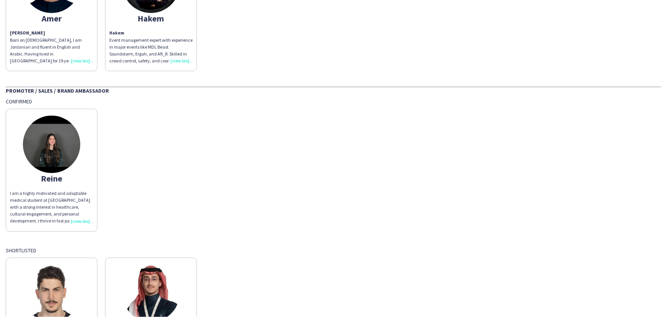
scroll to position [382, 0]
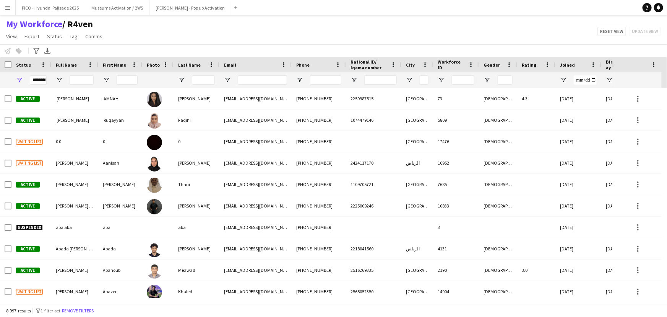
click at [309, 80] on div at bounding box center [319, 79] width 54 height 15
click at [325, 80] on input "Phone Filter Input" at bounding box center [325, 79] width 31 height 9
paste input "**********"
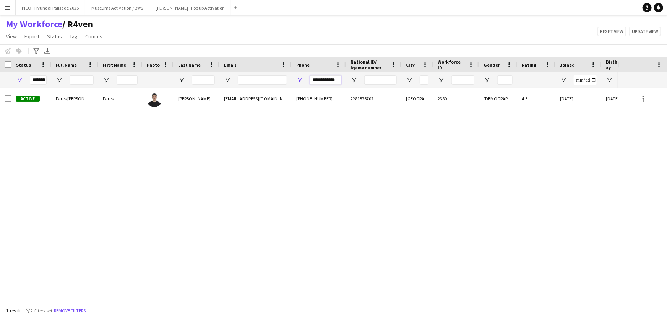
type input "**********"
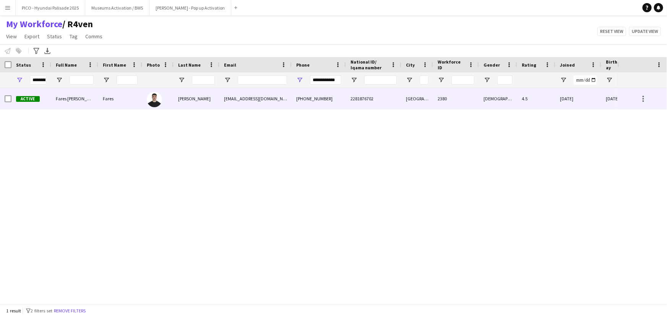
click at [232, 95] on div "[EMAIL_ADDRESS][DOMAIN_NAME]" at bounding box center [255, 98] width 72 height 21
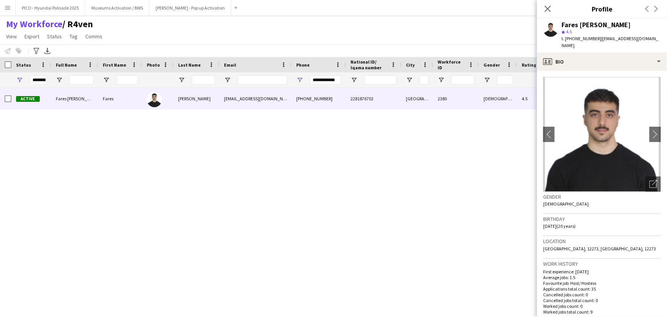
click at [601, 34] on div "star 4.5" at bounding box center [611, 31] width 99 height 7
click at [601, 38] on span "| fares.alsabbagh5@gmail.com" at bounding box center [610, 42] width 97 height 13
drag, startPoint x: 601, startPoint y: 38, endPoint x: 651, endPoint y: 39, distance: 49.7
click at [651, 39] on span "| fares.alsabbagh5@gmail.com" at bounding box center [610, 42] width 97 height 13
copy span "[EMAIL_ADDRESS][DOMAIN_NAME]"
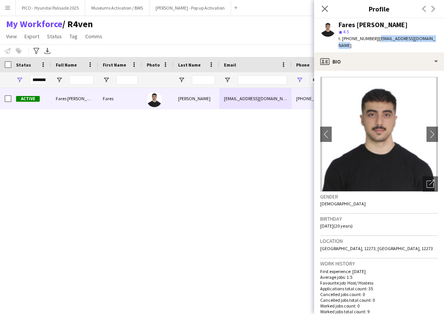
click at [378, 36] on span "| fares.alsabbagh5@gmail.com" at bounding box center [387, 42] width 97 height 13
drag, startPoint x: 378, startPoint y: 36, endPoint x: 413, endPoint y: 36, distance: 34.8
click at [413, 36] on span "| fares.alsabbagh5@gmail.com" at bounding box center [387, 42] width 97 height 13
click at [375, 41] on span "| fares.alsabbagh5@gmail.com" at bounding box center [387, 42] width 97 height 13
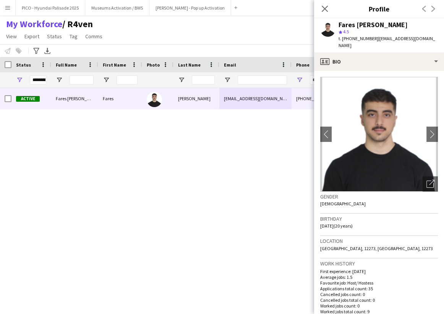
click at [378, 39] on span "| fares.alsabbagh5@gmail.com" at bounding box center [387, 42] width 97 height 13
drag, startPoint x: 378, startPoint y: 39, endPoint x: 429, endPoint y: 39, distance: 51.2
click at [429, 39] on span "| fares.alsabbagh5@gmail.com" at bounding box center [387, 42] width 97 height 13
copy app-crew-profile "fares.alsabbagh5@gmail.com profile"
click at [154, 8] on button "[PERSON_NAME] - Pop up Activation Close" at bounding box center [190, 7] width 82 height 15
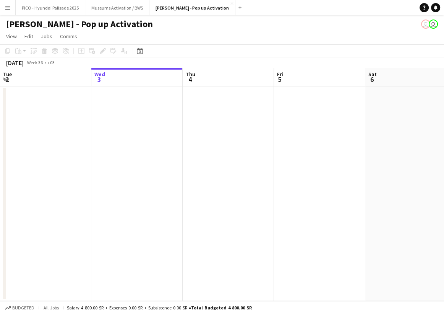
drag, startPoint x: 277, startPoint y: 126, endPoint x: 157, endPoint y: 122, distance: 120.5
click at [160, 123] on app-calendar-viewport "Sun 31 Mon 1 Tue 2 Wed 3 Thu 4 Fri 5 Sat 6 Sun 7 Mon 8 Tue 9" at bounding box center [222, 184] width 444 height 233
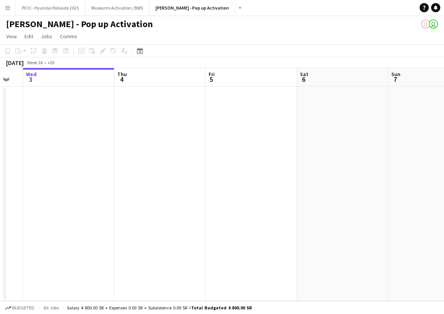
drag, startPoint x: 307, startPoint y: 109, endPoint x: 137, endPoint y: 114, distance: 170.2
click at [138, 114] on app-calendar-viewport "Sun 31 Mon 1 Tue 2 Wed 3 Thu 4 Fri 5 Sat 6 Sun 7 Mon 8 Tue 9" at bounding box center [222, 184] width 444 height 233
drag, startPoint x: 199, startPoint y: 110, endPoint x: 148, endPoint y: 117, distance: 51.7
click at [94, 120] on app-calendar-viewport "Wed 3 Thu 4 Fri 5 Sat 6 Sun 7 Mon 8 Tue 9 Wed 10 Thu 11 Fri 12" at bounding box center [222, 184] width 444 height 233
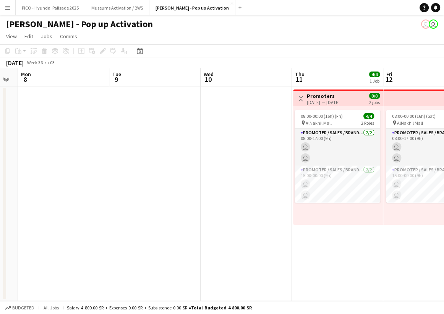
drag, startPoint x: 194, startPoint y: 113, endPoint x: 101, endPoint y: 127, distance: 94.7
click at [100, 127] on app-calendar-viewport "Thu 4 Fri 5 Sat 6 Sun 7 Mon 8 Tue 9 Wed 10 Thu 11 4/4 1 Job Fri 12 4/4 1 Job Sa…" at bounding box center [222, 184] width 444 height 233
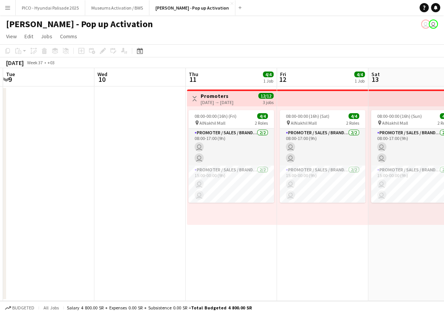
drag, startPoint x: 232, startPoint y: 122, endPoint x: 141, endPoint y: 130, distance: 91.3
click at [142, 129] on app-calendar-viewport "Sat 6 Sun 7 Mon 8 Tue 9 Wed 10 Thu 11 4/4 1 Job Fri 12 4/4 1 Job Sat 13 4/4 1 J…" at bounding box center [222, 184] width 444 height 233
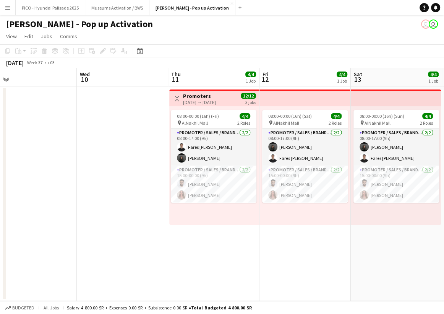
drag, startPoint x: 190, startPoint y: 135, endPoint x: 123, endPoint y: 140, distance: 67.1
click at [125, 140] on app-calendar-viewport "Sat 6 Sun 7 Mon 8 Tue 9 Wed 10 Thu 11 4/4 1 Job Fri 12 4/4 1 Job Sat 13 4/4 1 J…" at bounding box center [222, 184] width 444 height 233
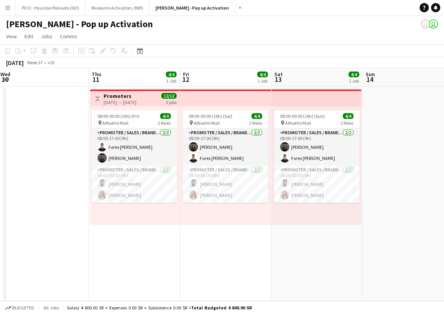
drag, startPoint x: 135, startPoint y: 244, endPoint x: 109, endPoint y: 229, distance: 30.3
click at [110, 232] on app-calendar-viewport "Sun 7 Mon 8 Tue 9 Wed 10 Thu 11 4/4 1 Job Fri 12 4/4 1 Job Sat 13 4/4 1 Job Sun…" at bounding box center [222, 184] width 444 height 233
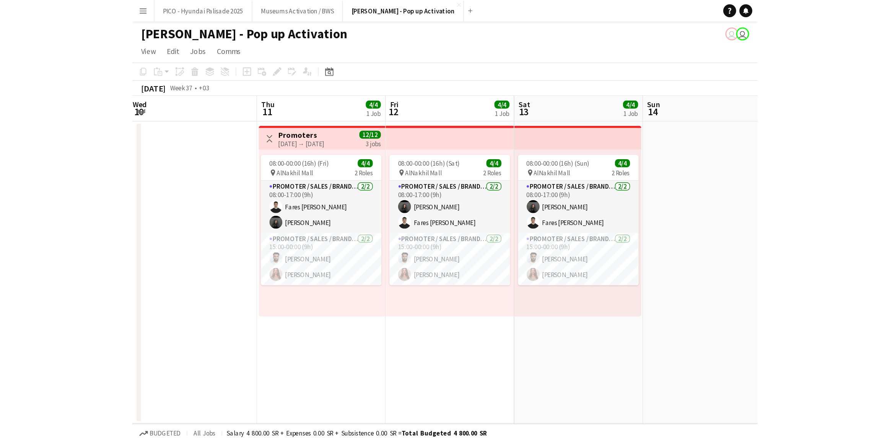
scroll to position [0, 292]
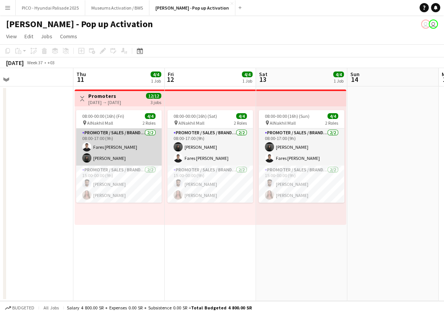
click at [114, 148] on app-card-role "Promoter / Sales / Brand Ambassador 2/2 08:00-17:00 (9h) Fares Al Sabbagh Reine…" at bounding box center [119, 146] width 86 height 37
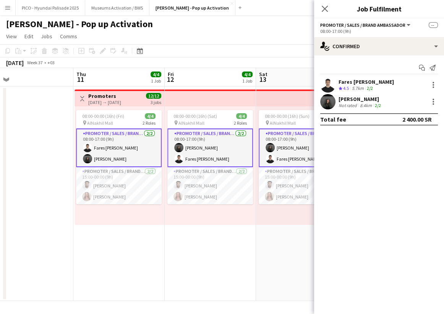
click at [360, 104] on div "8.4km" at bounding box center [366, 105] width 15 height 6
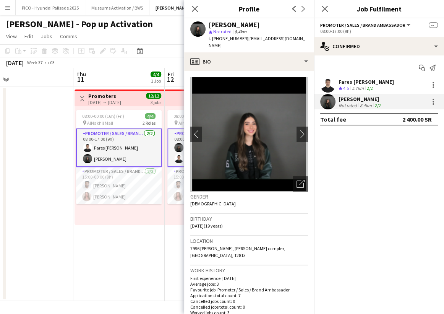
click at [254, 37] on span "| reinekhatib2006@gmail.com" at bounding box center [257, 42] width 97 height 13
drag, startPoint x: 254, startPoint y: 37, endPoint x: 296, endPoint y: 36, distance: 41.7
click at [296, 36] on span "| reinekhatib2006@gmail.com" at bounding box center [257, 42] width 97 height 13
copy span "[EMAIL_ADDRESS][DOMAIN_NAME]"
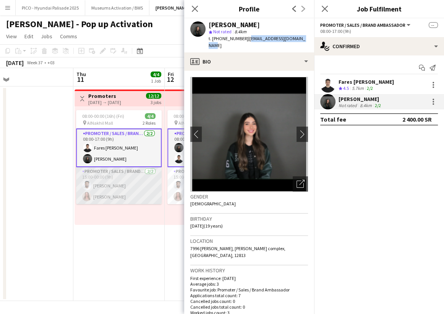
click at [111, 190] on app-card-role "Promoter / Sales / Brand Ambassador [DATE] 15:00-00:00 (9h) [PERSON_NAME] [PERS…" at bounding box center [119, 185] width 86 height 37
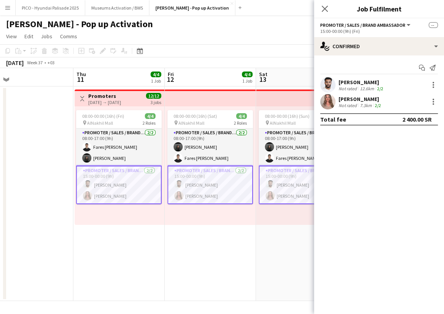
click at [374, 84] on div "[PERSON_NAME]" at bounding box center [362, 82] width 46 height 7
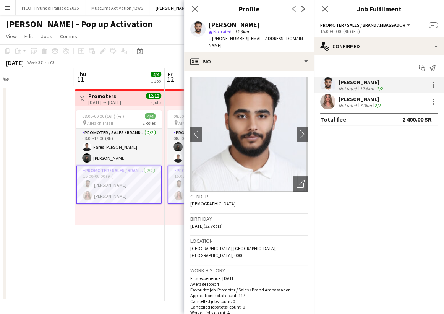
click at [252, 38] on span "| ali2003london@gmail.com" at bounding box center [257, 42] width 97 height 13
drag, startPoint x: 252, startPoint y: 38, endPoint x: 293, endPoint y: 38, distance: 41.3
click at [293, 38] on span "| ali2003london@gmail.com" at bounding box center [257, 42] width 97 height 13
copy span "[EMAIL_ADDRESS][DOMAIN_NAME]"
click at [367, 104] on div "7.3km" at bounding box center [366, 105] width 15 height 6
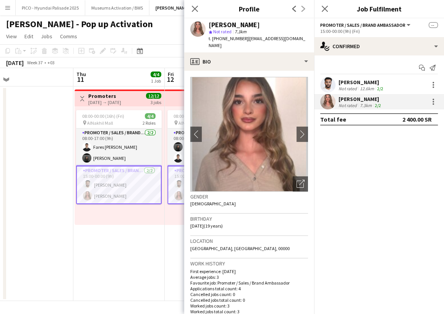
click at [248, 38] on span "| fadia26alkhatib@gmail.com" at bounding box center [257, 42] width 97 height 13
drag, startPoint x: 248, startPoint y: 38, endPoint x: 297, endPoint y: 41, distance: 49.4
click at [297, 41] on span "| fadia26alkhatib@gmail.com" at bounding box center [257, 42] width 97 height 13
copy app-crew-profile "fadia26alkhatib@gmail.com profile"
click at [51, 143] on app-date-cell at bounding box center [27, 193] width 91 height 214
